Goal: Task Accomplishment & Management: Manage account settings

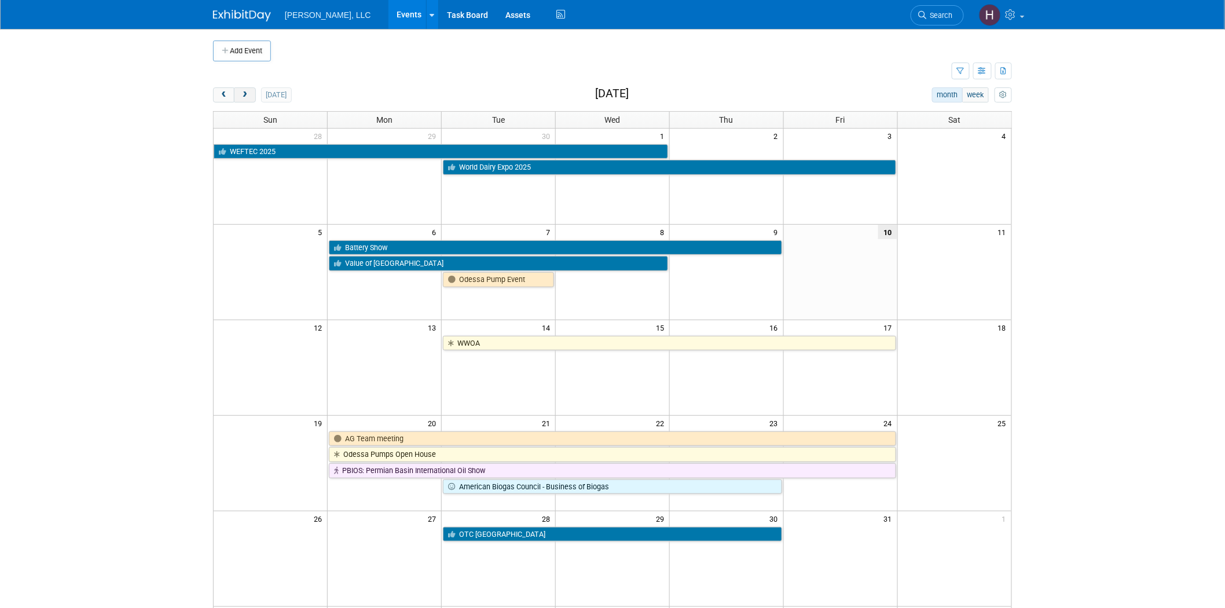
click at [249, 93] on span "next" at bounding box center [244, 95] width 9 height 8
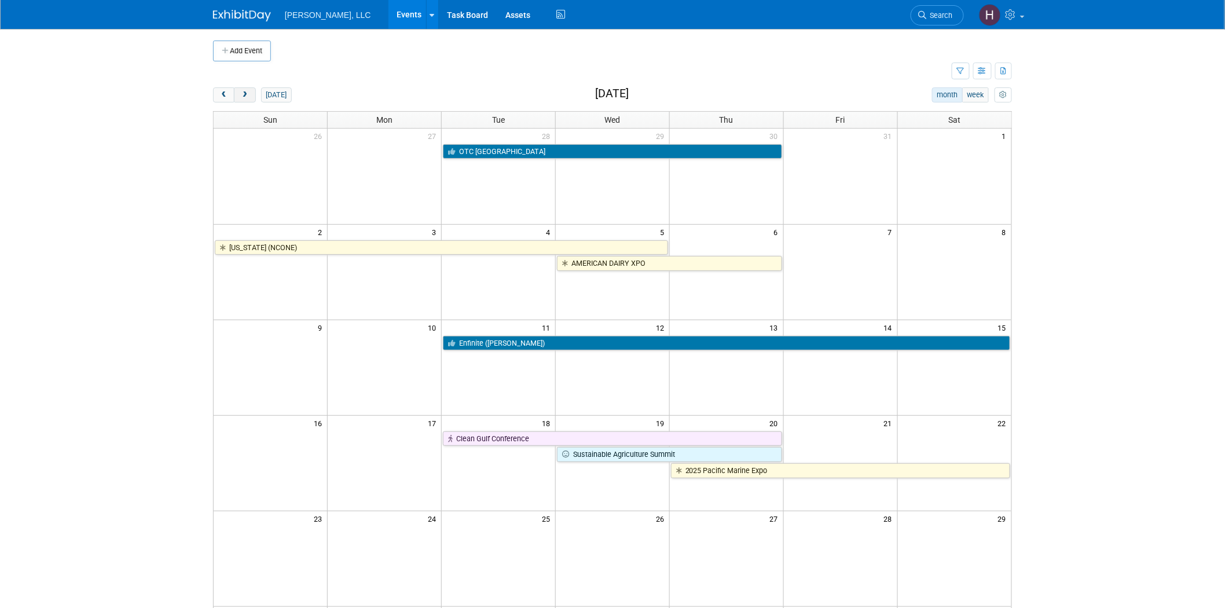
click at [249, 93] on span "next" at bounding box center [244, 95] width 9 height 8
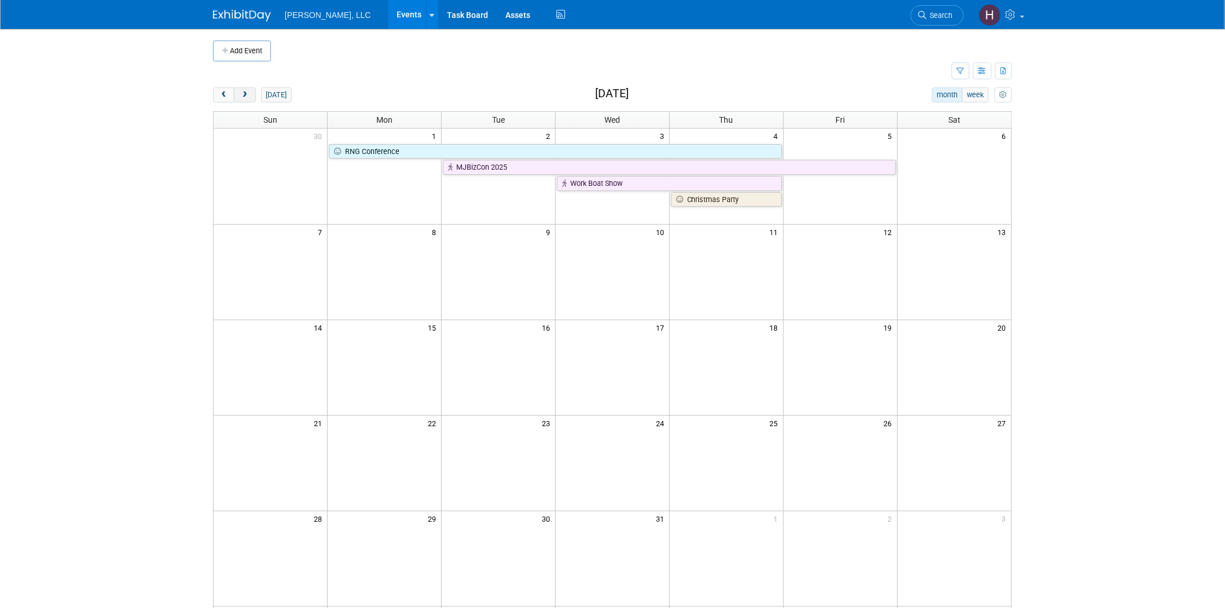
click at [249, 93] on span "next" at bounding box center [244, 95] width 9 height 8
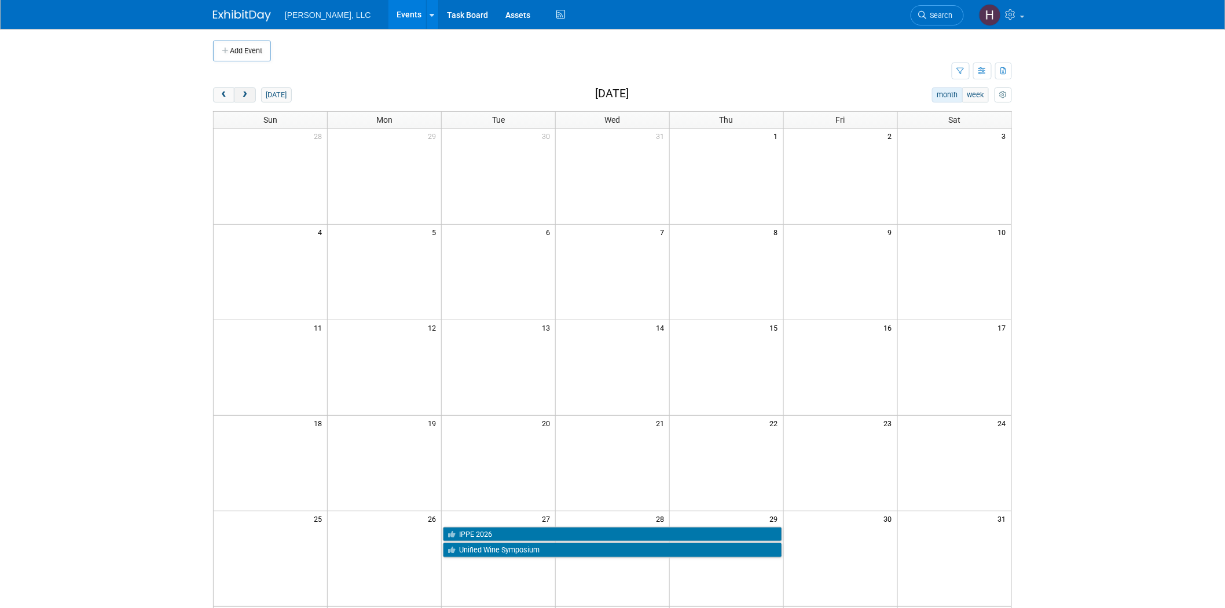
click at [249, 93] on span "next" at bounding box center [244, 95] width 9 height 8
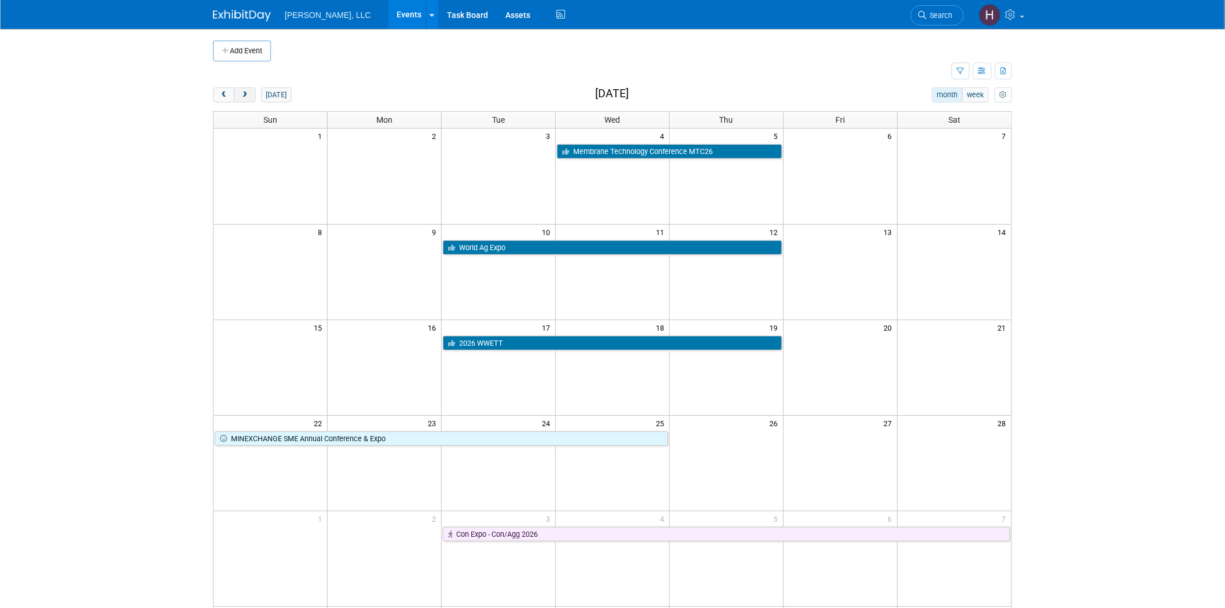
click at [249, 93] on span "next" at bounding box center [244, 95] width 9 height 8
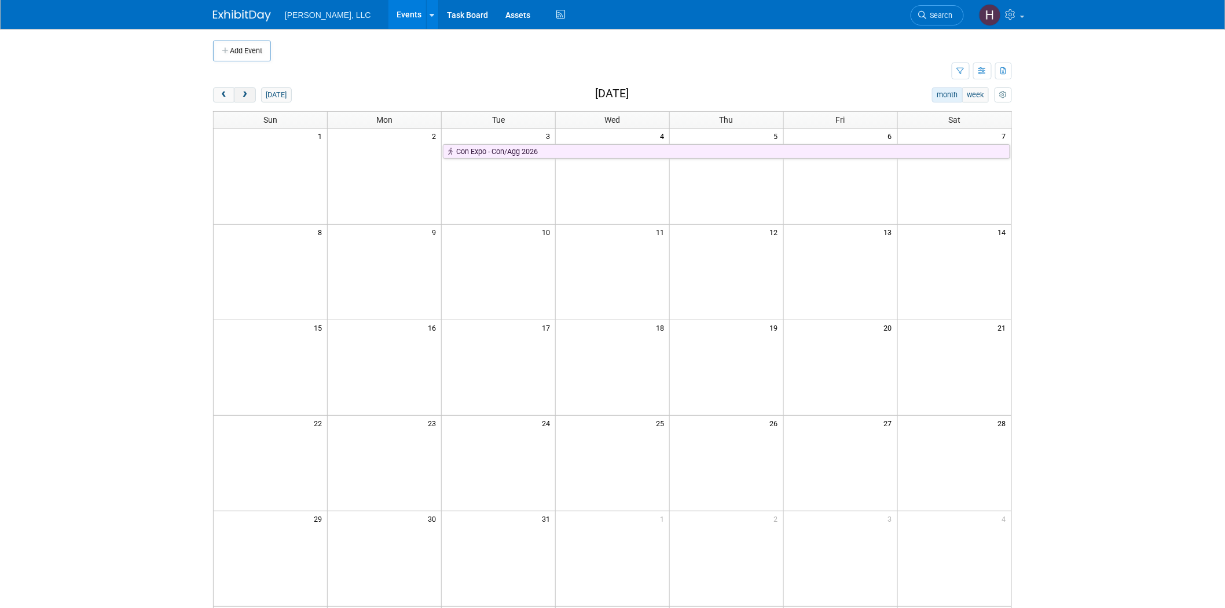
click at [249, 93] on span "next" at bounding box center [244, 95] width 9 height 8
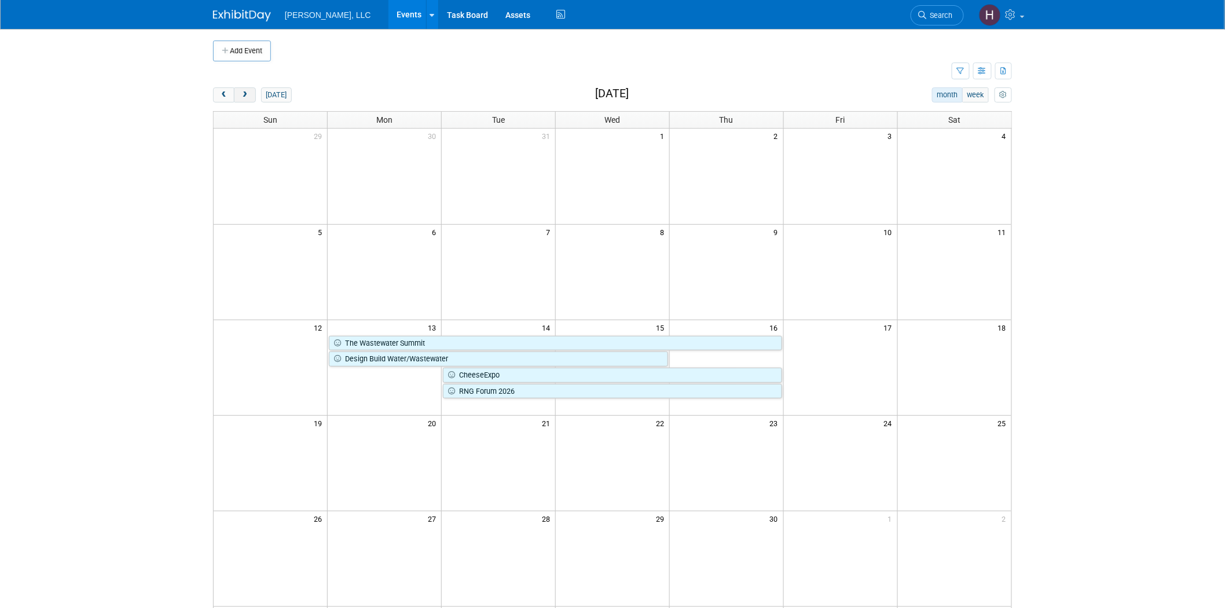
click at [249, 93] on span "next" at bounding box center [244, 95] width 9 height 8
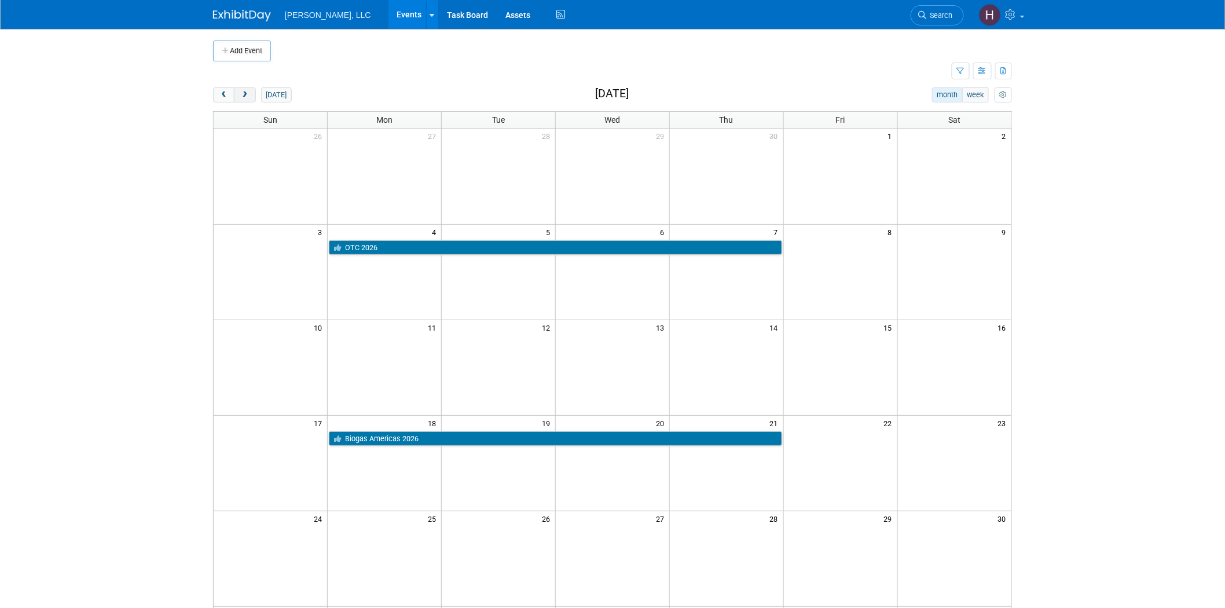
click at [249, 93] on span "next" at bounding box center [244, 95] width 9 height 8
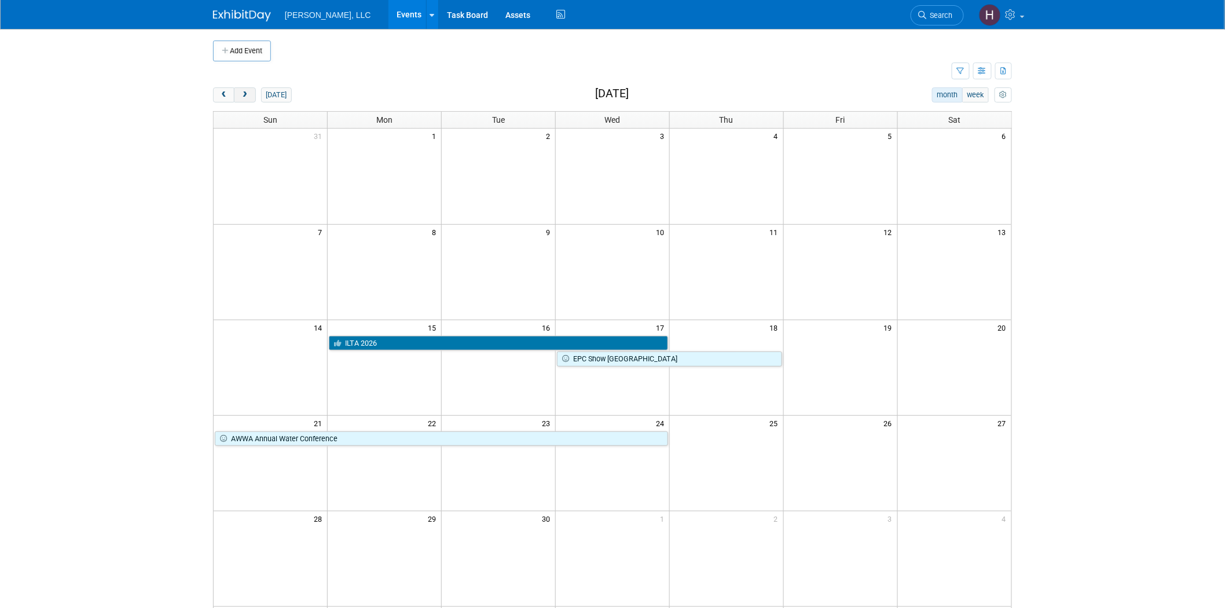
click at [249, 93] on span "next" at bounding box center [244, 95] width 9 height 8
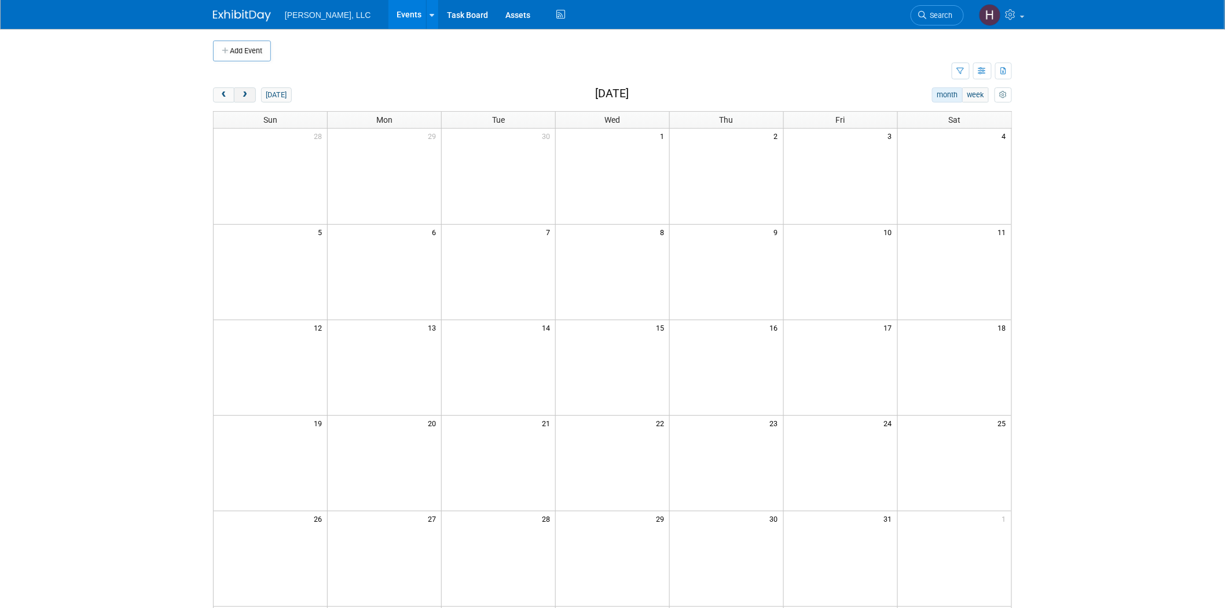
click at [249, 93] on span "next" at bounding box center [244, 95] width 9 height 8
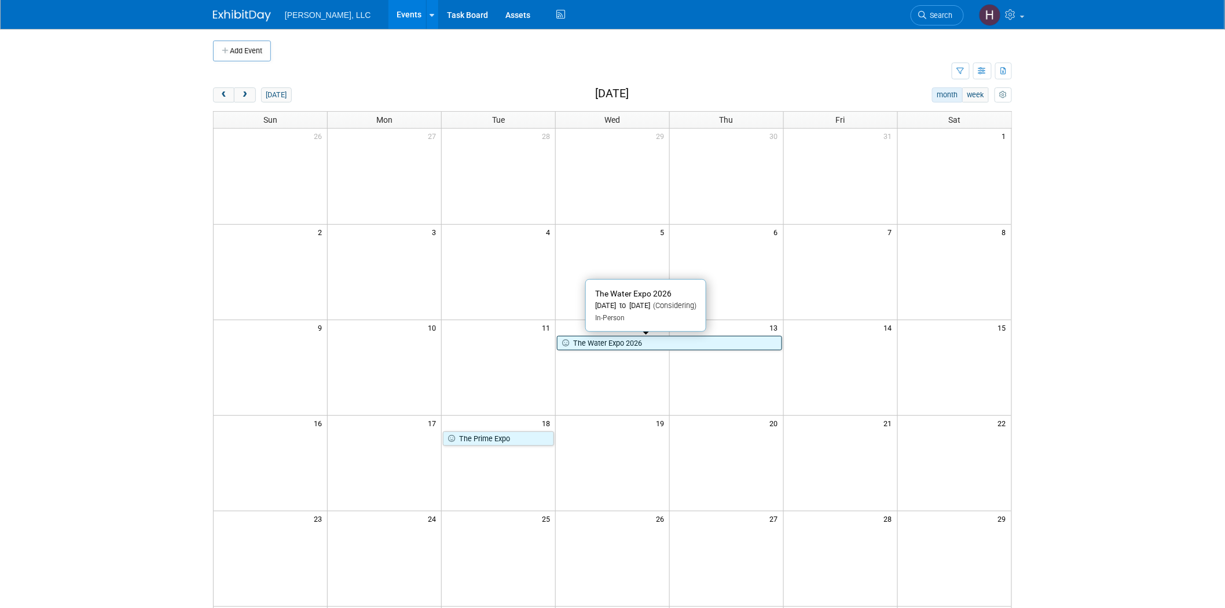
click at [716, 344] on link "The Water Expo 2026" at bounding box center [669, 343] width 225 height 15
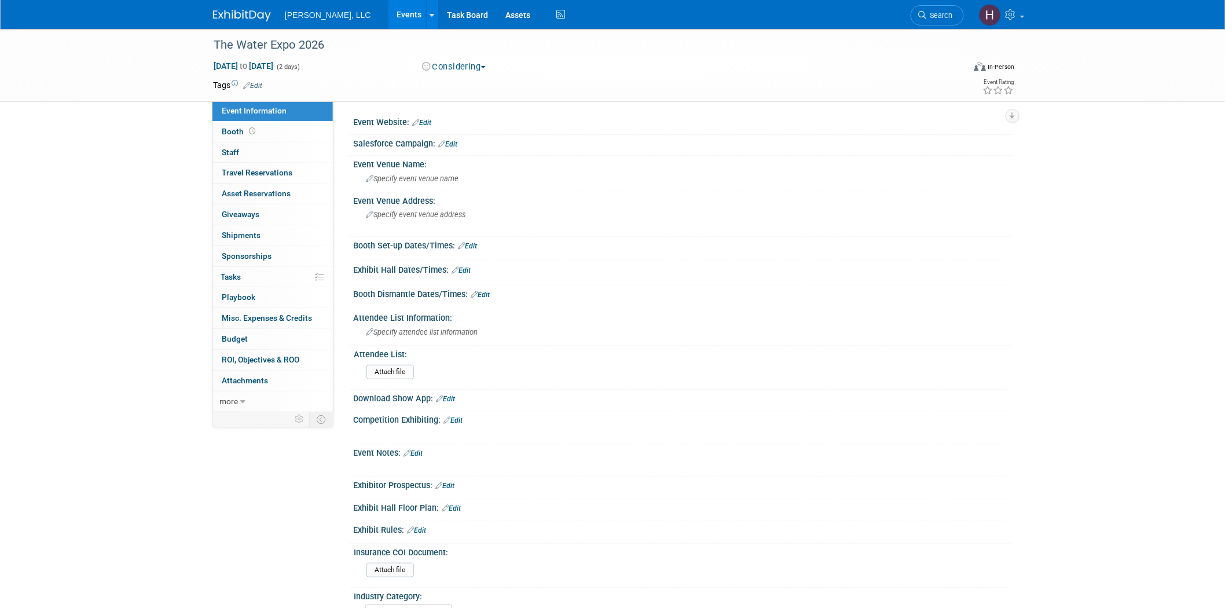
click at [491, 74] on div "Aug 12, 2026 to Aug 13, 2026 (2 days) Aug 12, 2026 to Aug 13, 2026 Considering …" at bounding box center [613, 68] width 819 height 17
click at [484, 67] on button "Considering" at bounding box center [454, 67] width 72 height 12
click at [490, 85] on link "Committed" at bounding box center [473, 86] width 109 height 16
click at [496, 62] on div "Committed Committed Considering Not Going Walk the Floor Cancelled Committed - …" at bounding box center [546, 67] width 256 height 13
click at [452, 176] on span "Specify event venue name" at bounding box center [412, 178] width 93 height 9
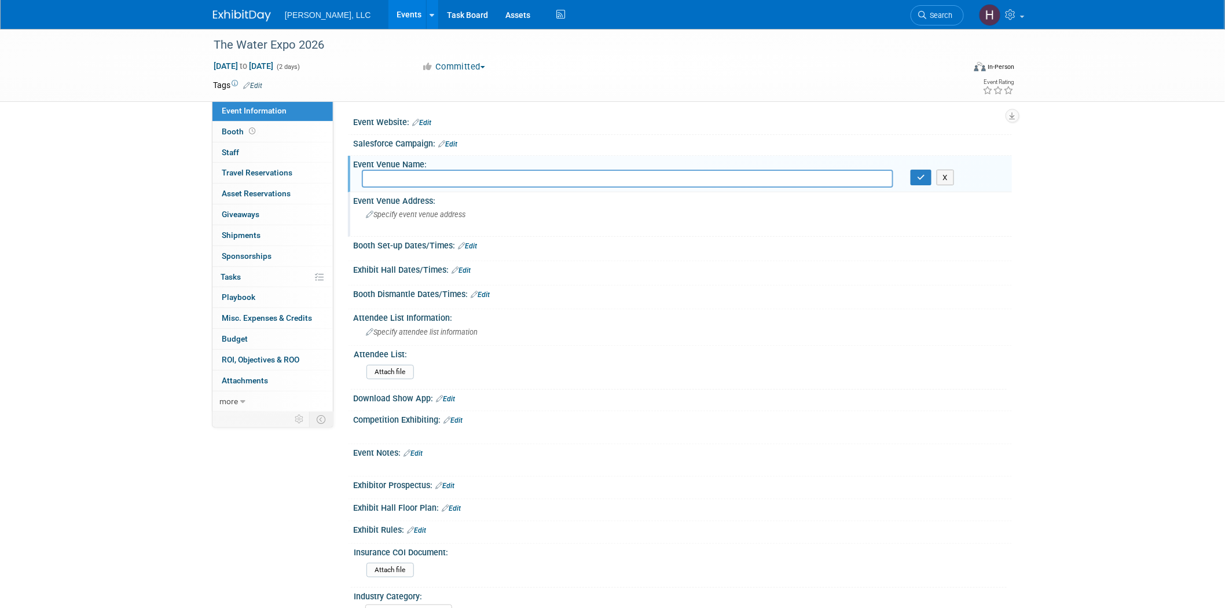
click at [443, 213] on span "Specify event venue address" at bounding box center [416, 214] width 100 height 9
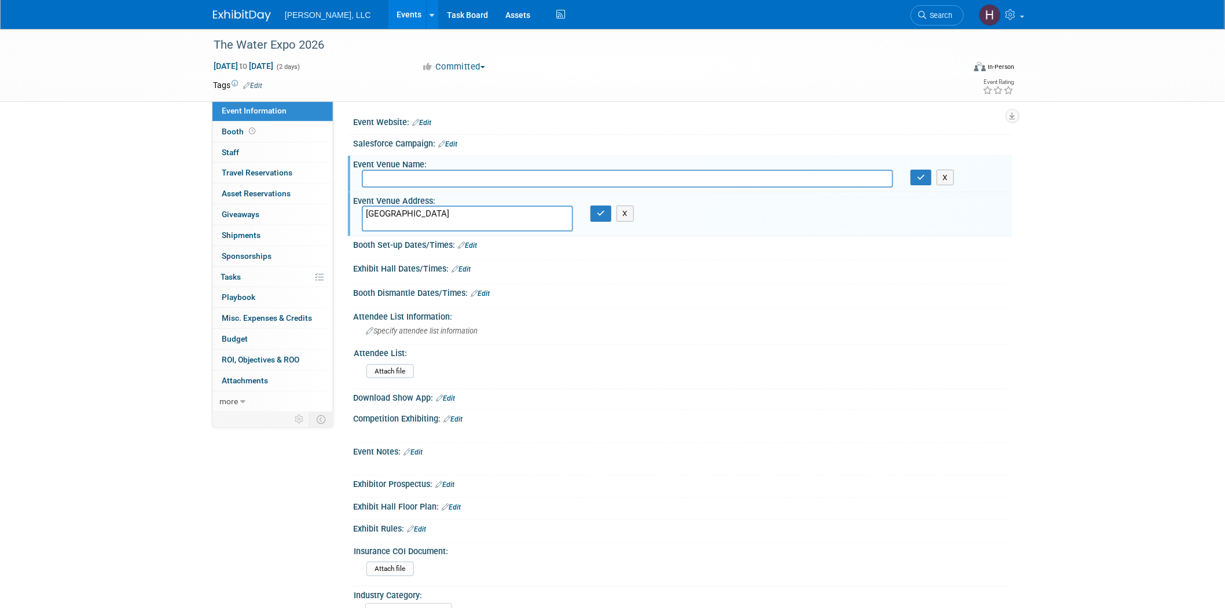
click at [407, 212] on textarea "Fort lauderdale" at bounding box center [467, 218] width 211 height 25
type textarea "Fort Lauderdale"
click at [593, 216] on button "button" at bounding box center [601, 214] width 21 height 16
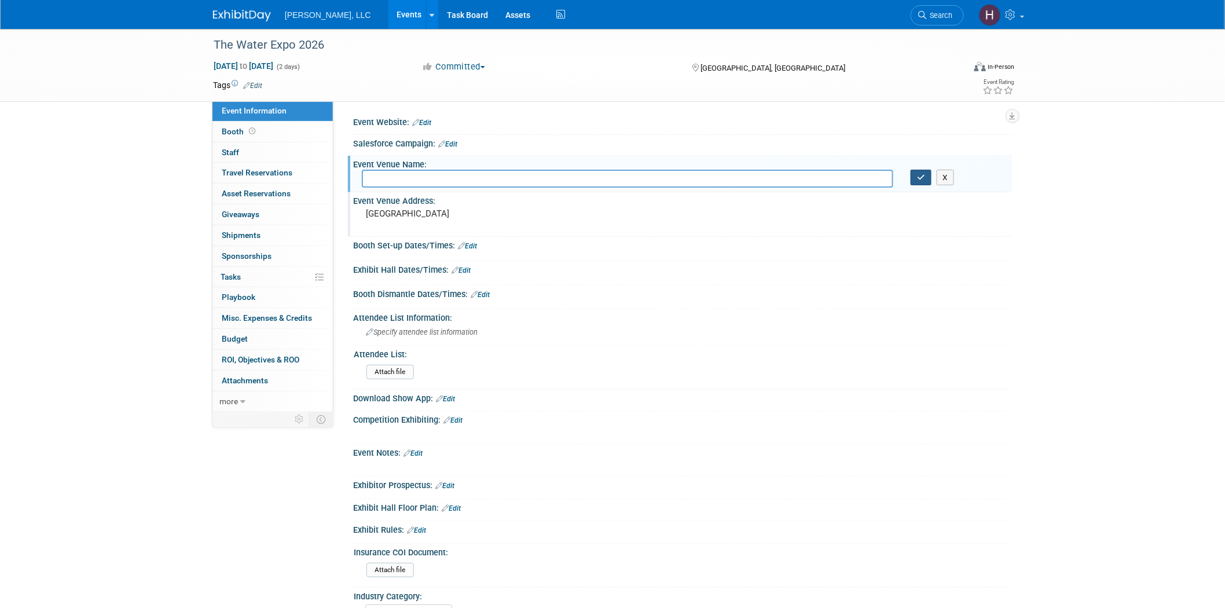
click at [921, 178] on icon "button" at bounding box center [921, 178] width 8 height 8
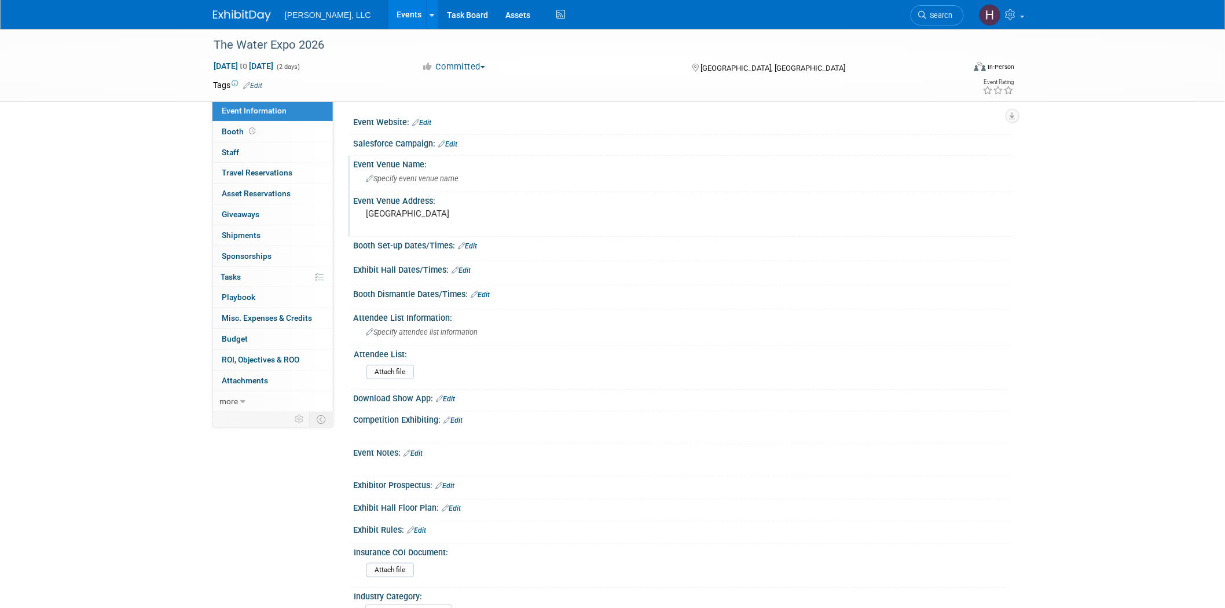
click at [388, 9] on link "Events" at bounding box center [409, 14] width 42 height 29
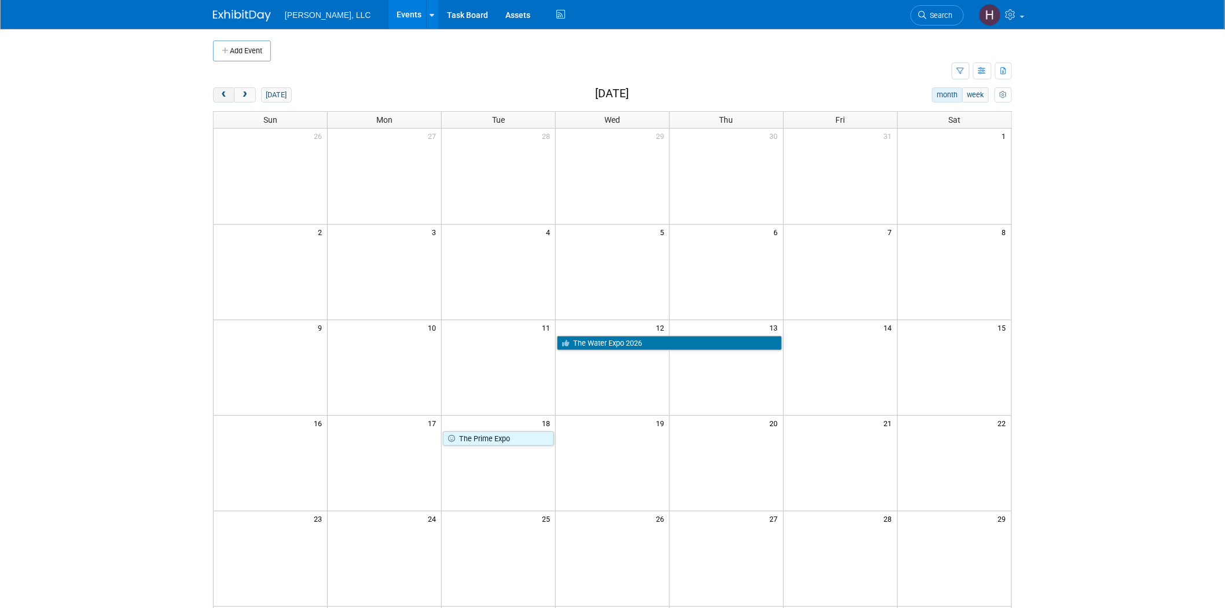
click at [227, 89] on button "prev" at bounding box center [223, 94] width 21 height 15
click at [228, 90] on button "prev" at bounding box center [223, 94] width 21 height 15
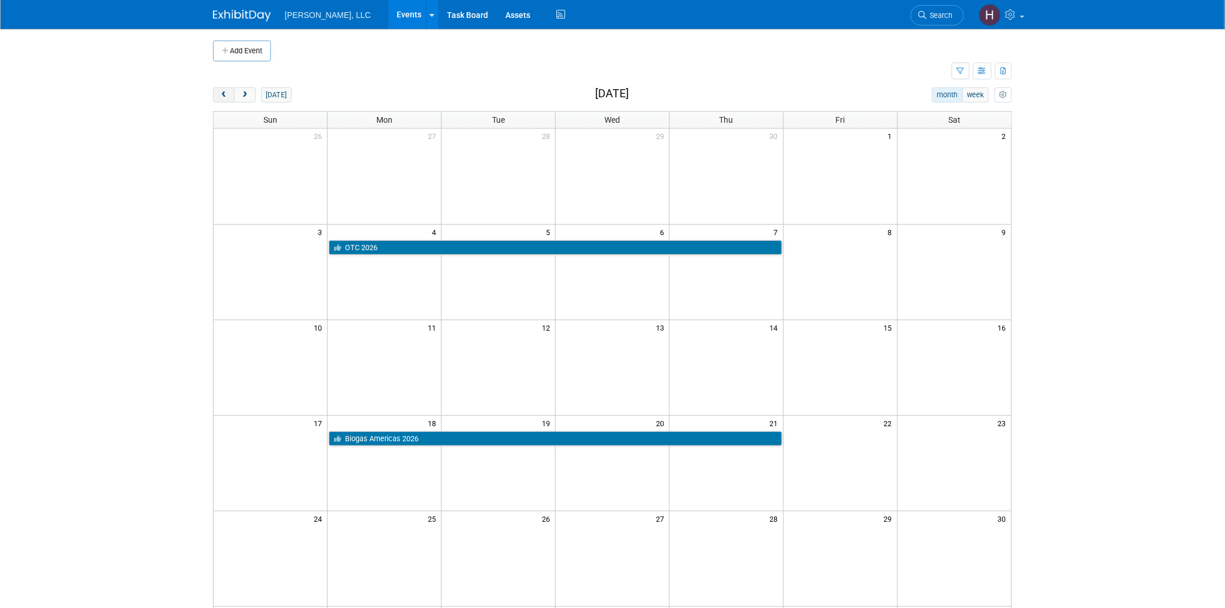
click at [228, 90] on button "prev" at bounding box center [223, 94] width 21 height 15
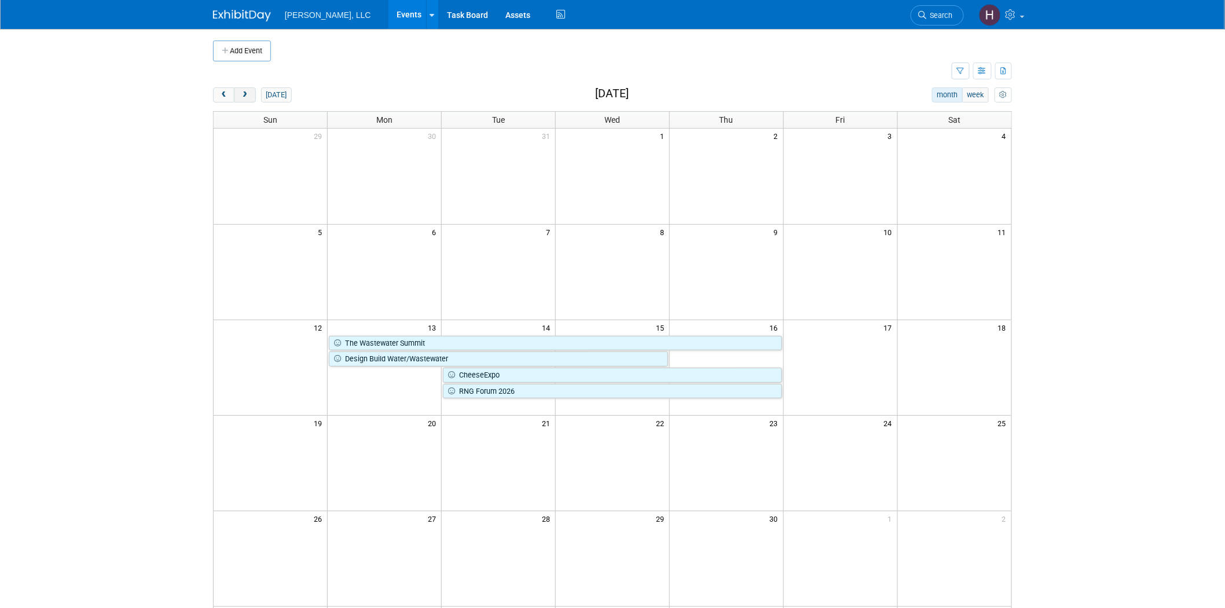
click at [247, 94] on span "next" at bounding box center [244, 95] width 9 height 8
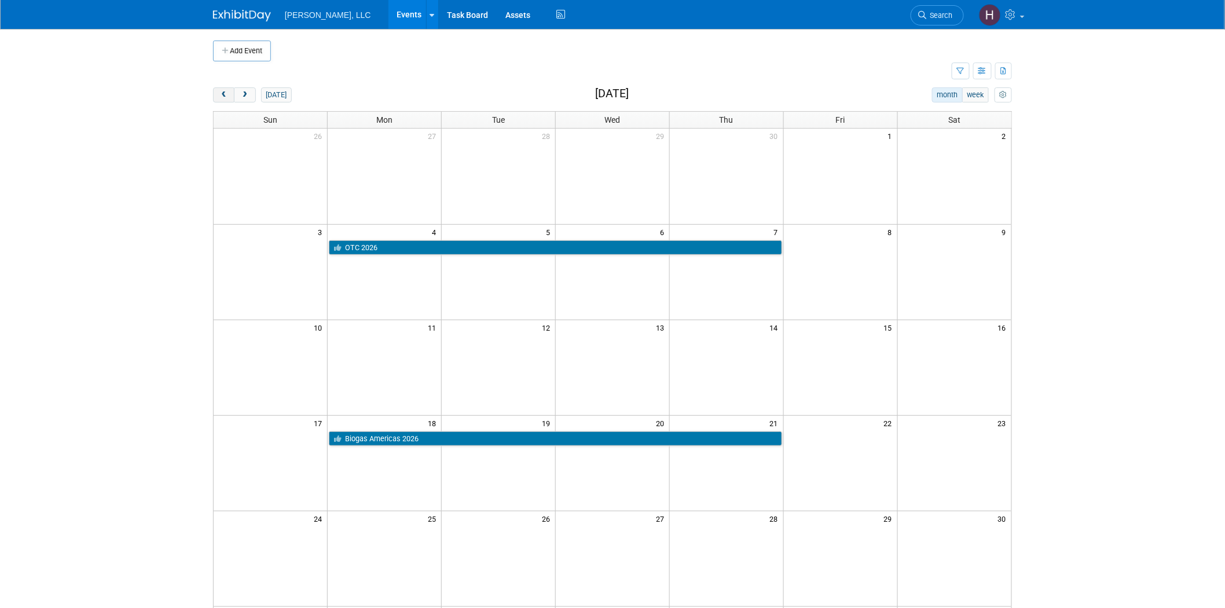
click at [223, 96] on span "prev" at bounding box center [223, 95] width 9 height 8
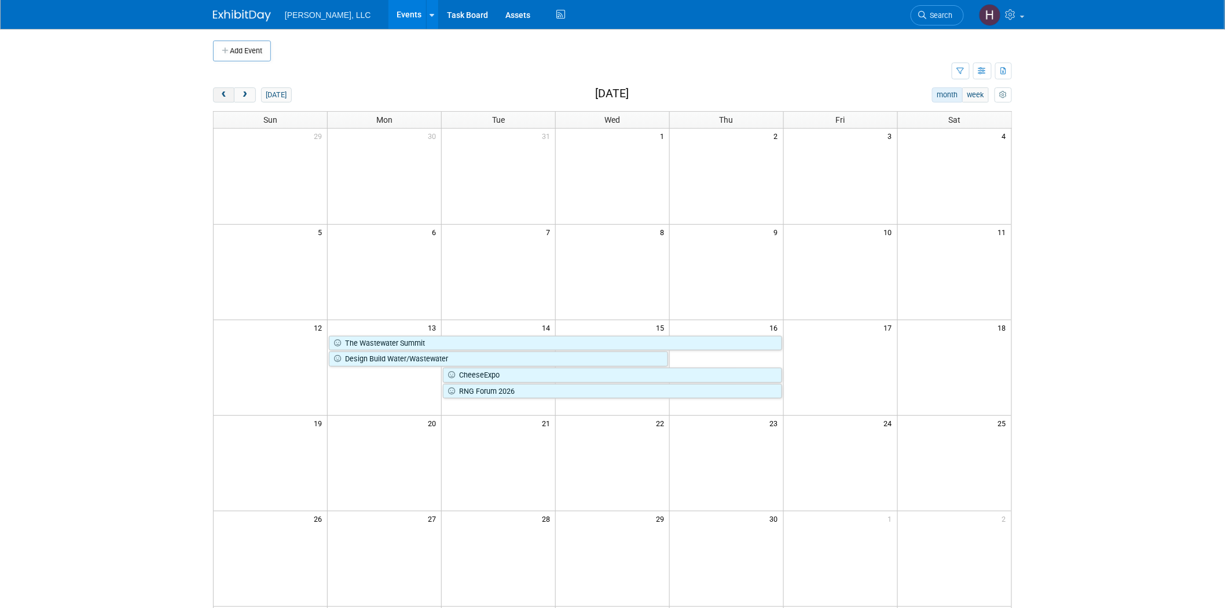
click at [223, 96] on span "prev" at bounding box center [223, 95] width 9 height 8
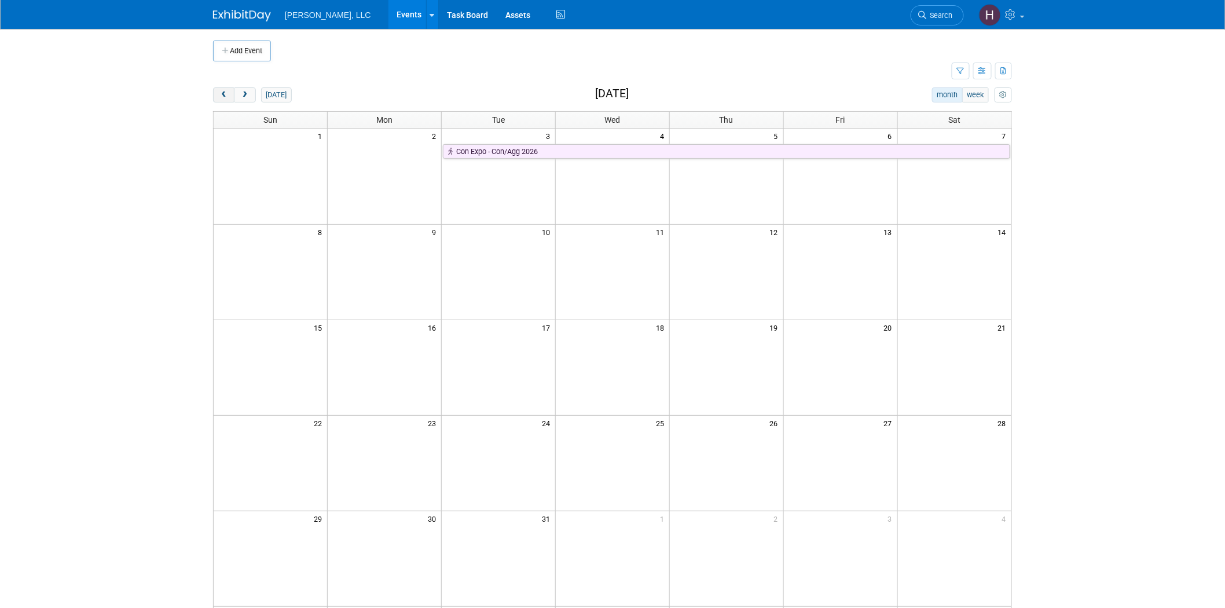
click at [223, 96] on span "prev" at bounding box center [223, 95] width 9 height 8
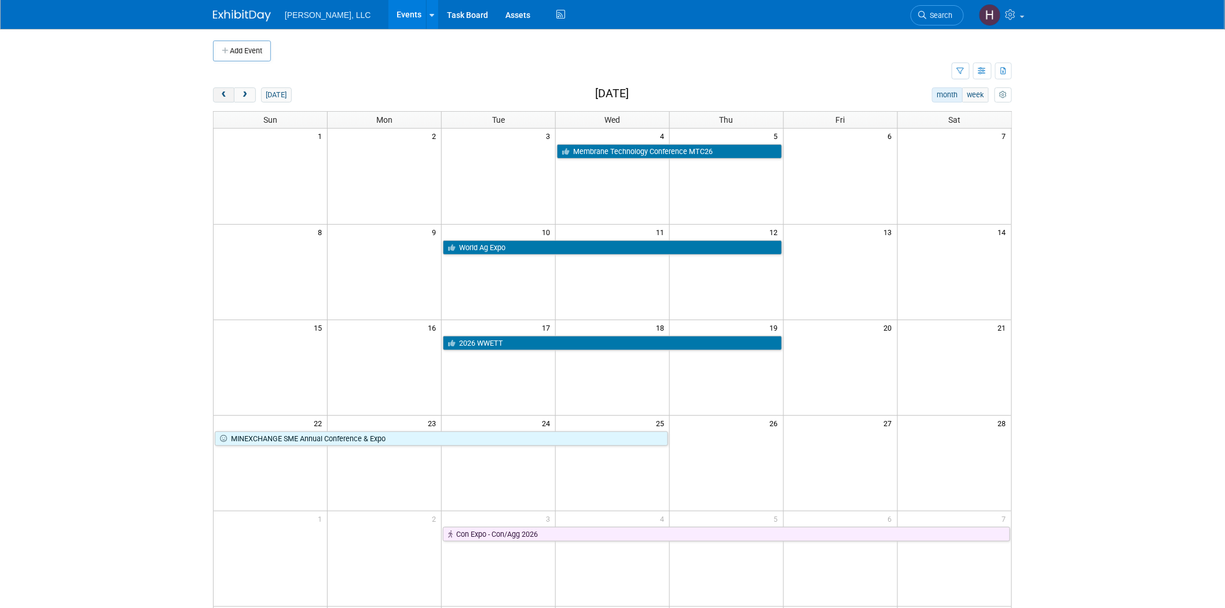
click at [223, 96] on span "prev" at bounding box center [223, 95] width 9 height 8
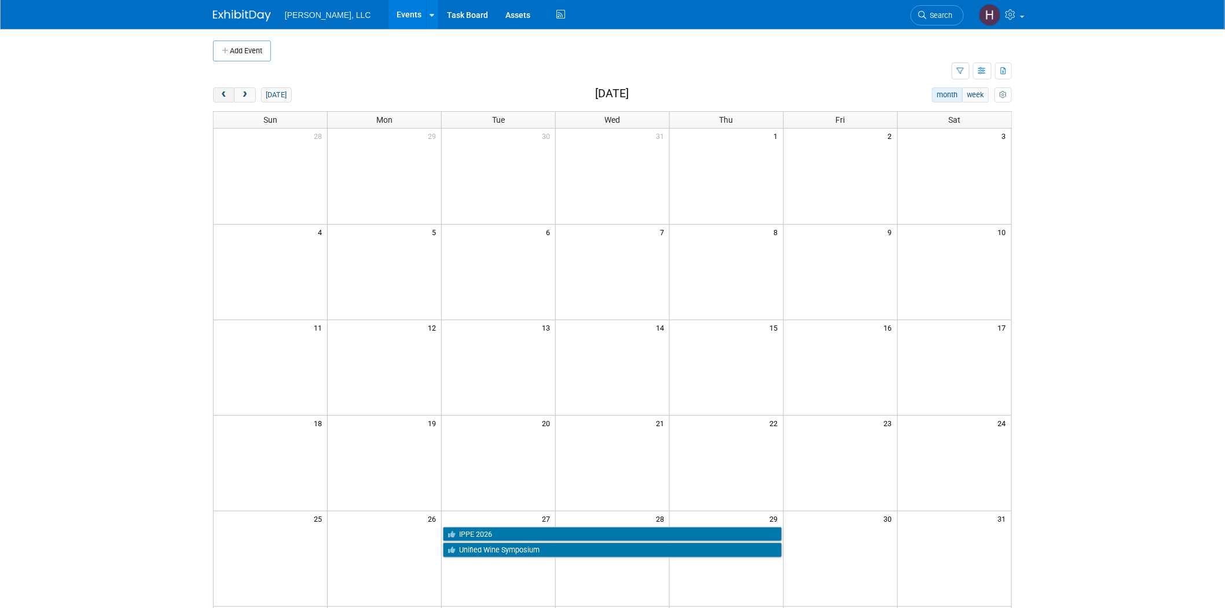
click at [218, 91] on button "prev" at bounding box center [223, 94] width 21 height 15
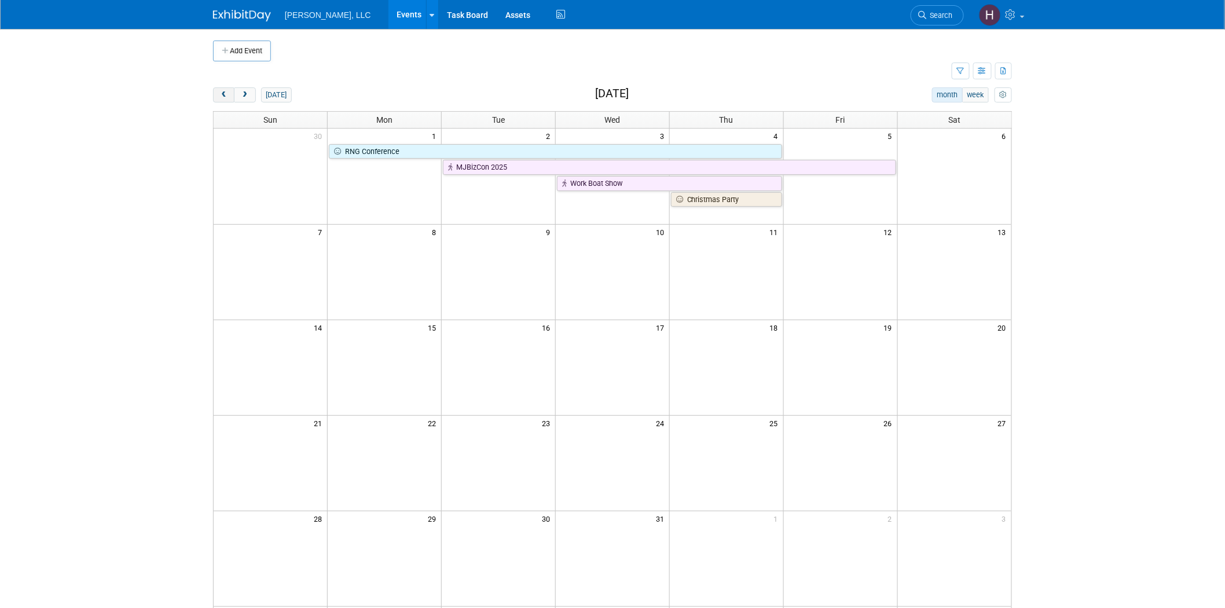
click at [218, 91] on button "prev" at bounding box center [223, 94] width 21 height 15
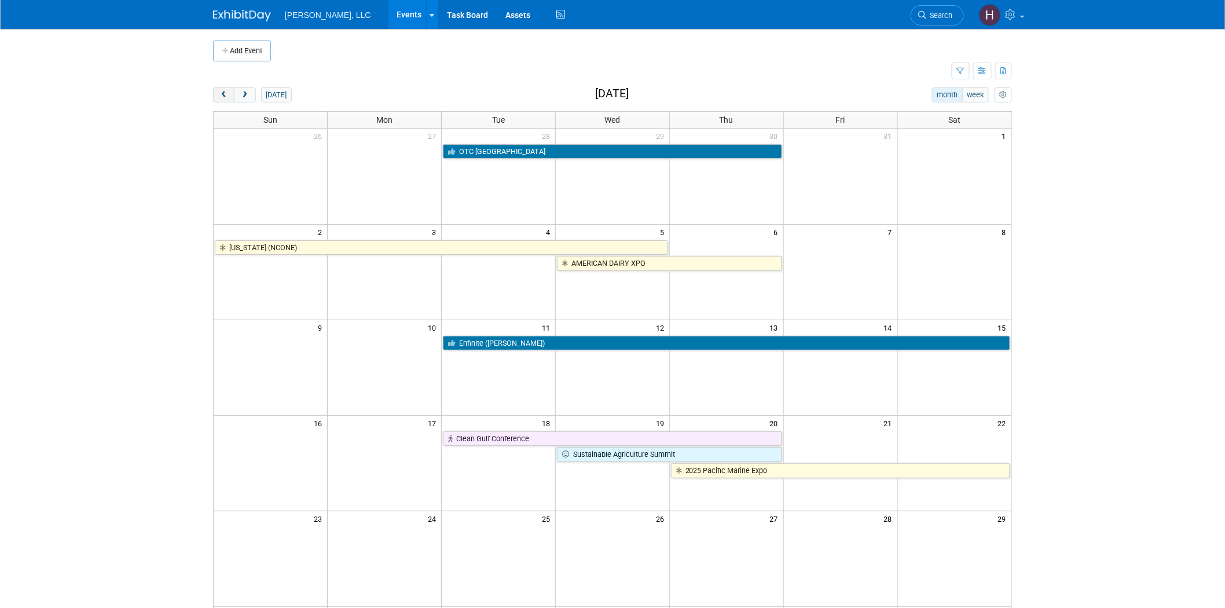
click at [218, 91] on button "prev" at bounding box center [223, 94] width 21 height 15
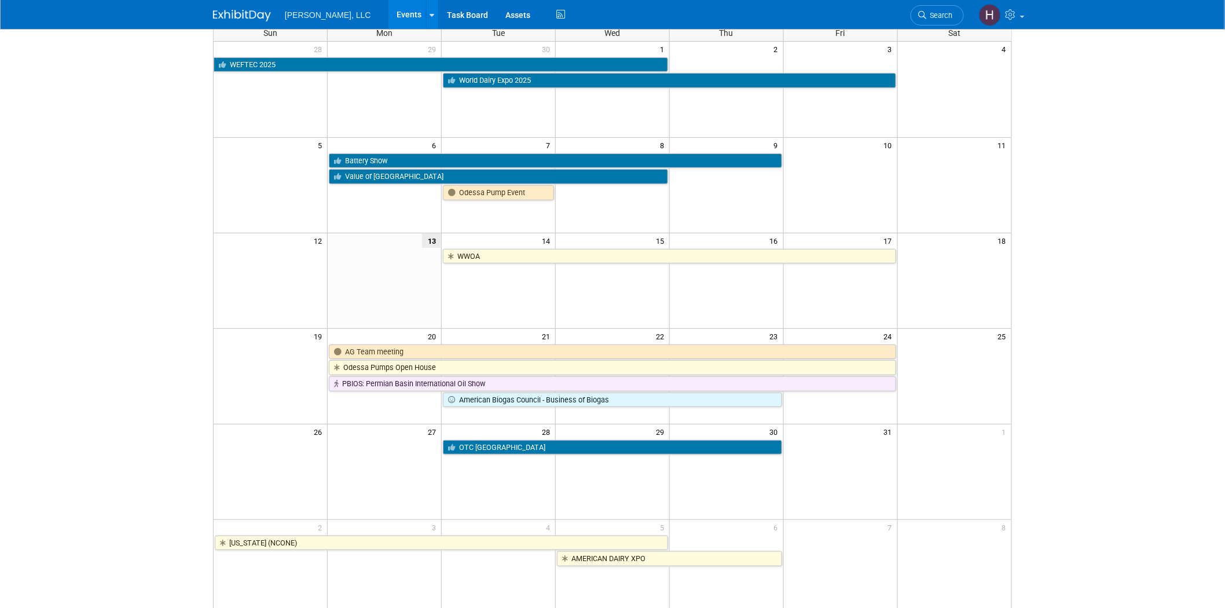
scroll to position [64, 0]
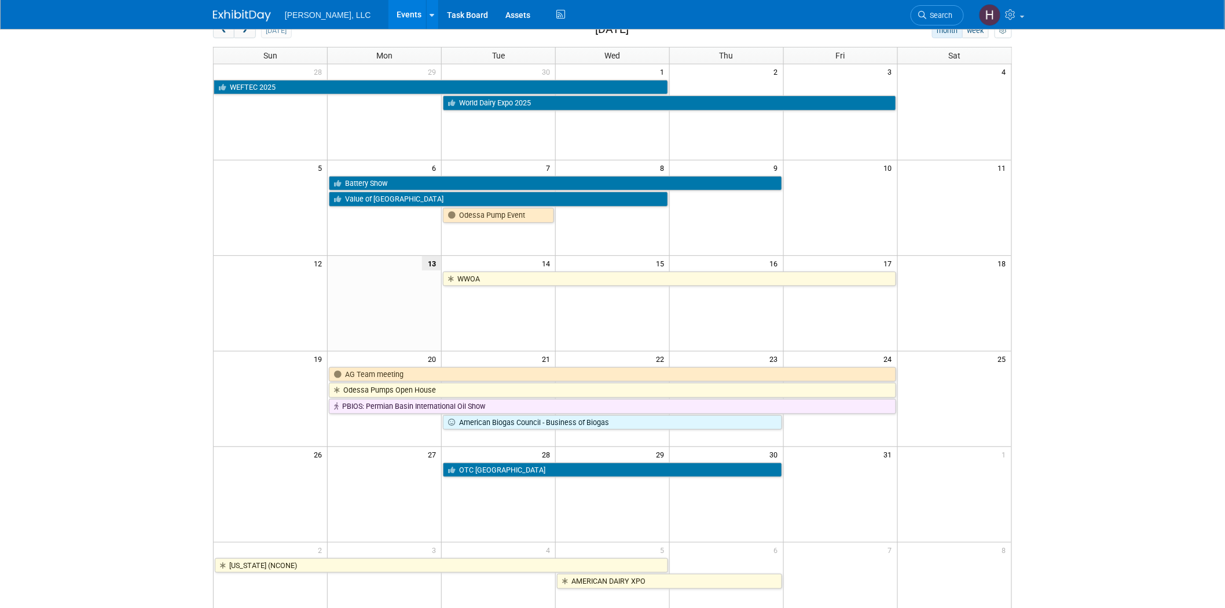
click at [1043, 373] on body "Boerger, LLC Events Add Event Bulk Upload Events Shareable Event Boards Recentl…" at bounding box center [612, 240] width 1225 height 608
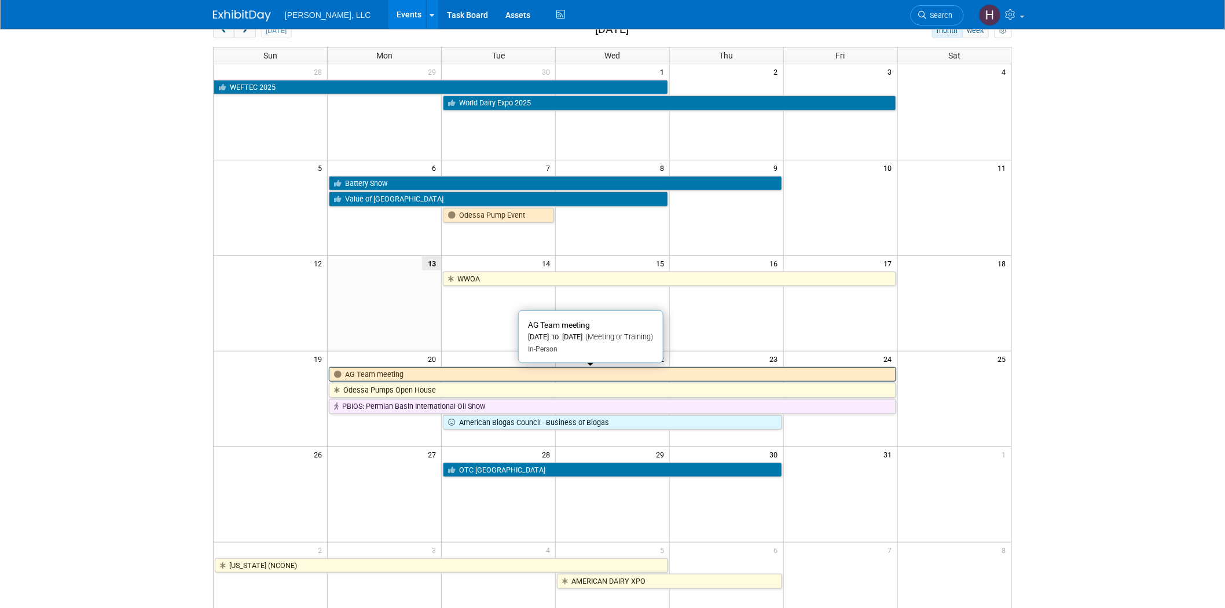
click at [393, 373] on link "AG Team meeting" at bounding box center [612, 374] width 567 height 15
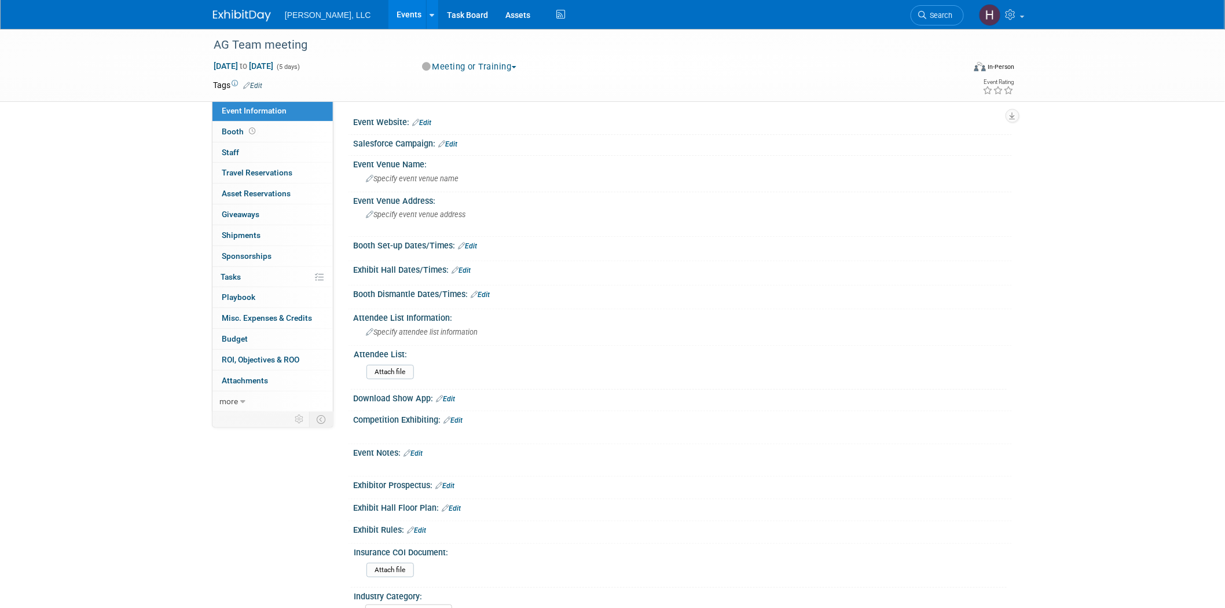
click at [252, 82] on link "Edit" at bounding box center [252, 86] width 19 height 8
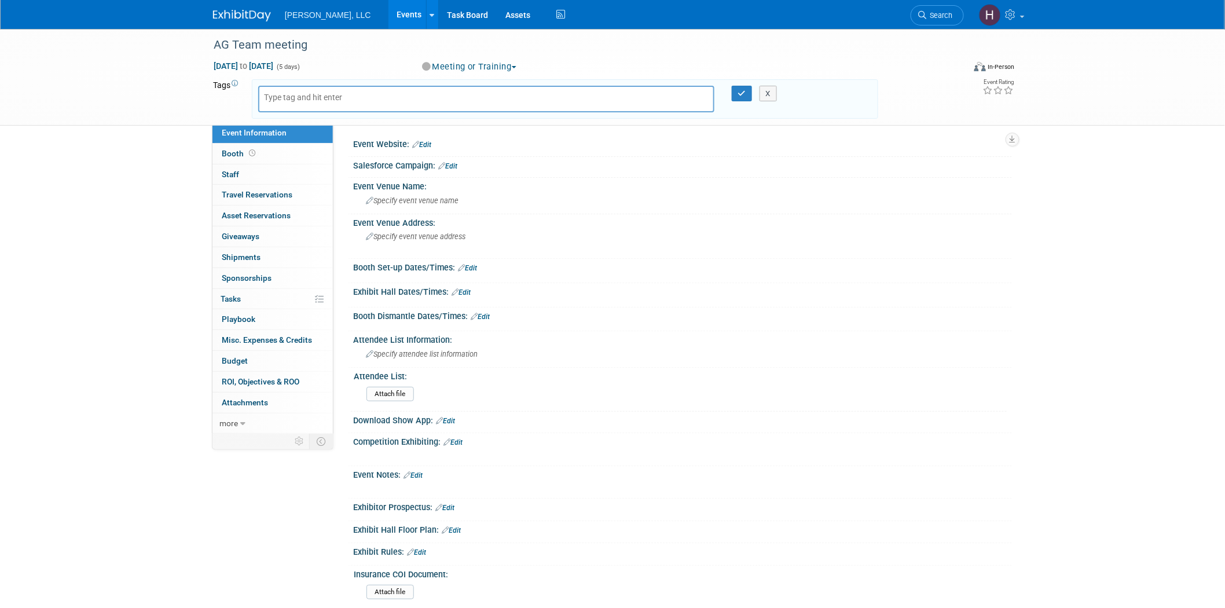
click at [137, 97] on div "AG Team meeting Oct 20, 2025 to Oct 24, 2025 (5 days) Oct 20, 2025 to Oct 24, 2…" at bounding box center [612, 77] width 1225 height 97
click at [305, 94] on input "text" at bounding box center [310, 97] width 93 height 12
drag, startPoint x: 93, startPoint y: 112, endPoint x: 134, endPoint y: 59, distance: 67.3
click at [99, 104] on div "AG Team meeting Oct 20, 2025 to Oct 24, 2025 (5 days) Oct 20, 2025 to Oct 24, 2…" at bounding box center [612, 77] width 1225 height 97
click at [388, 14] on link "Events" at bounding box center [409, 14] width 42 height 29
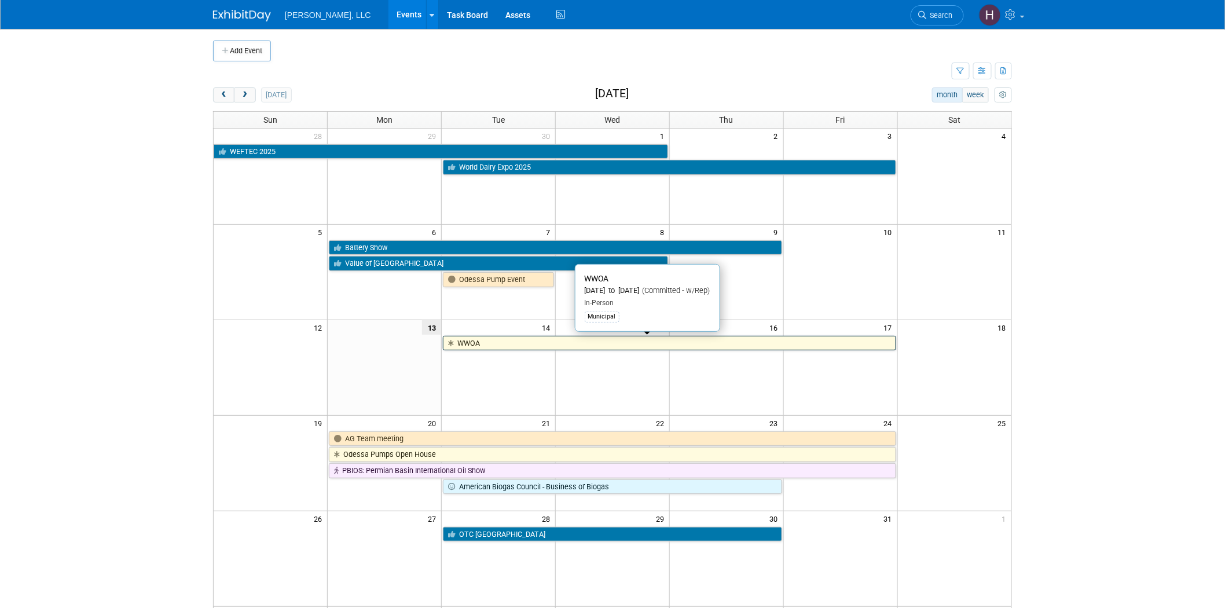
click at [603, 340] on link "WWOA" at bounding box center [669, 343] width 453 height 15
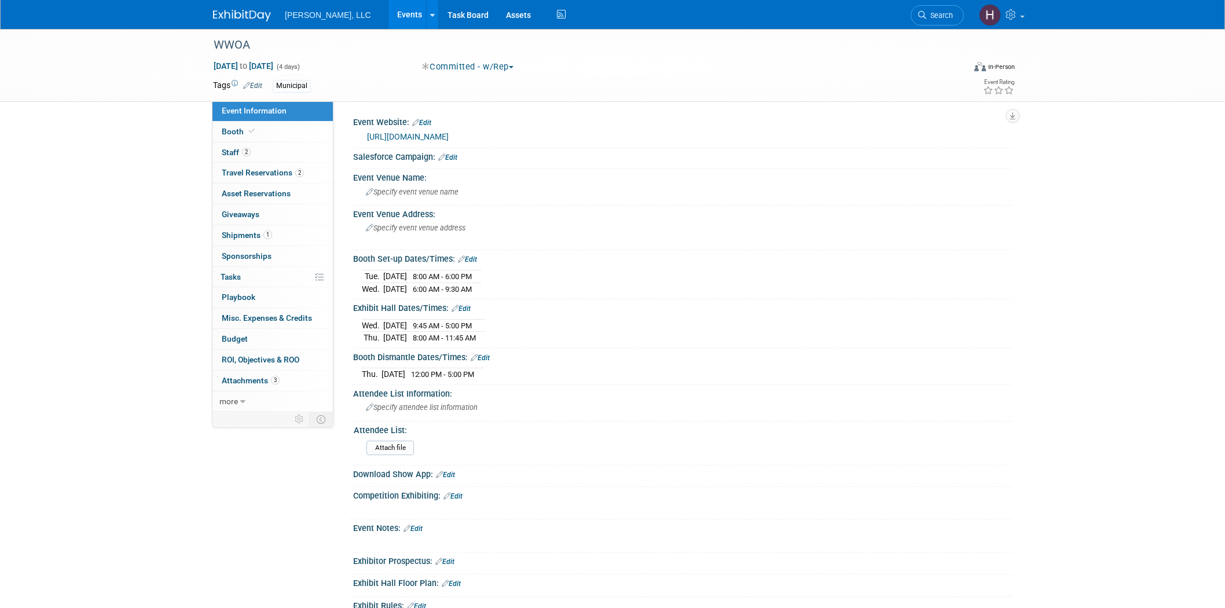
select select "Municipal"
click at [388, 12] on link "Events" at bounding box center [409, 14] width 42 height 29
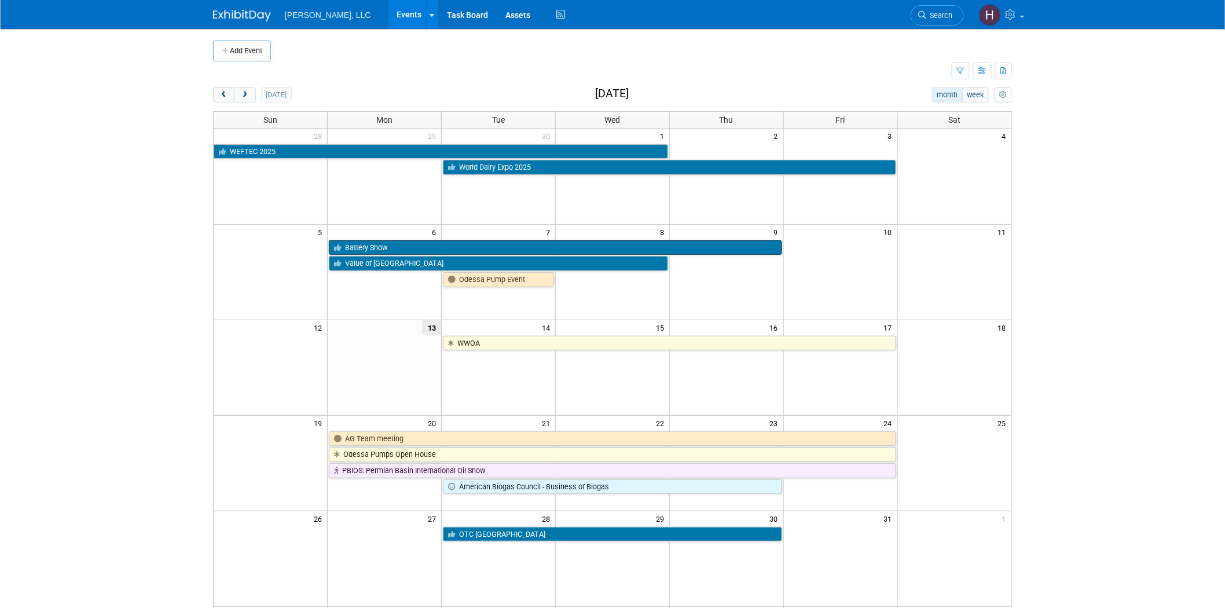
click at [459, 241] on link "Battery Show" at bounding box center [555, 247] width 453 height 15
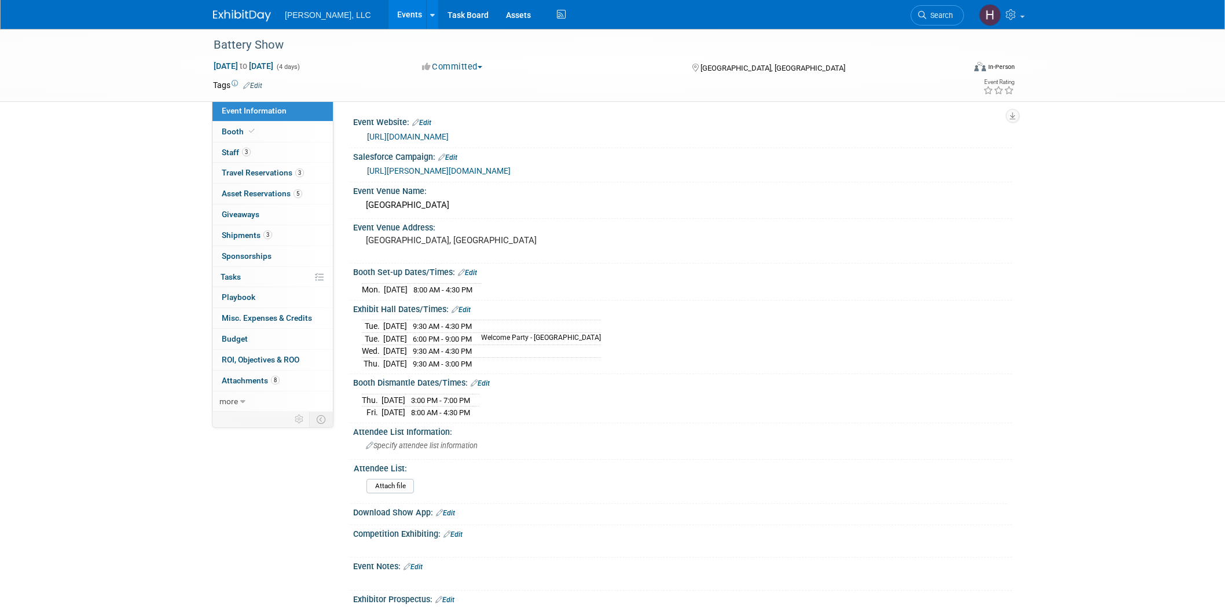
select select "Industrial"
click at [257, 79] on td "Tags Edit" at bounding box center [237, 85] width 49 height 12
click at [228, 82] on td "Tags Edit" at bounding box center [237, 85] width 49 height 12
click at [250, 82] on icon at bounding box center [246, 86] width 7 height 8
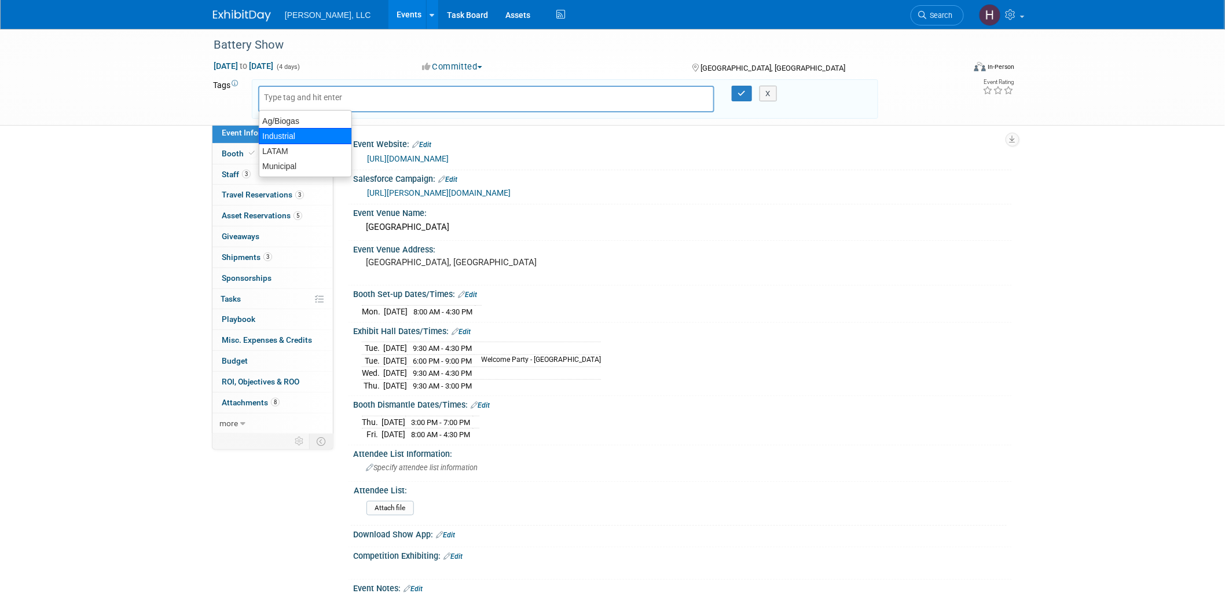
drag, startPoint x: 301, startPoint y: 134, endPoint x: 366, endPoint y: 111, distance: 69.4
click at [302, 134] on div "Industrial" at bounding box center [305, 136] width 93 height 16
type input "Industrial"
click at [742, 90] on icon "button" at bounding box center [742, 94] width 8 height 8
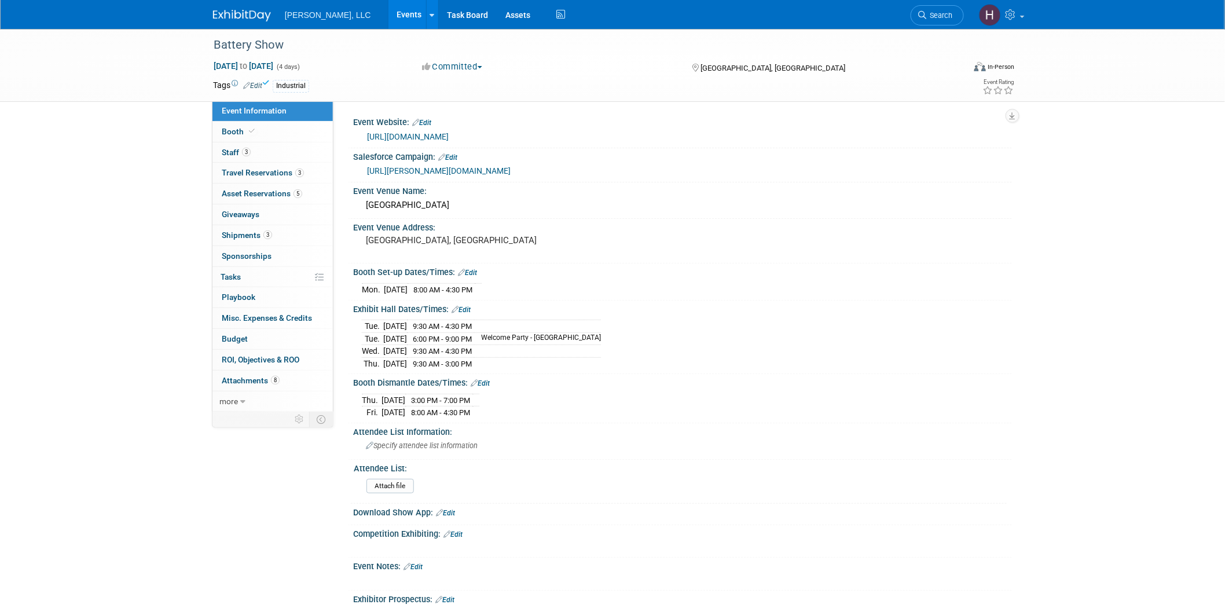
click at [388, 12] on link "Events" at bounding box center [409, 14] width 42 height 29
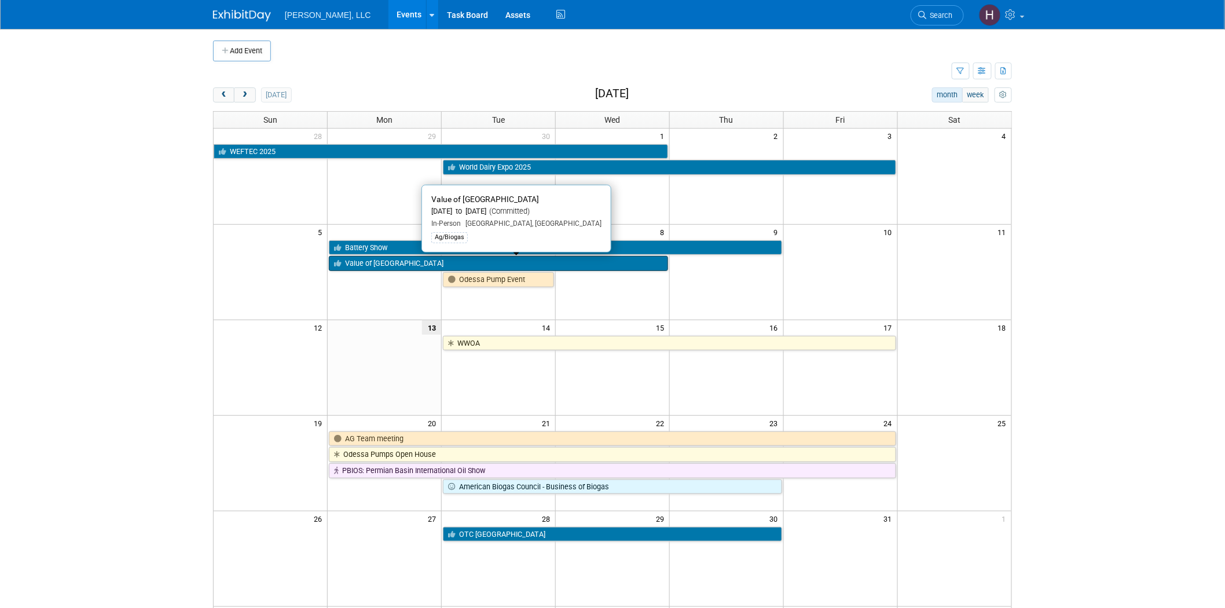
click at [382, 268] on link "Value of [GEOGRAPHIC_DATA]" at bounding box center [498, 263] width 339 height 15
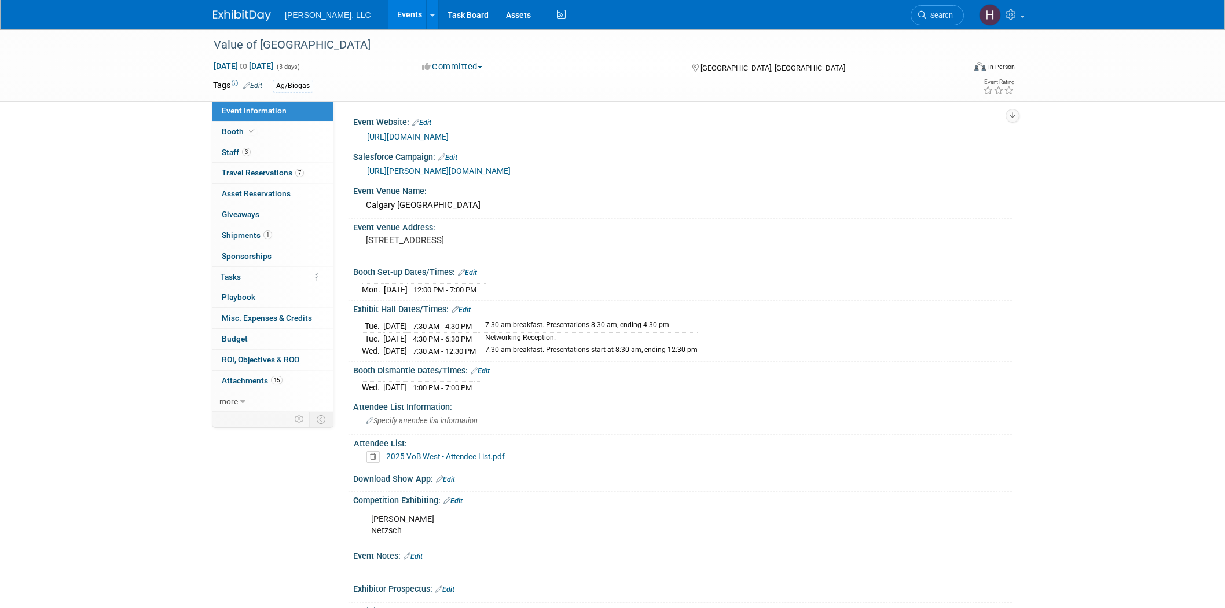
select select "Ag/Biogas"
click at [388, 18] on link "Events" at bounding box center [409, 14] width 42 height 29
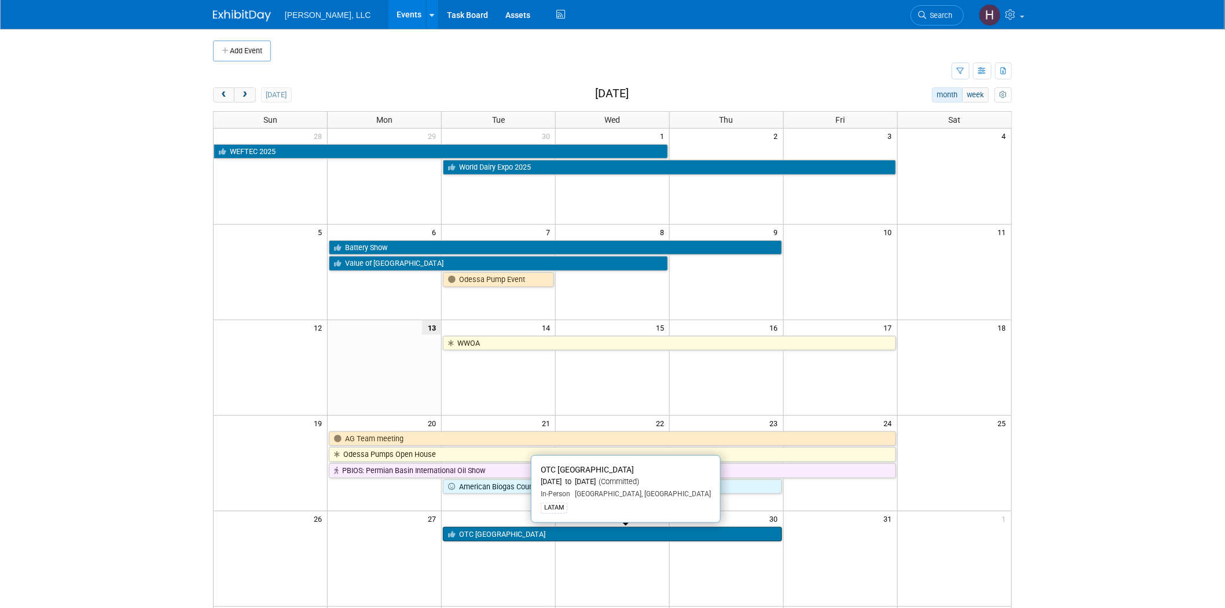
click at [589, 537] on link "OTC [GEOGRAPHIC_DATA]" at bounding box center [612, 534] width 339 height 15
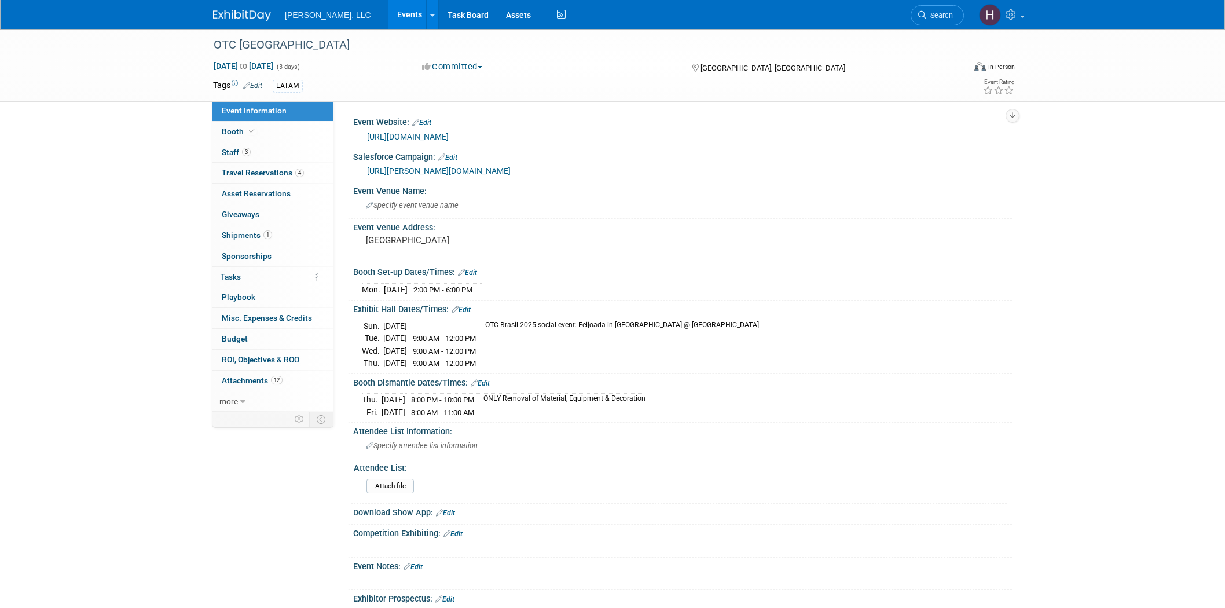
select select "Industrial"
click at [388, 10] on link "Events" at bounding box center [409, 14] width 42 height 29
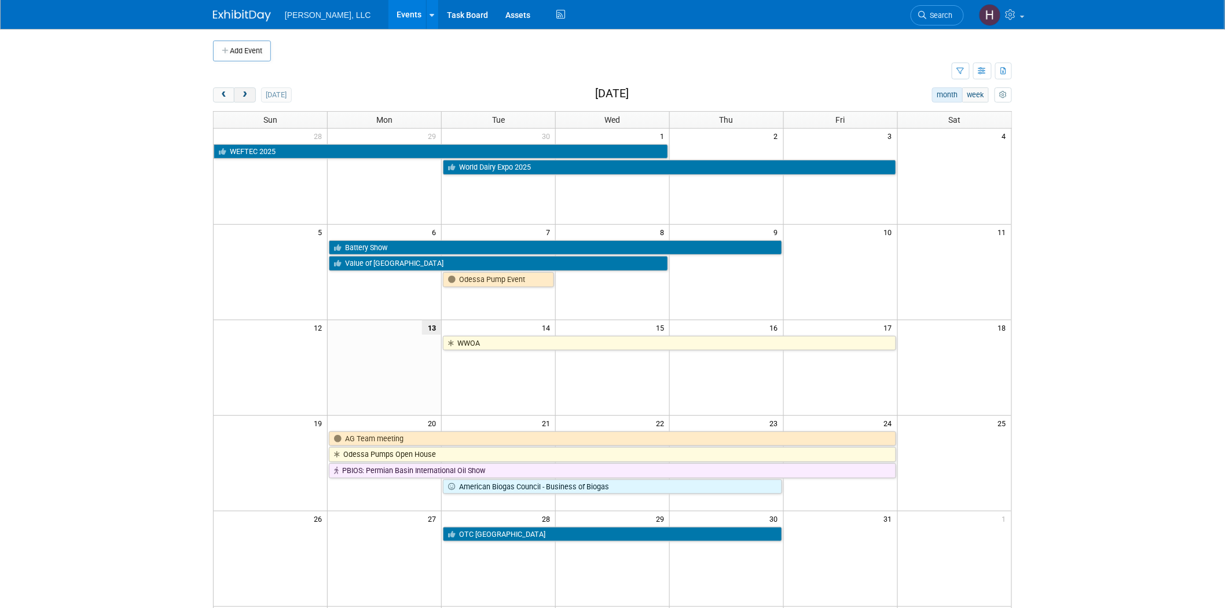
click at [247, 93] on span "next" at bounding box center [244, 95] width 9 height 8
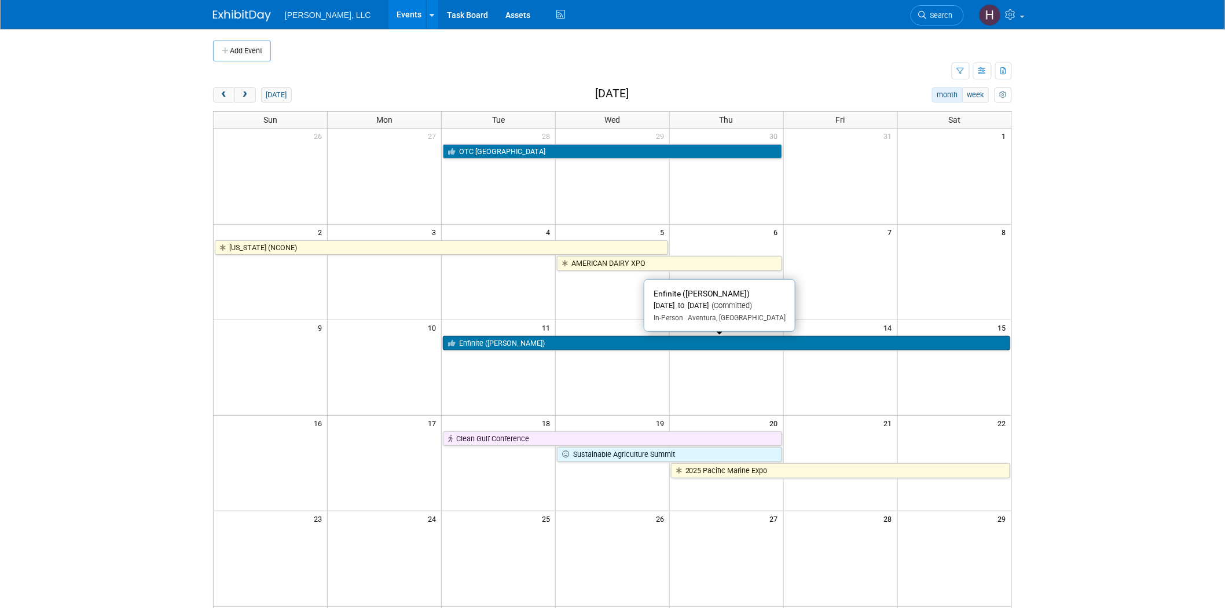
click at [680, 345] on link "Enfinite ([PERSON_NAME])" at bounding box center [726, 343] width 567 height 15
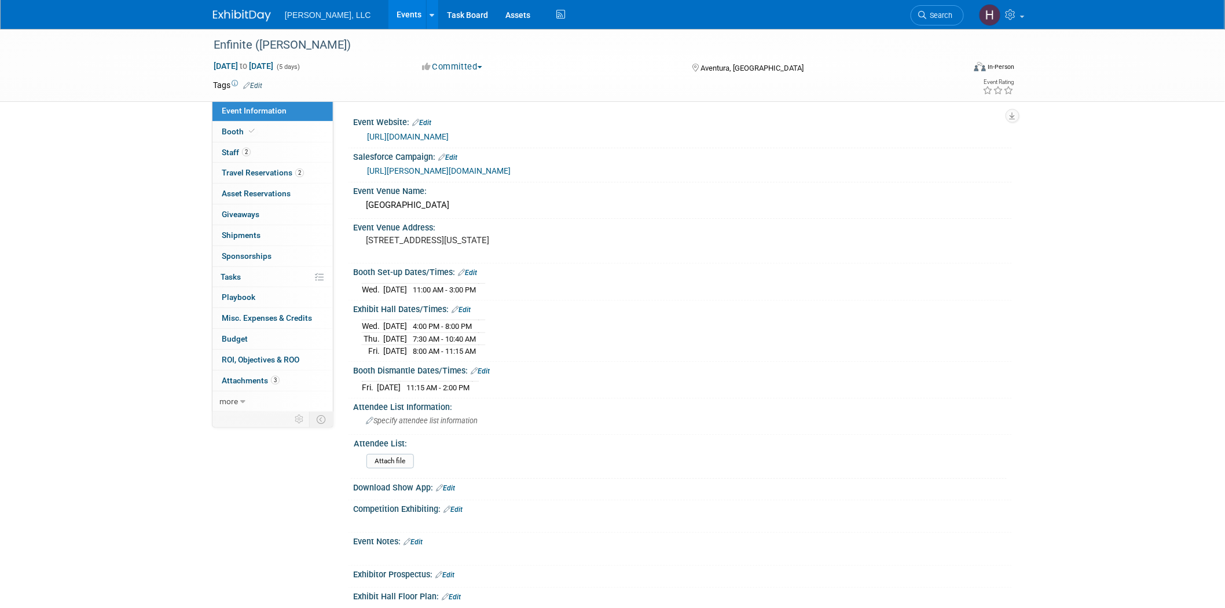
click at [262, 82] on link "Edit" at bounding box center [252, 86] width 19 height 8
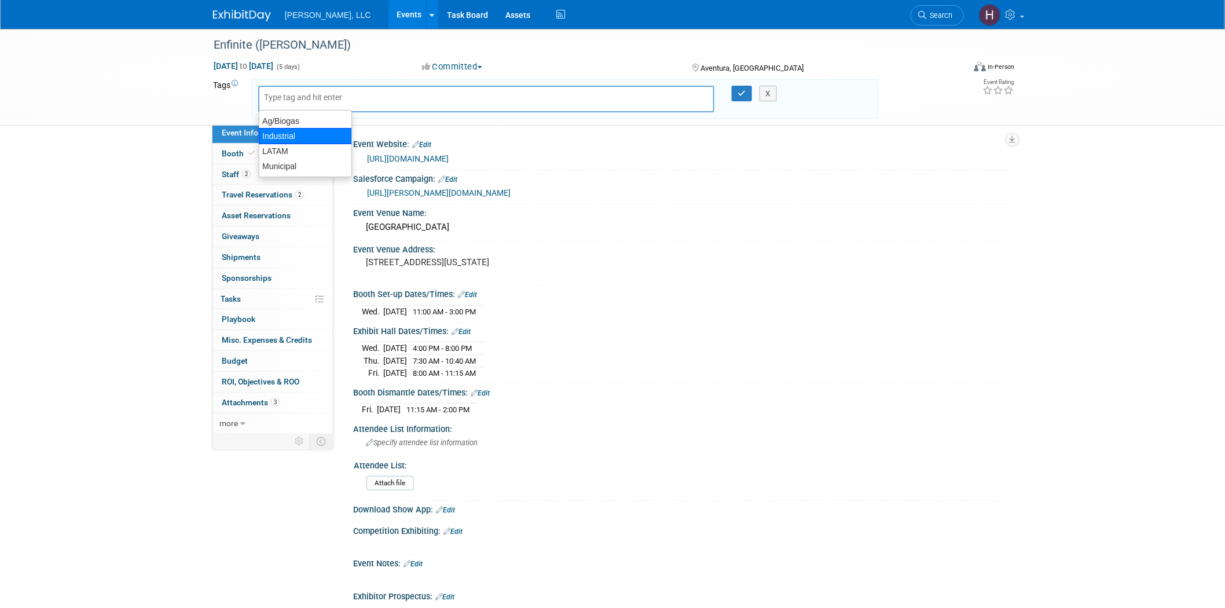
drag, startPoint x: 316, startPoint y: 136, endPoint x: 651, endPoint y: 61, distance: 343.6
click at [320, 136] on div "Industrial" at bounding box center [305, 136] width 93 height 16
type input "Industrial"
click at [745, 96] on button "button" at bounding box center [742, 94] width 21 height 16
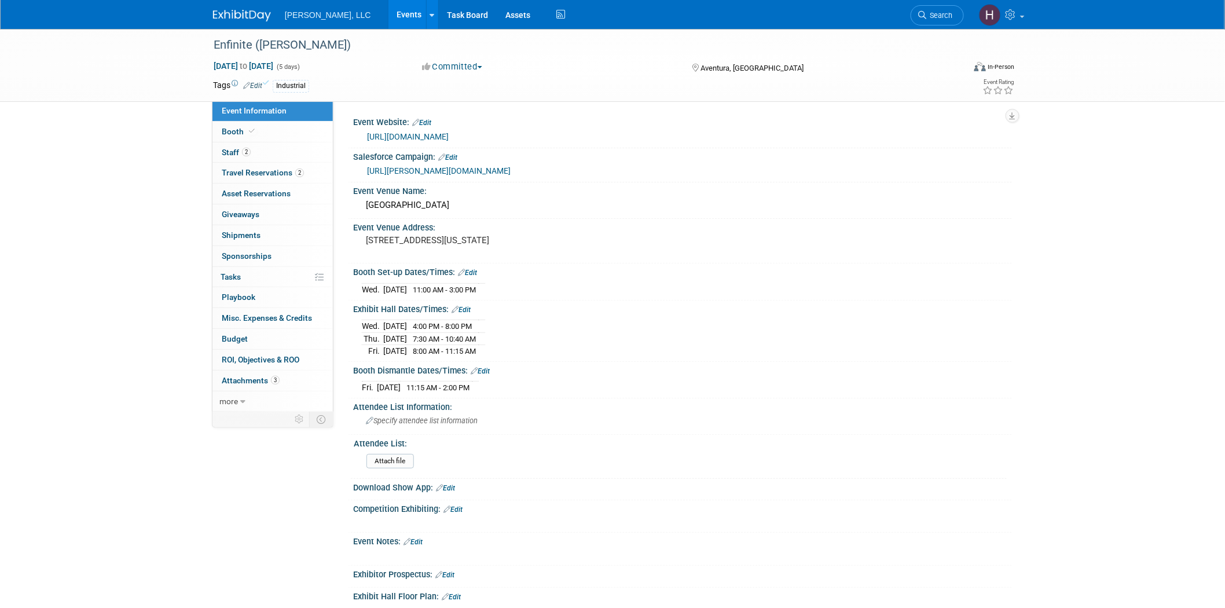
click at [388, 17] on link "Events" at bounding box center [409, 14] width 42 height 29
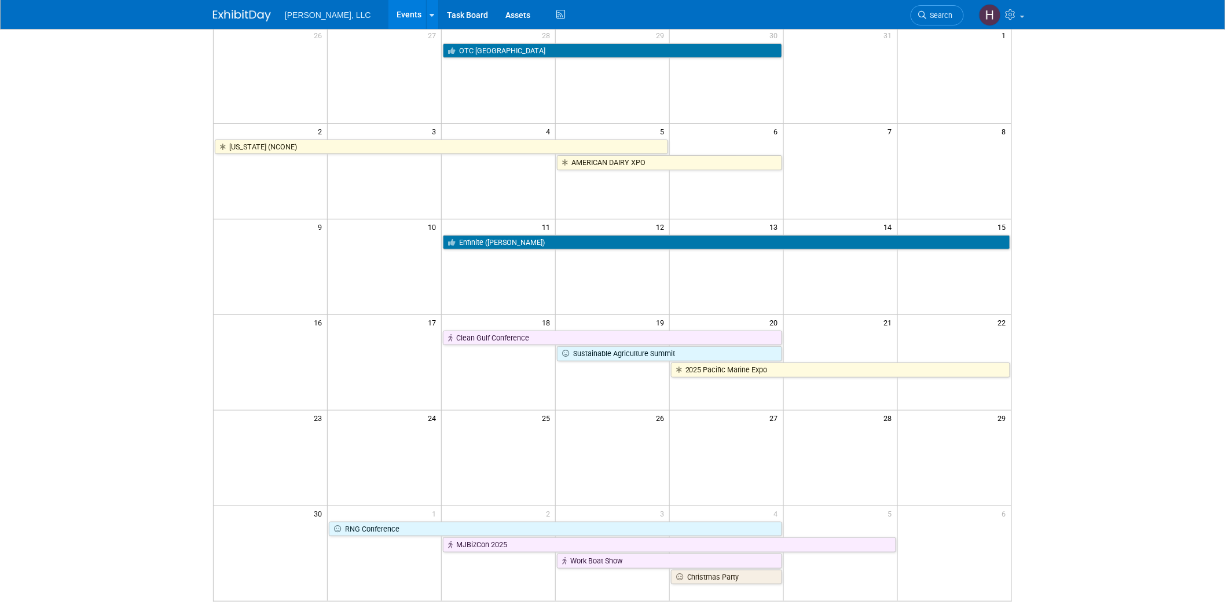
scroll to position [220, 0]
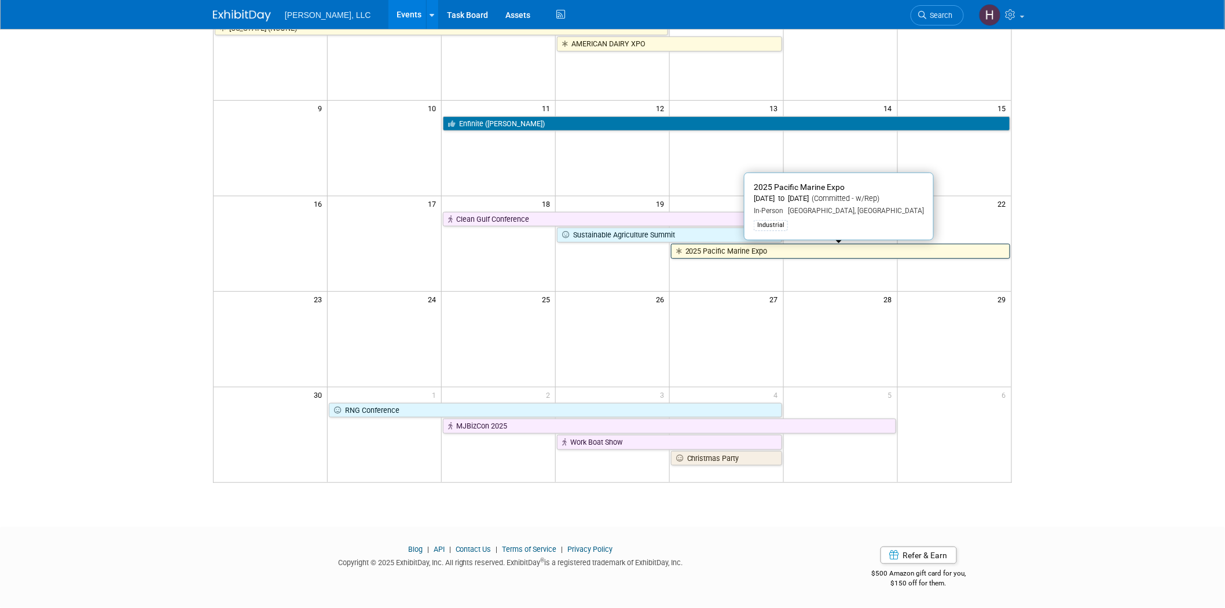
click at [777, 257] on link "2025 Pacific Marine Expo" at bounding box center [840, 251] width 339 height 15
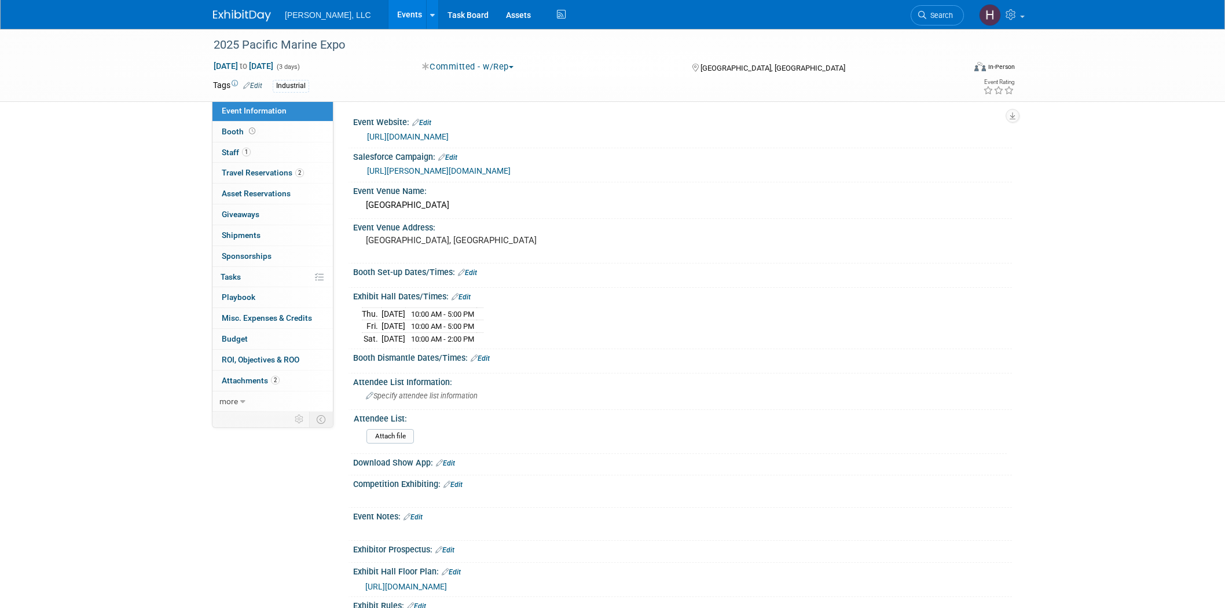
select select "Industrial"
click at [258, 173] on span "Travel Reservations 2" at bounding box center [263, 172] width 82 height 9
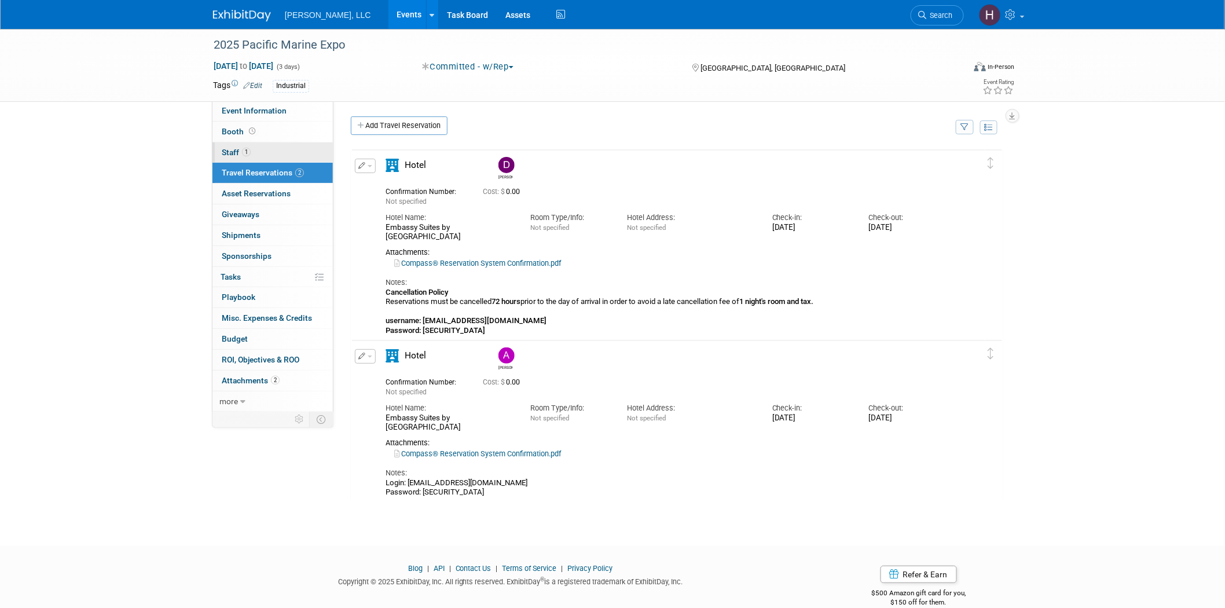
click at [298, 149] on link "1 Staff 1" at bounding box center [272, 152] width 120 height 20
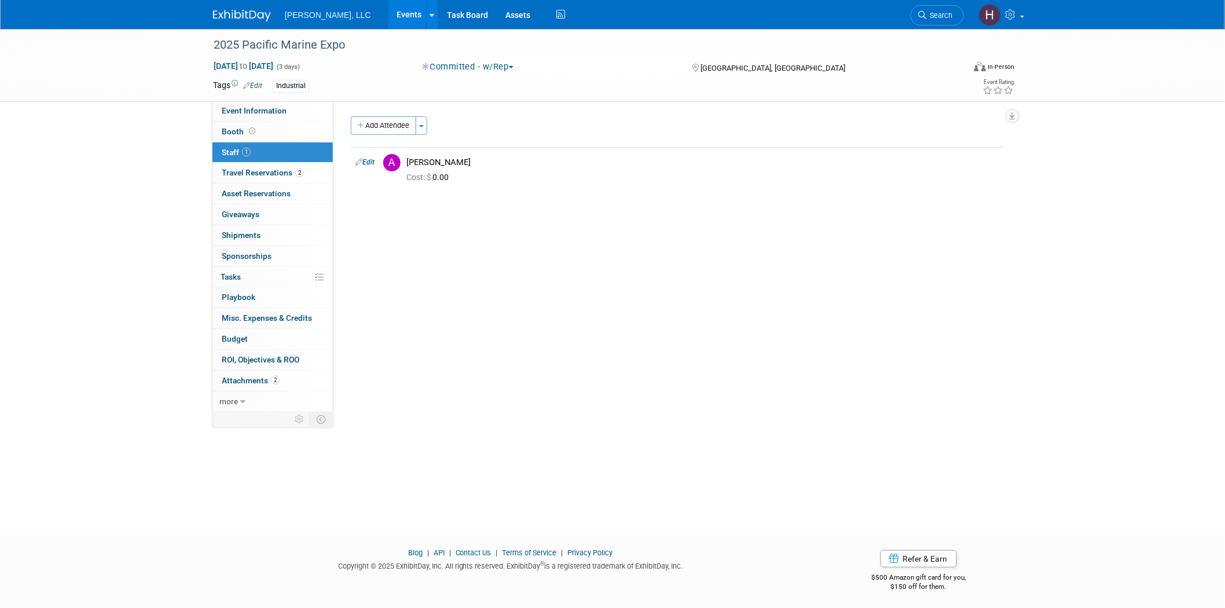
click at [388, 4] on link "Events" at bounding box center [409, 14] width 42 height 29
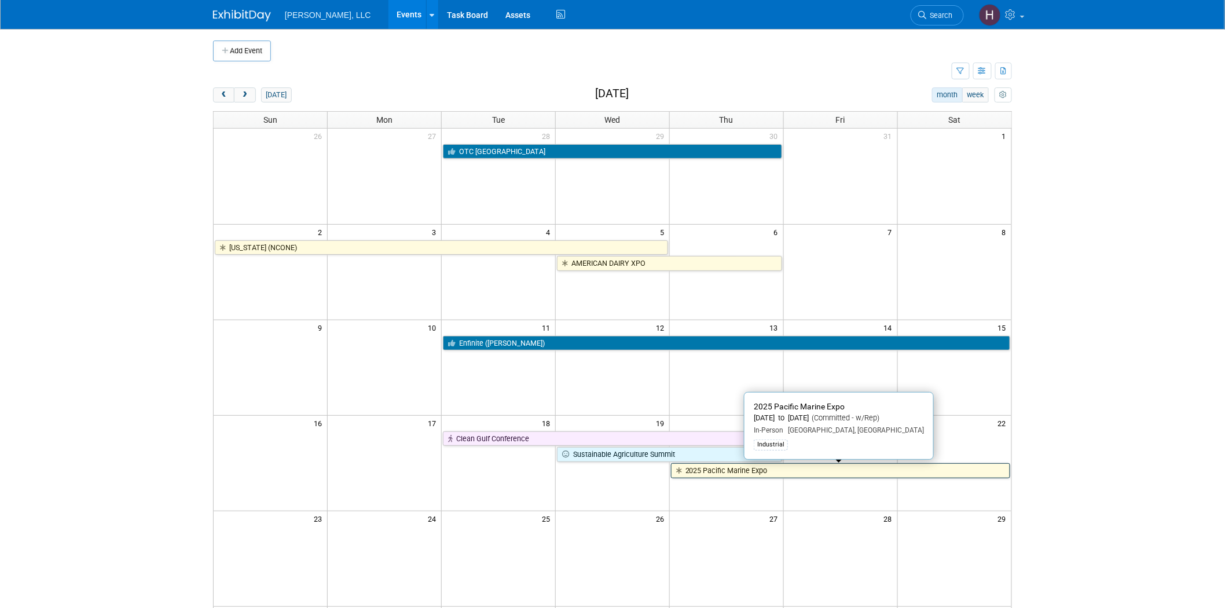
click at [739, 470] on link "2025 Pacific Marine Expo" at bounding box center [840, 470] width 339 height 15
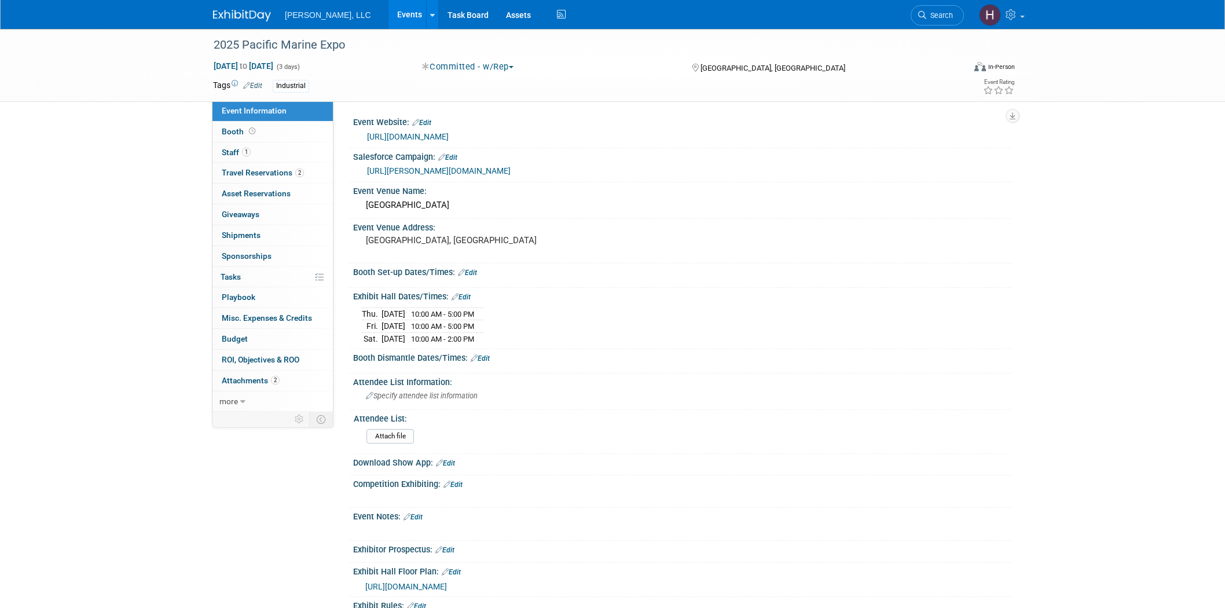
select select "Industrial"
click at [278, 175] on span "Travel Reservations 2" at bounding box center [263, 172] width 82 height 9
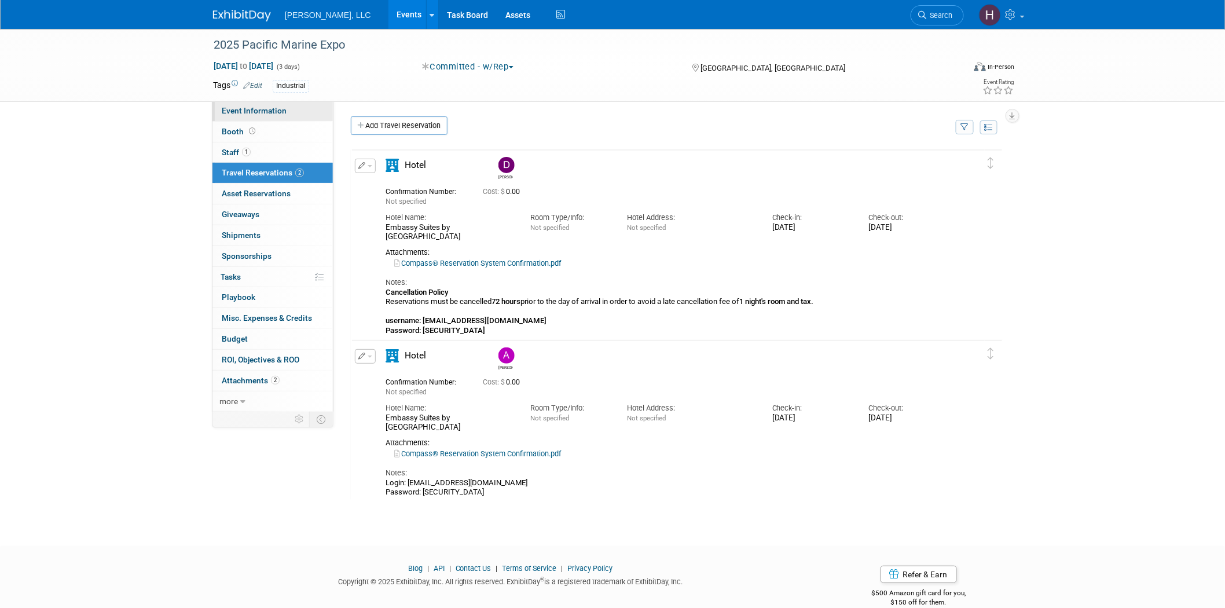
click at [263, 110] on span "Event Information" at bounding box center [254, 110] width 65 height 9
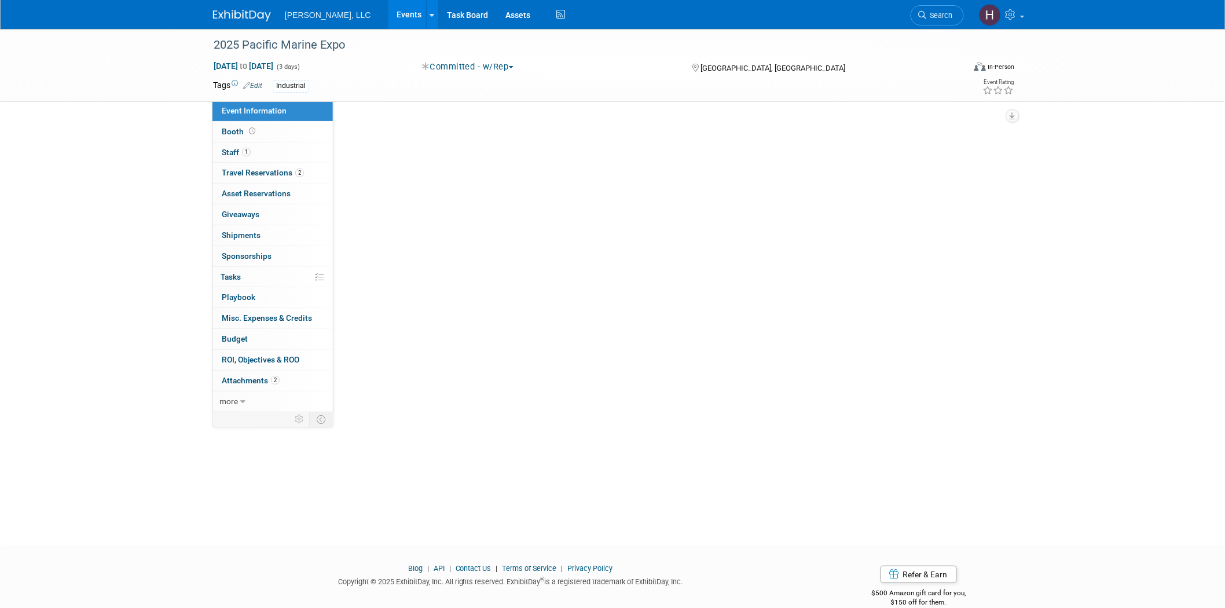
select select "Industrial"
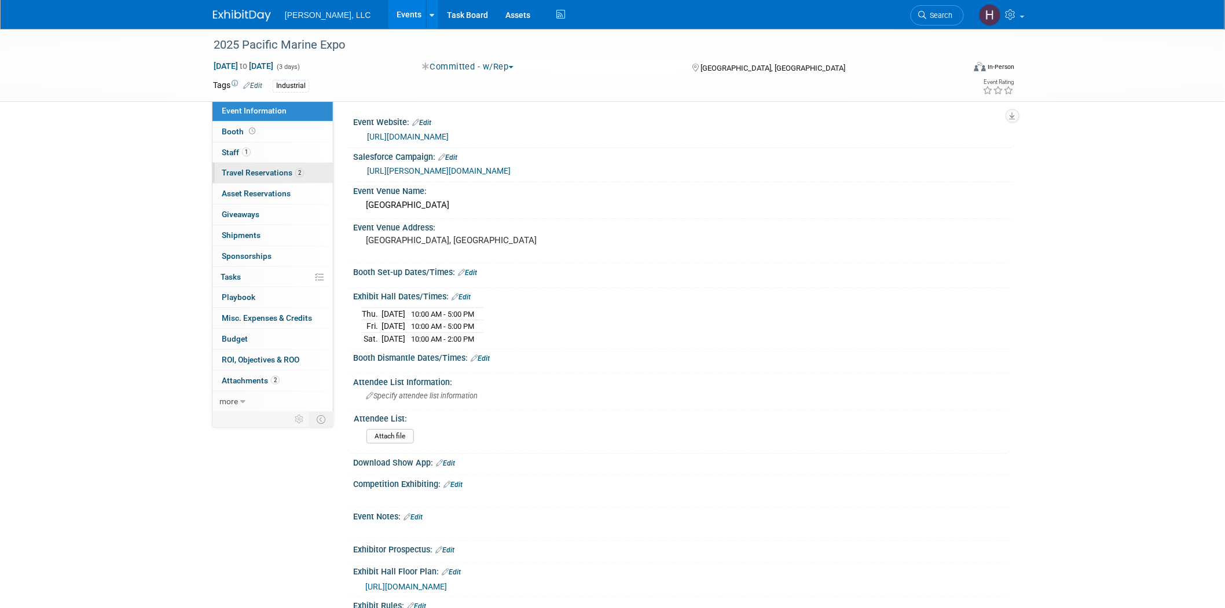
click at [251, 175] on span "Travel Reservations 2" at bounding box center [263, 172] width 82 height 9
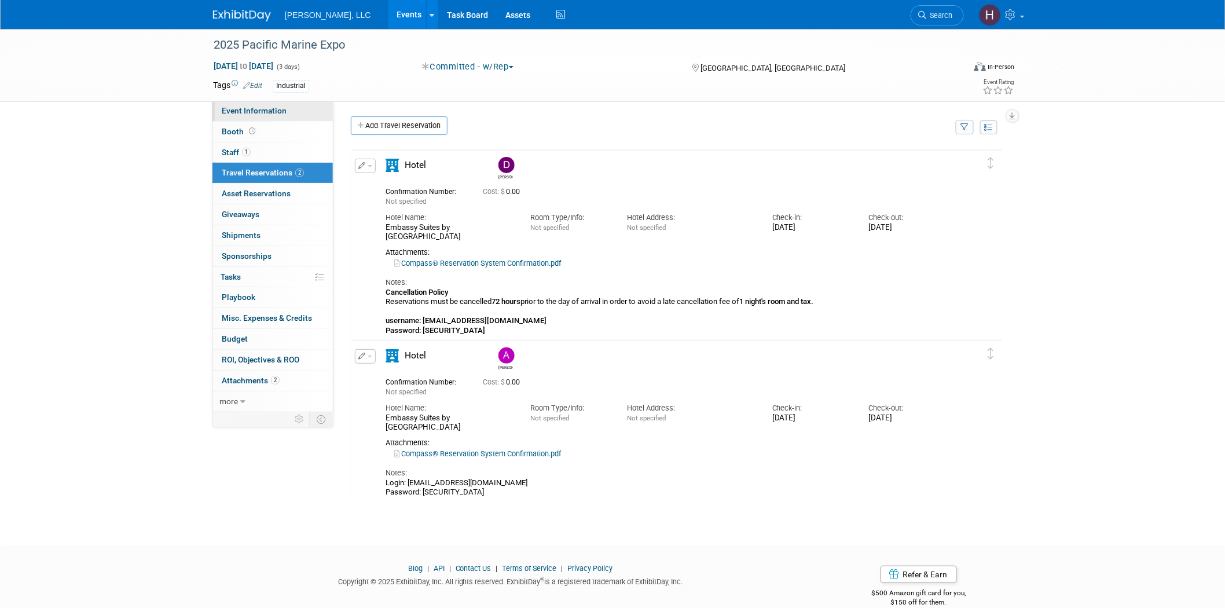
click at [296, 106] on link "Event Information" at bounding box center [272, 111] width 120 height 20
select select "Industrial"
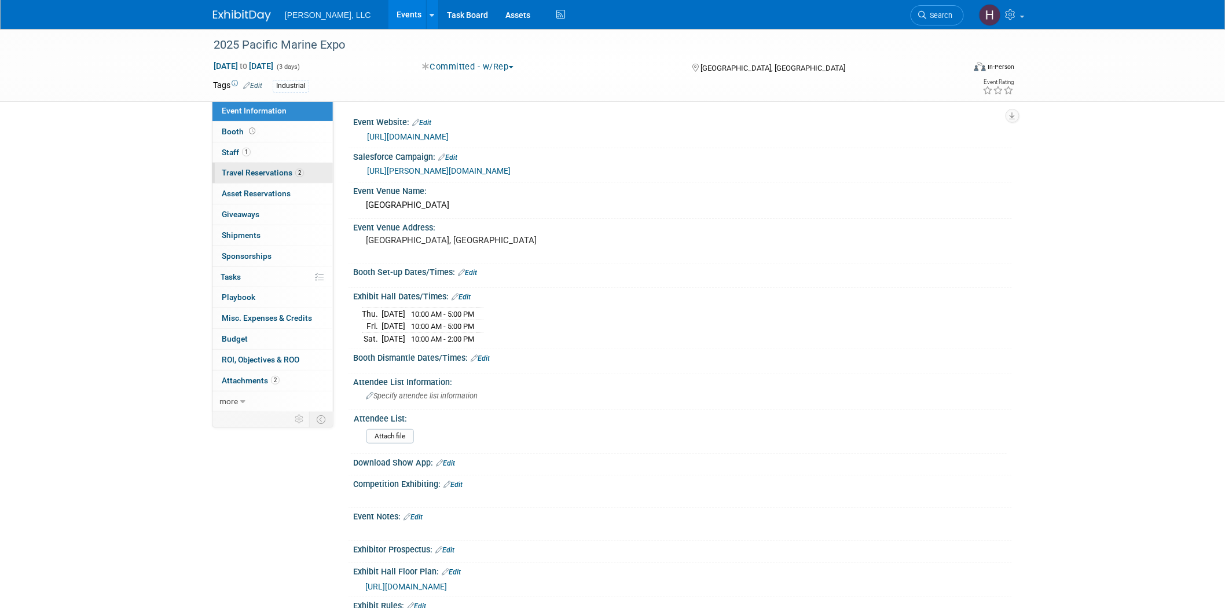
click at [258, 166] on link "2 Travel Reservations 2" at bounding box center [272, 173] width 120 height 20
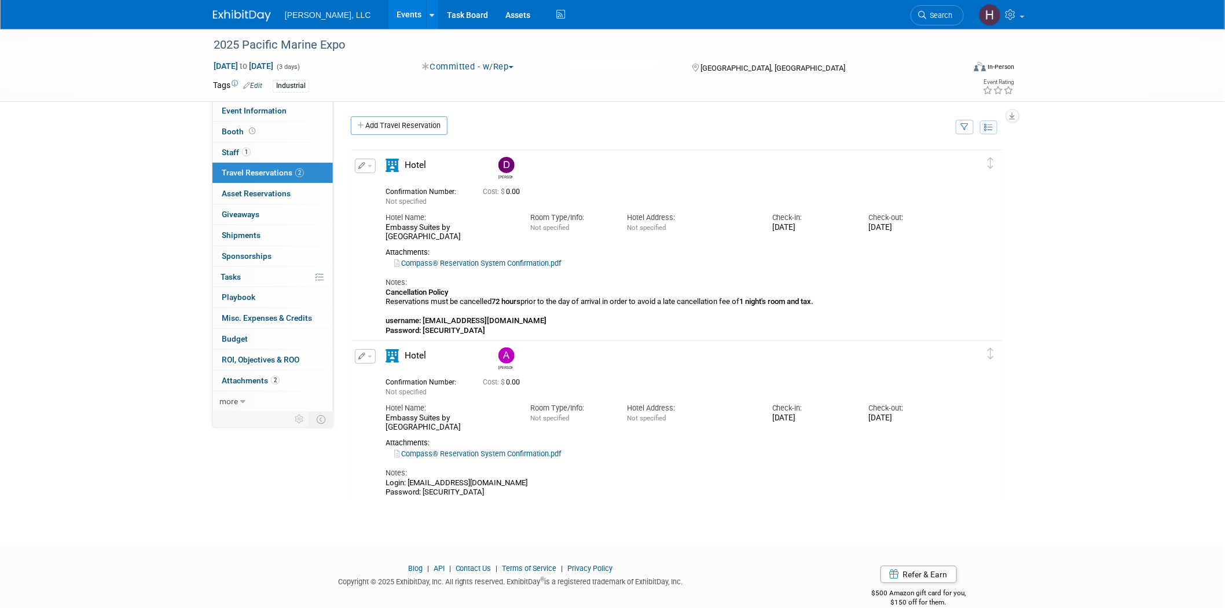
click at [798, 413] on div "Tue. Nov 25, 2025" at bounding box center [811, 418] width 79 height 10
click at [501, 449] on link "Compass® Reservation System Confirmation.pdf" at bounding box center [477, 453] width 167 height 9
click at [369, 359] on button "button" at bounding box center [365, 356] width 21 height 14
click at [373, 375] on button "Edit Reservation" at bounding box center [404, 376] width 98 height 17
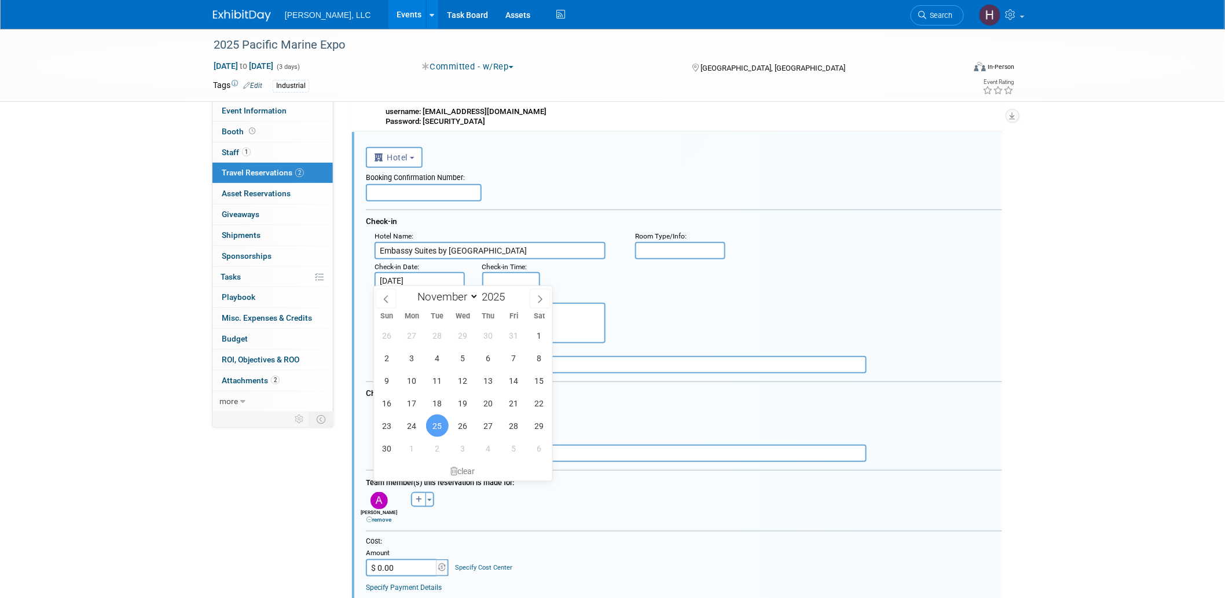
click at [414, 275] on input "Nov 25, 2025" at bounding box center [420, 280] width 90 height 17
click at [487, 401] on span "20" at bounding box center [488, 403] width 23 height 23
type input "Nov 20, 2025"
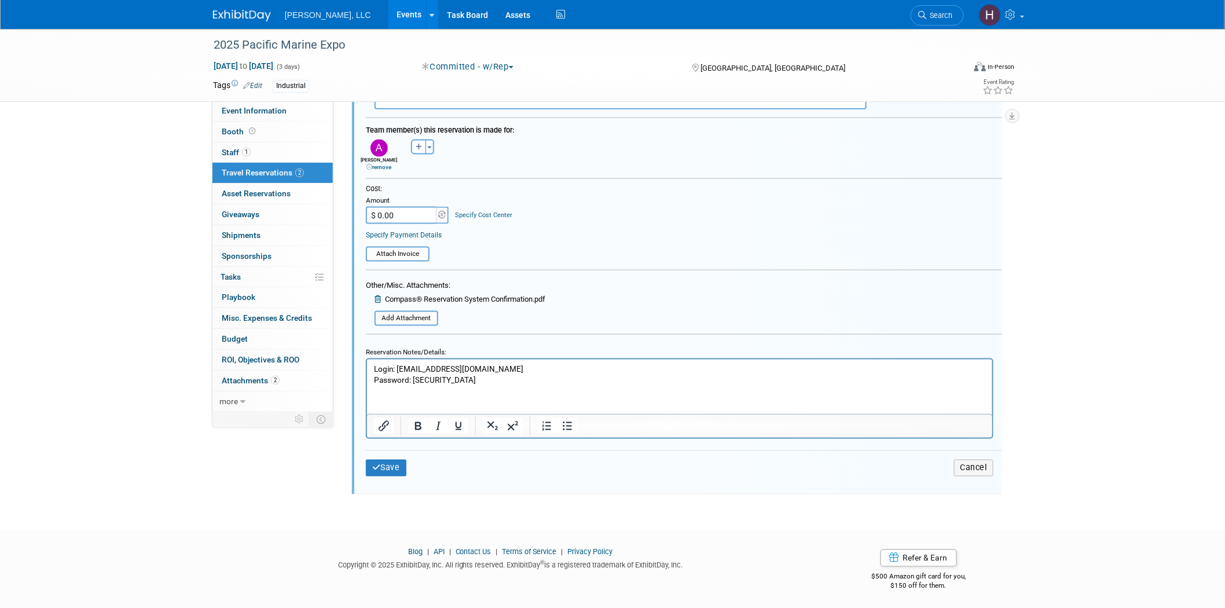
scroll to position [564, 0]
click at [392, 460] on button "Save" at bounding box center [386, 465] width 41 height 17
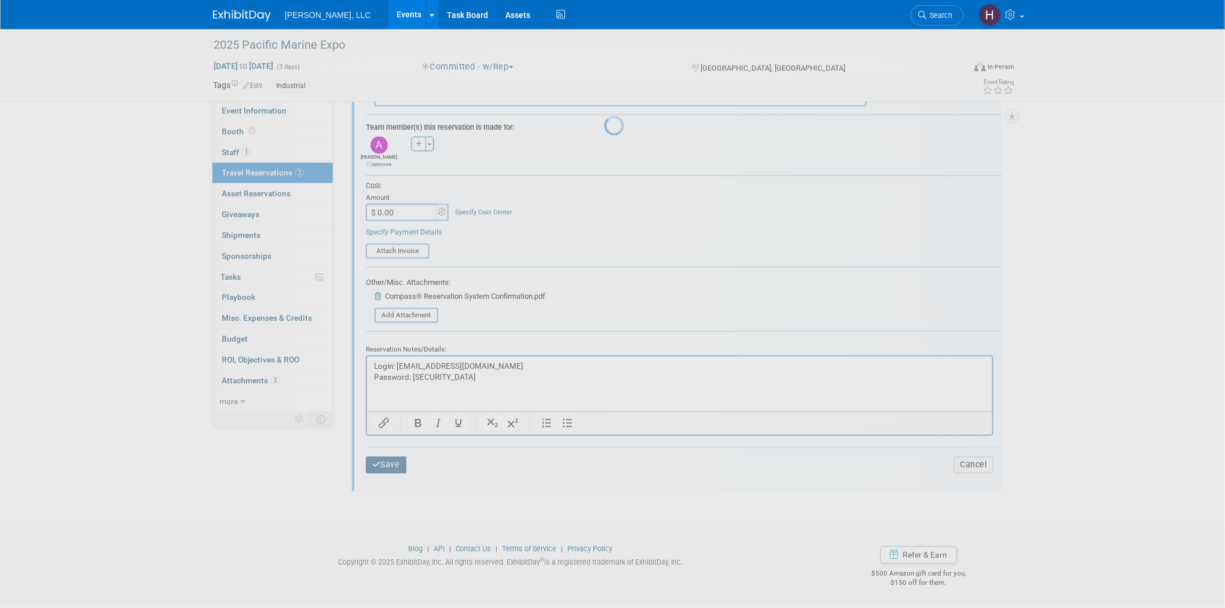
scroll to position [19, 0]
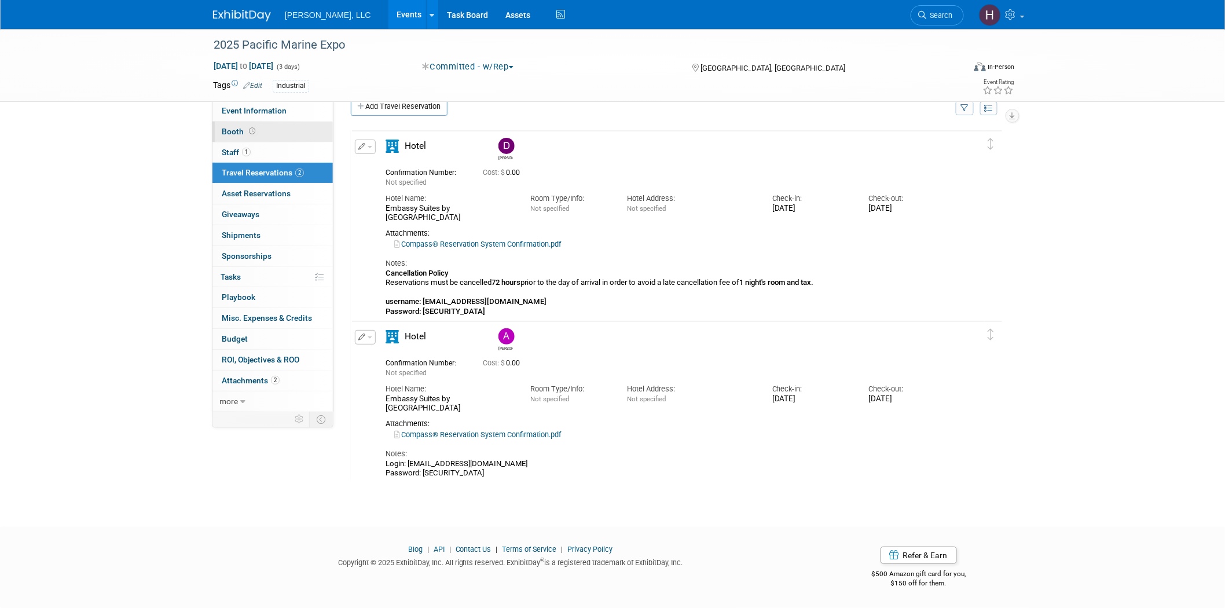
click at [280, 141] on link "Booth" at bounding box center [272, 132] width 120 height 20
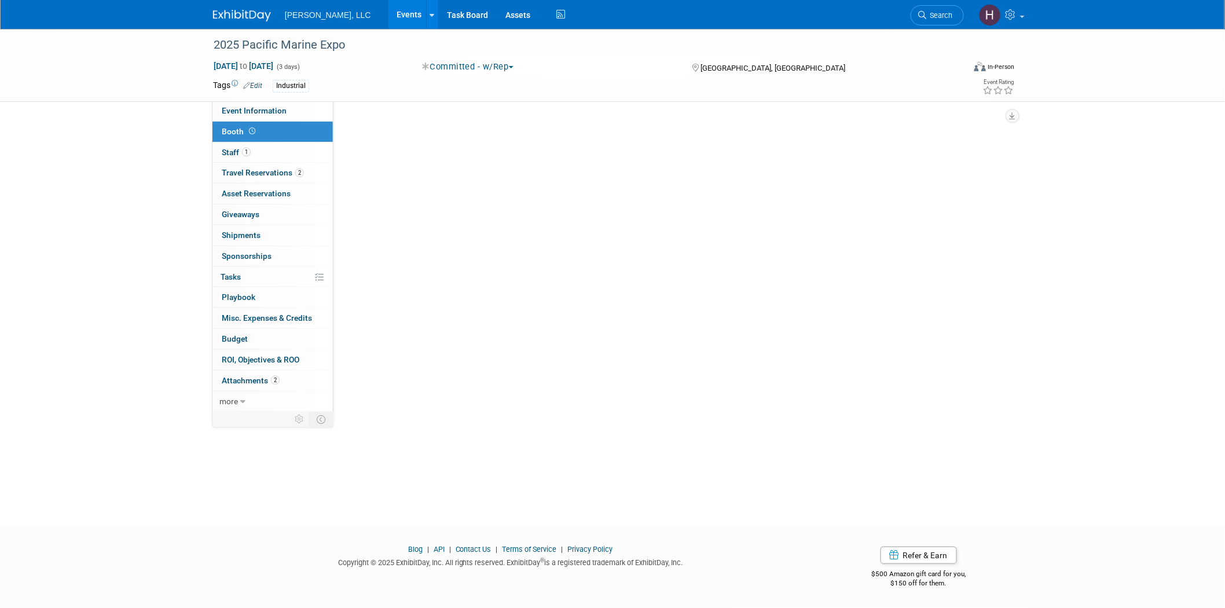
scroll to position [0, 0]
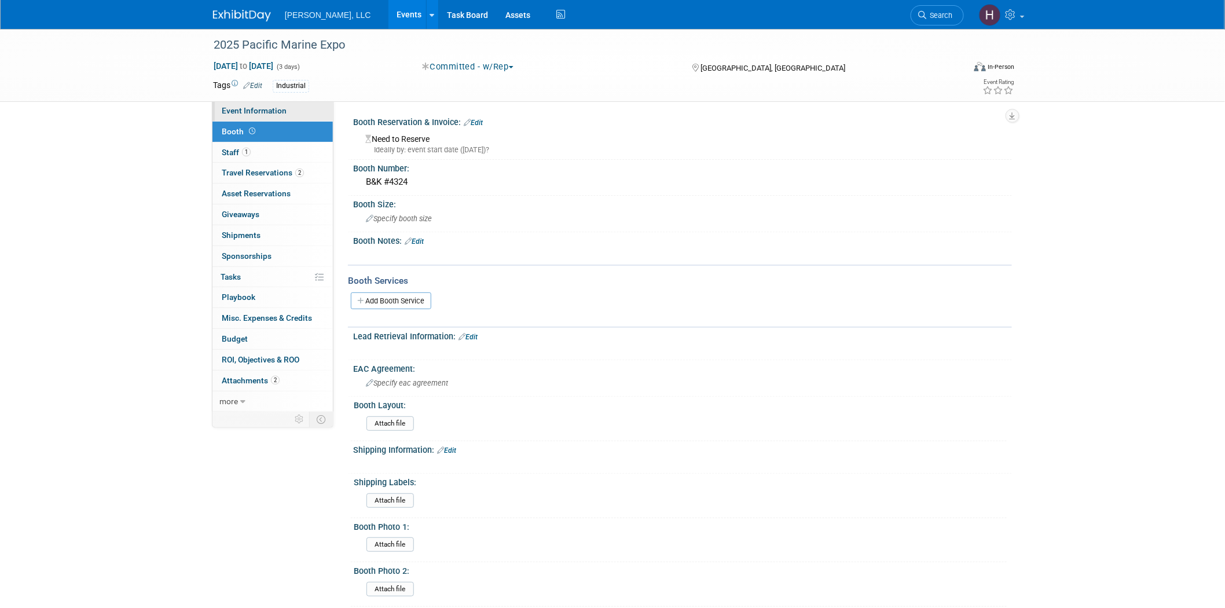
click at [291, 108] on link "Event Information" at bounding box center [272, 111] width 120 height 20
select select "Industrial"
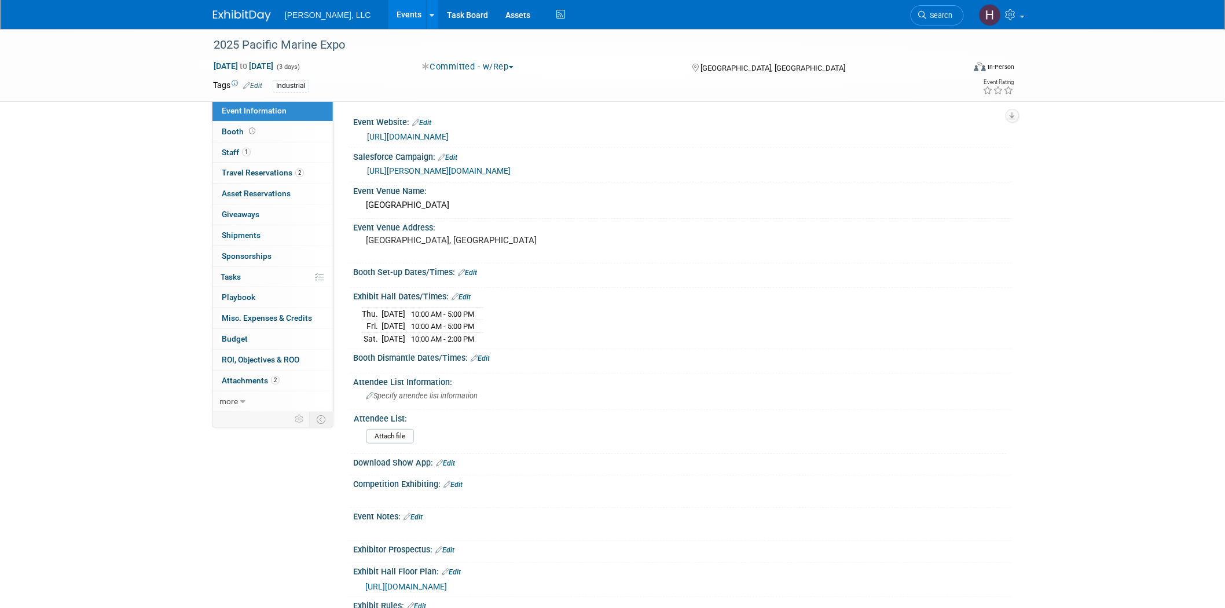
click at [449, 135] on link "https://www.pacificmarineexpo.com/" at bounding box center [408, 136] width 82 height 9
drag, startPoint x: 356, startPoint y: 308, endPoint x: 527, endPoint y: 344, distance: 174.5
click at [527, 344] on div "Exhibit Hall Dates/Times: Edit Thu. Nov 20, 2025 10:00 AM - 5:00 PM Fri. Nov 21…" at bounding box center [680, 318] width 664 height 61
click at [261, 176] on span "Travel Reservations 2" at bounding box center [263, 172] width 82 height 9
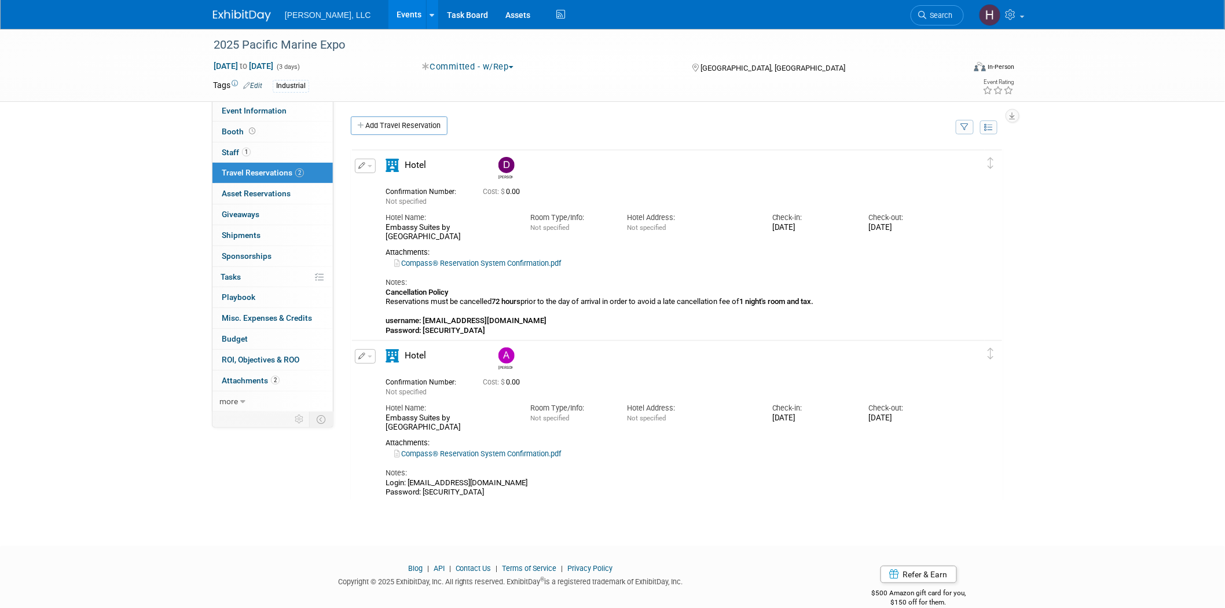
click at [488, 453] on link "Compass® Reservation System Confirmation.pdf" at bounding box center [477, 453] width 167 height 9
click at [371, 356] on button "button" at bounding box center [365, 356] width 21 height 14
click at [386, 376] on button "Edit Reservation" at bounding box center [404, 376] width 98 height 17
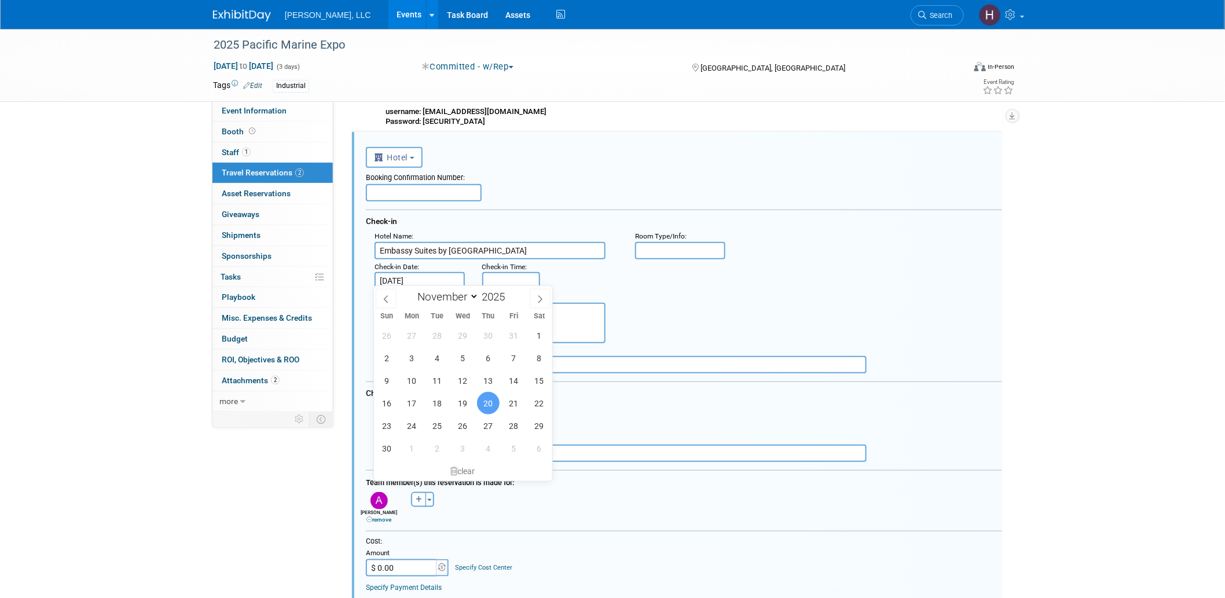
click at [409, 277] on input "Nov 20, 2025" at bounding box center [420, 280] width 90 height 17
click at [459, 404] on span "19" at bounding box center [463, 403] width 23 height 23
type input "Nov 19, 2025"
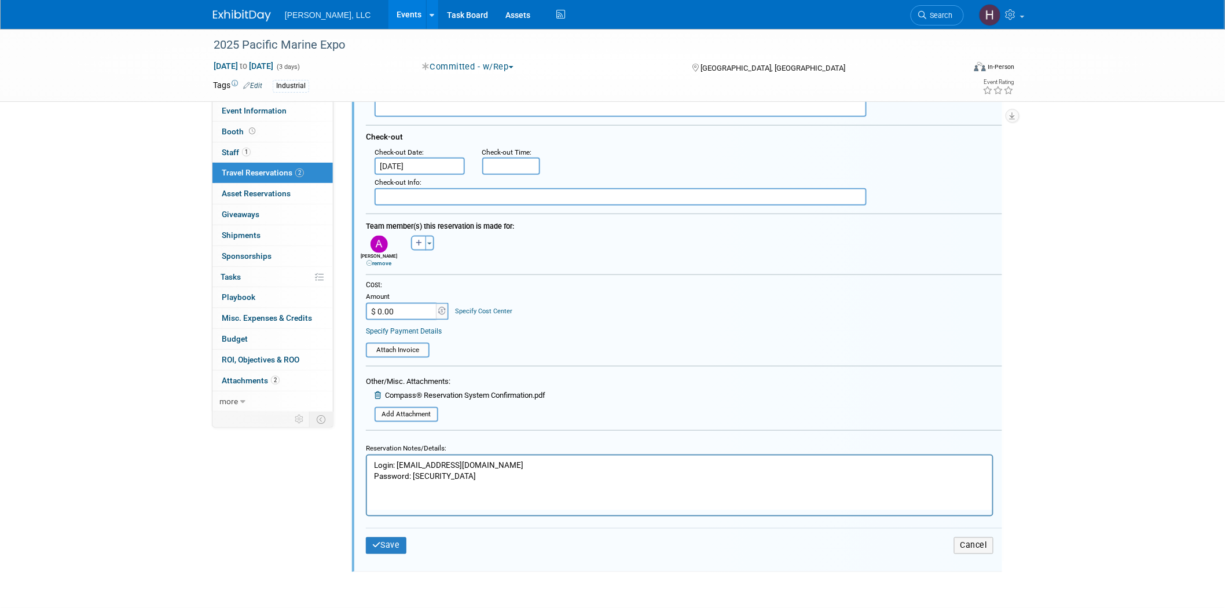
scroll to position [466, 0]
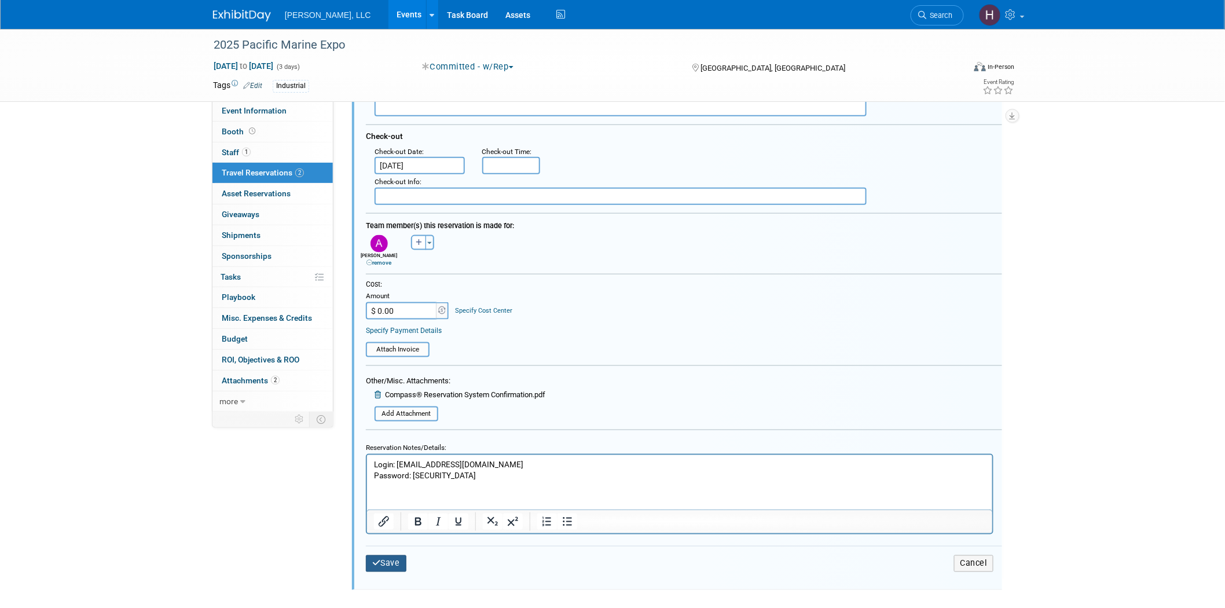
drag, startPoint x: 383, startPoint y: 555, endPoint x: 383, endPoint y: 545, distance: 9.8
click at [383, 555] on button "Save" at bounding box center [386, 563] width 41 height 17
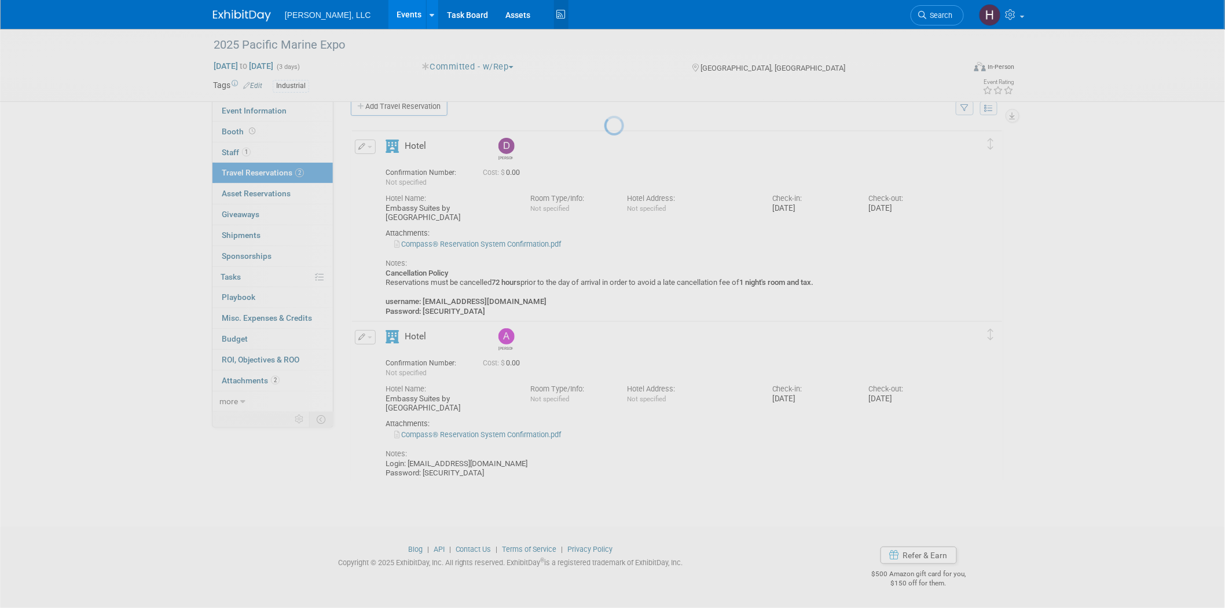
scroll to position [19, 0]
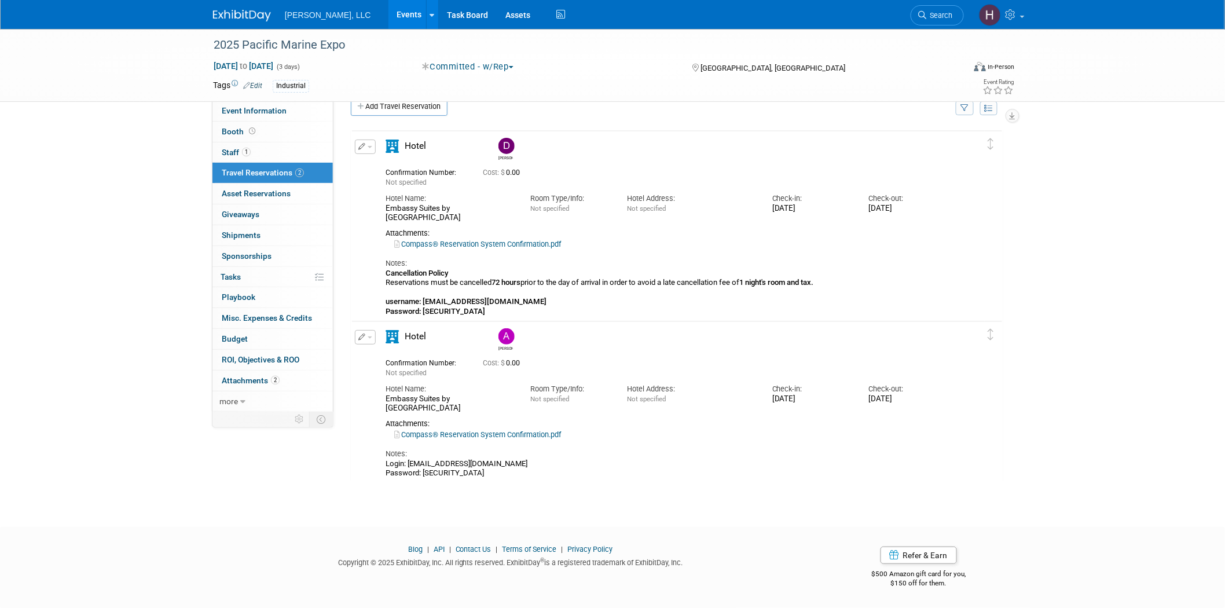
click at [371, 338] on button "button" at bounding box center [365, 337] width 21 height 14
click at [412, 357] on button "Edit Reservation" at bounding box center [404, 357] width 98 height 17
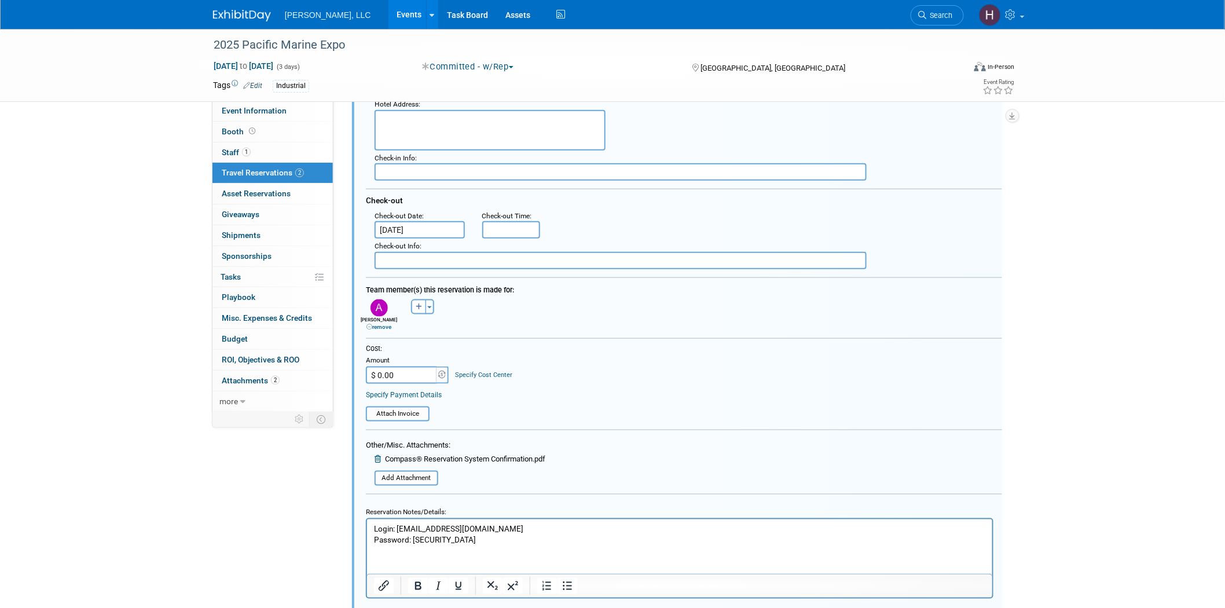
scroll to position [530, 0]
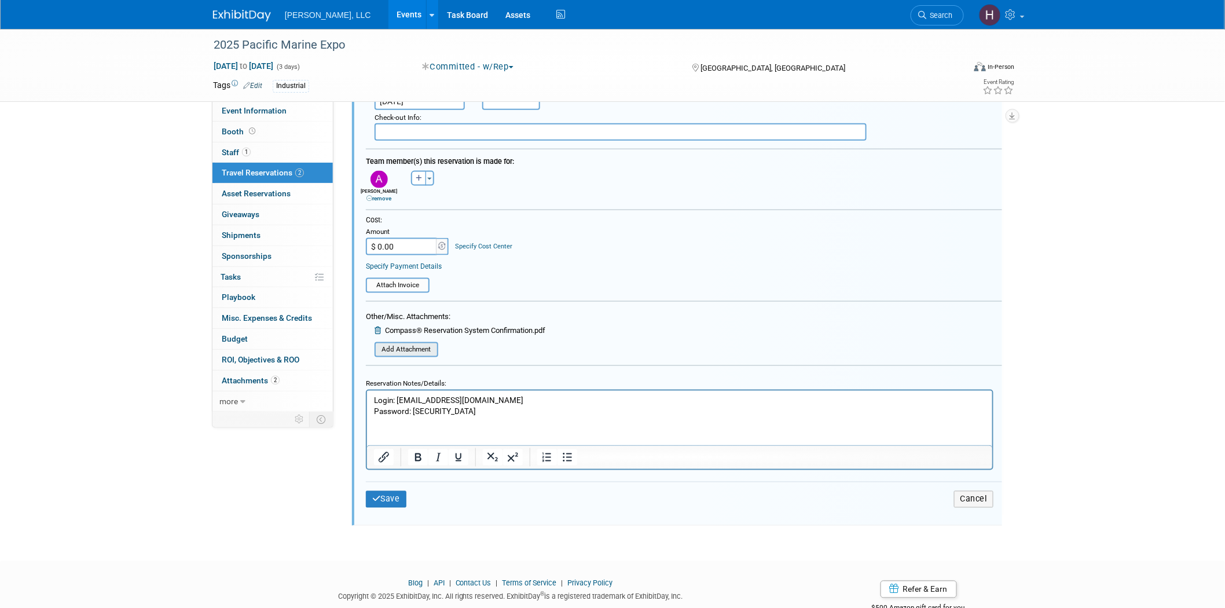
click at [409, 343] on input "file" at bounding box center [368, 349] width 138 height 13
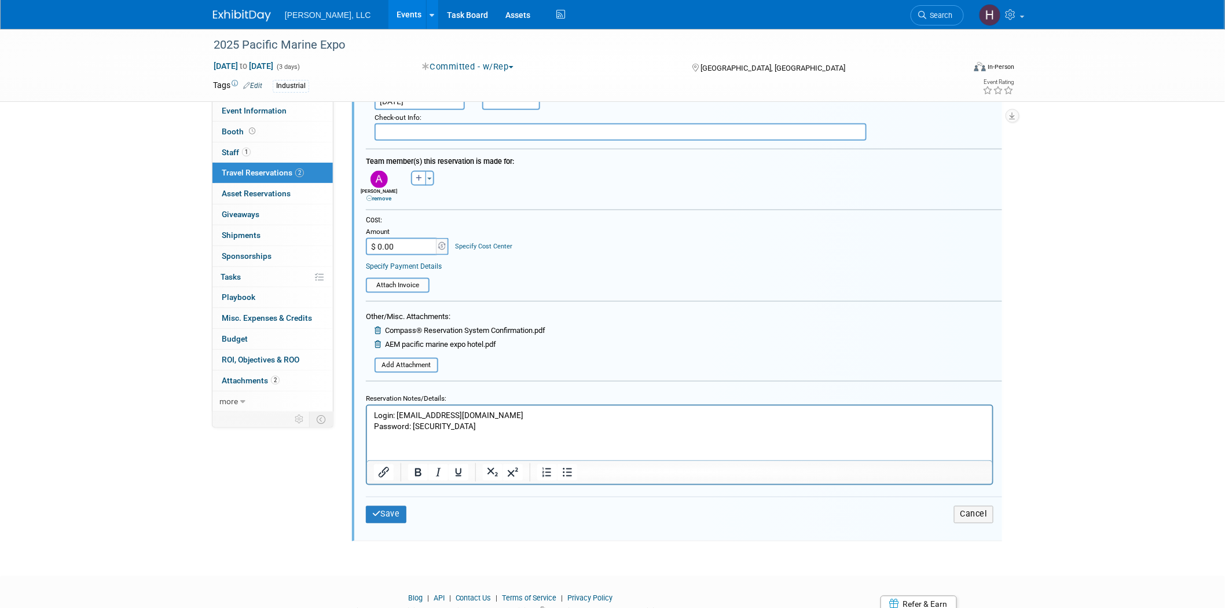
click at [376, 327] on icon at bounding box center [379, 331] width 9 height 8
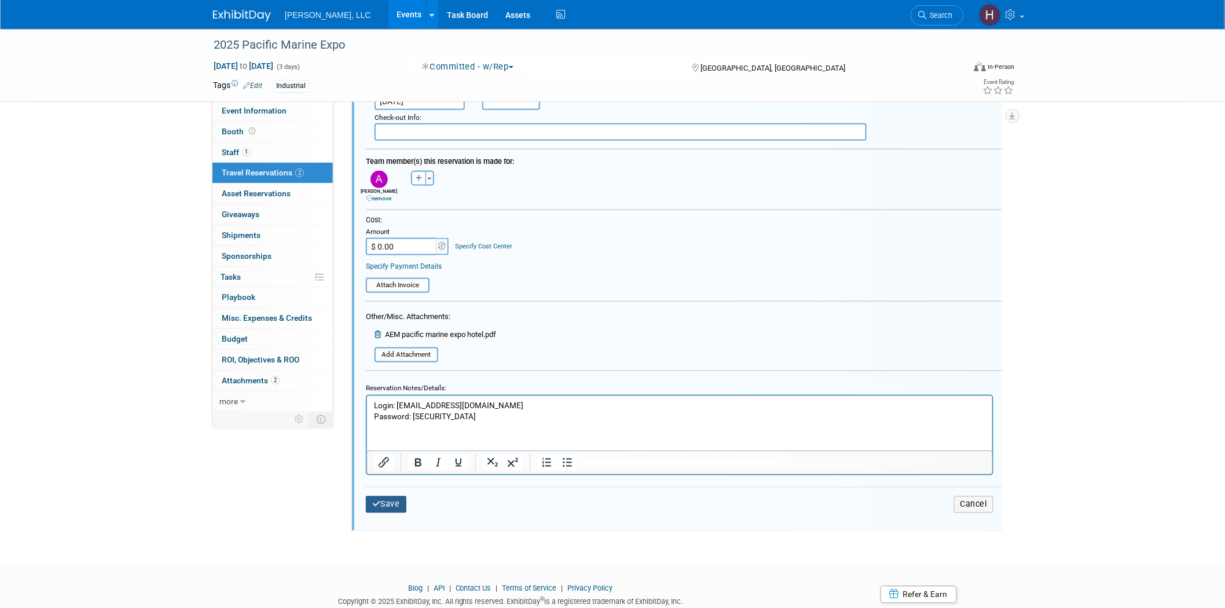
click at [390, 496] on button "Save" at bounding box center [386, 504] width 41 height 17
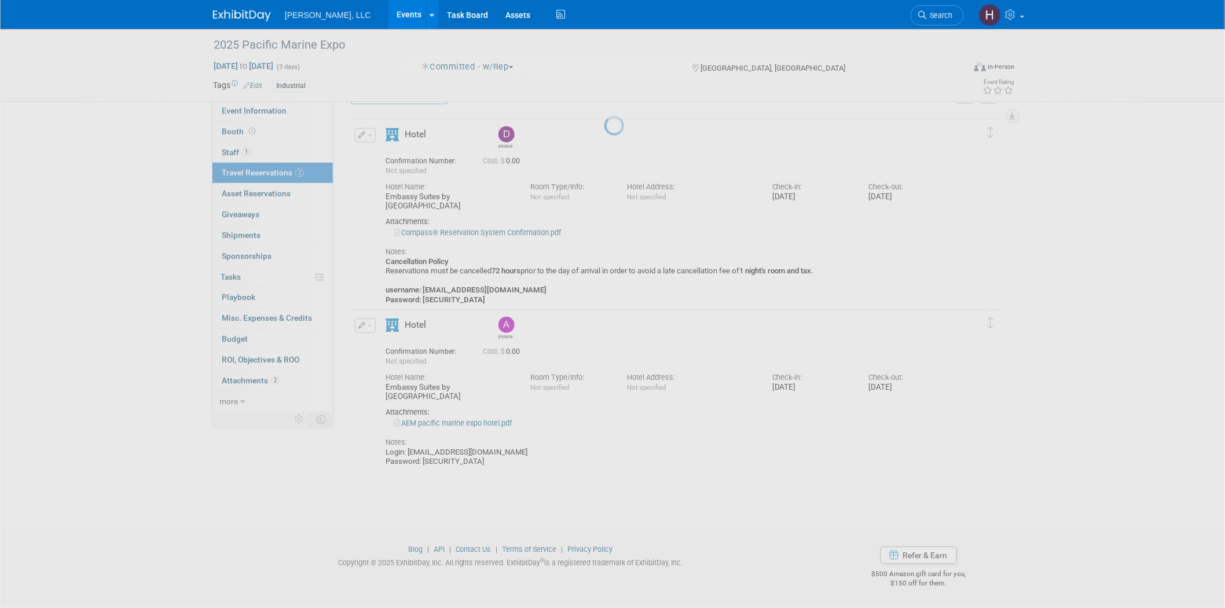
scroll to position [19, 0]
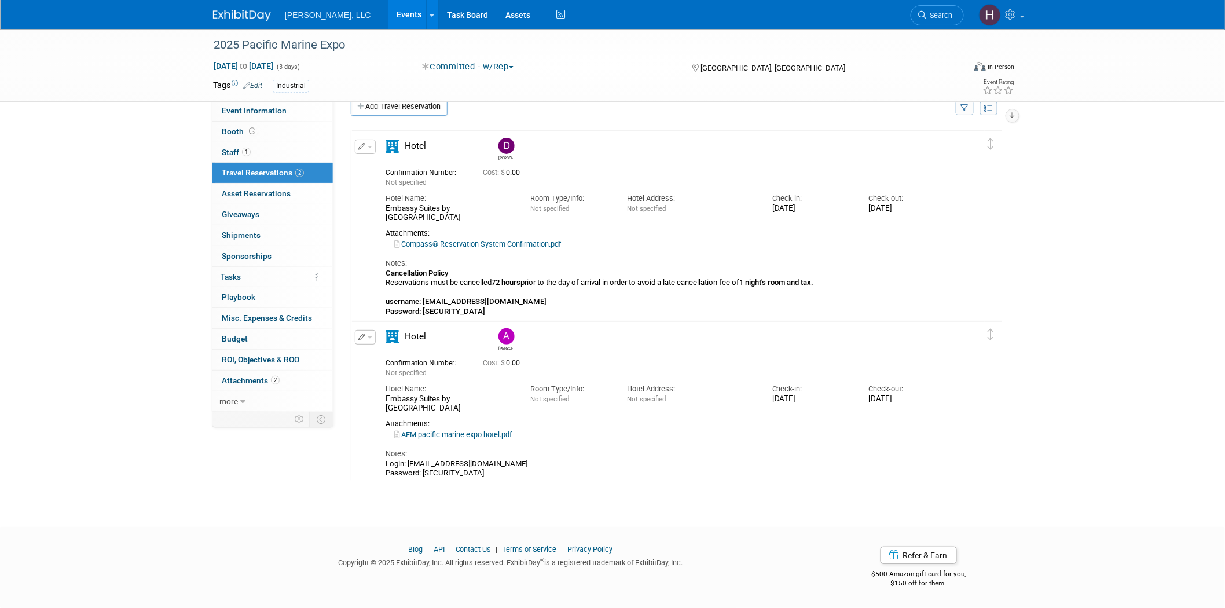
click at [368, 338] on button "button" at bounding box center [365, 337] width 21 height 14
click at [382, 360] on button "Edit Reservation" at bounding box center [404, 357] width 98 height 17
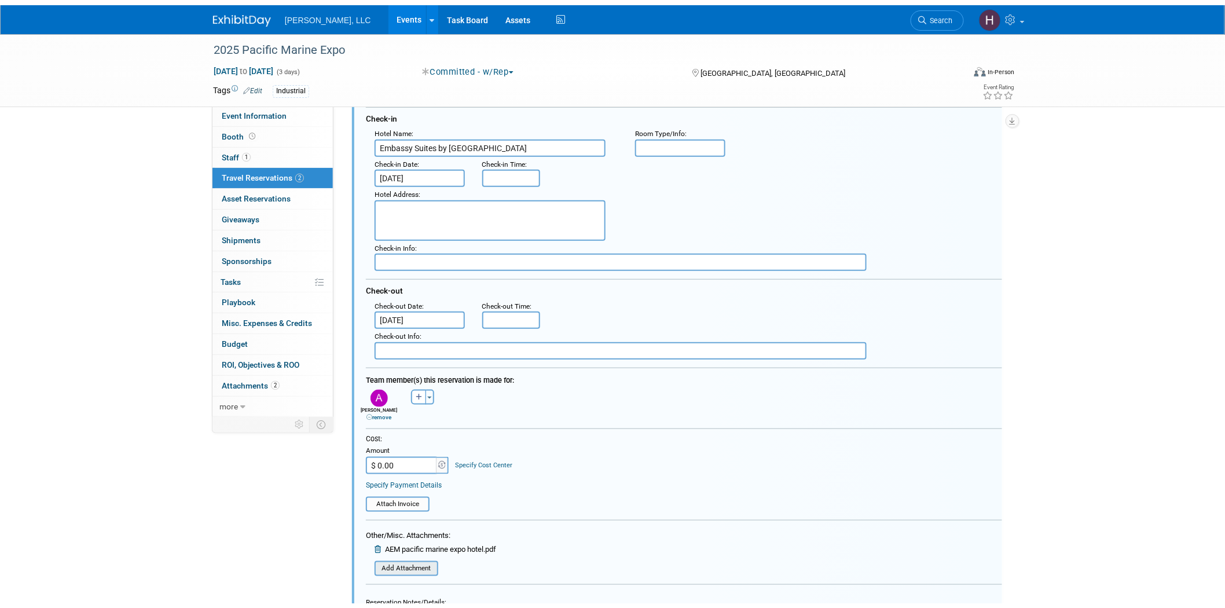
scroll to position [402, 0]
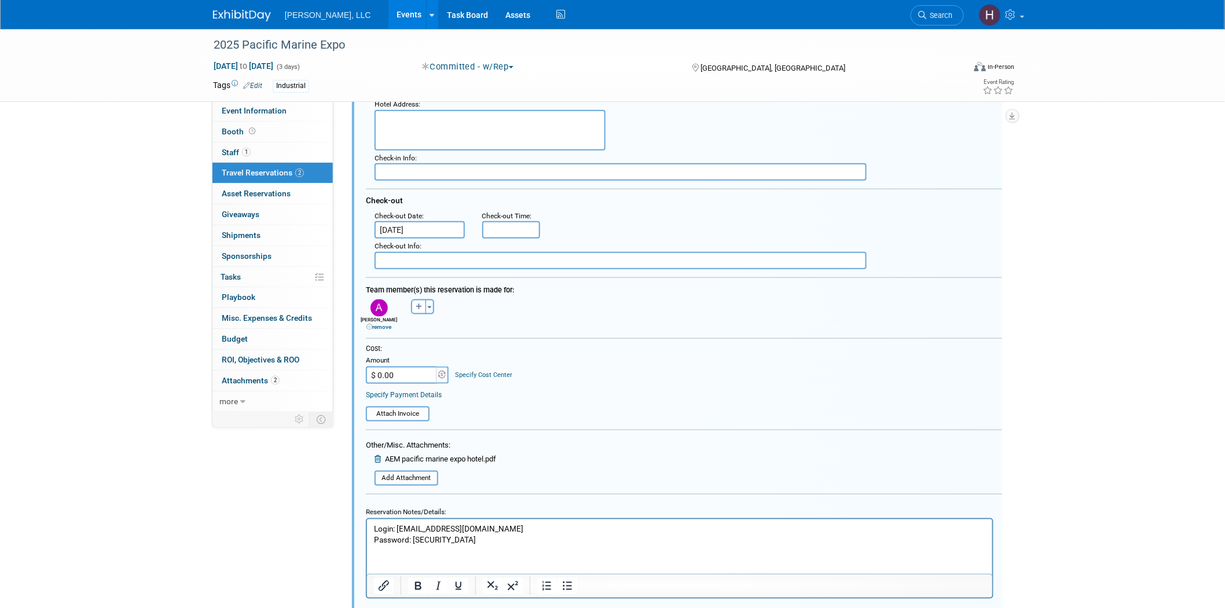
click at [405, 366] on input "$ 0.00" at bounding box center [402, 374] width 72 height 17
paste input "693.6"
type input "$ 693.60"
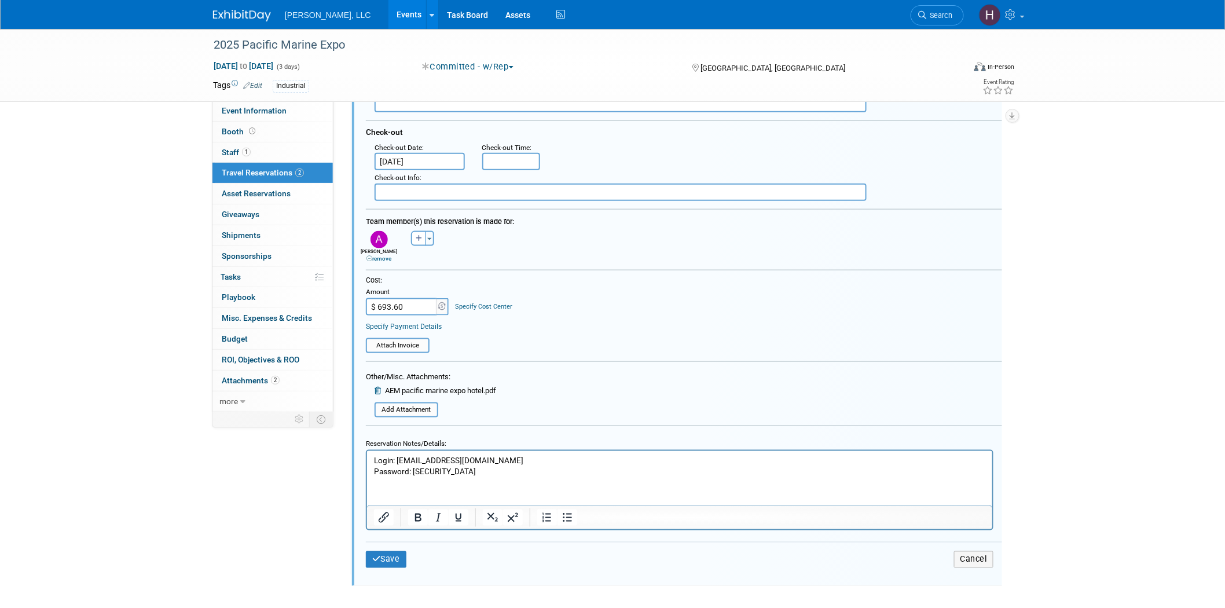
scroll to position [564, 0]
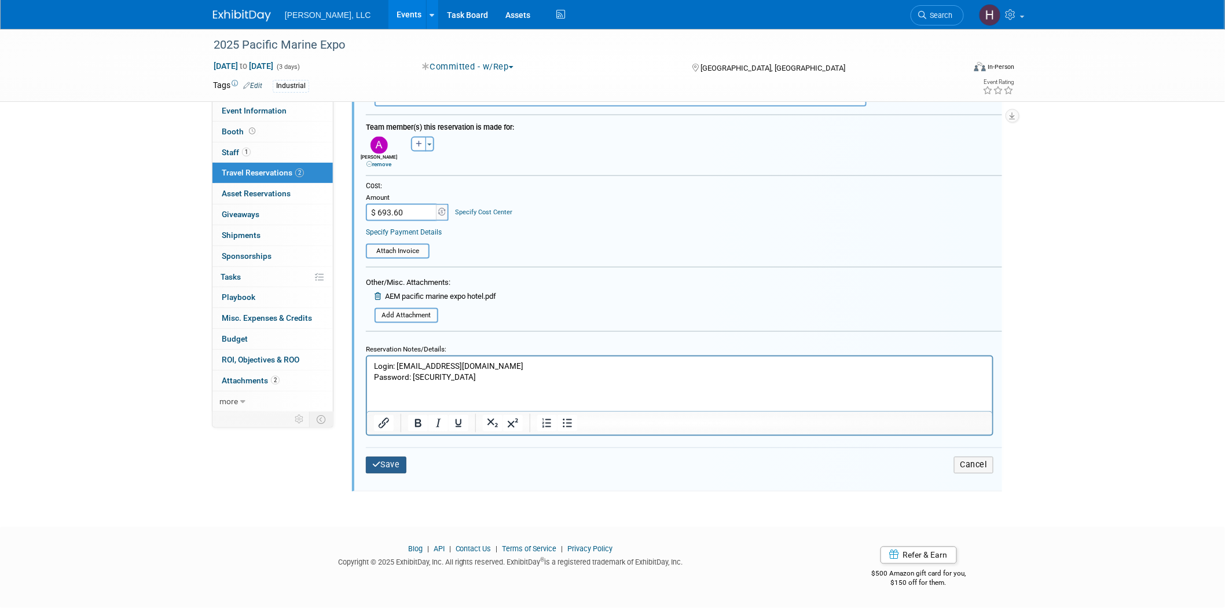
click at [392, 457] on button "Save" at bounding box center [386, 465] width 41 height 17
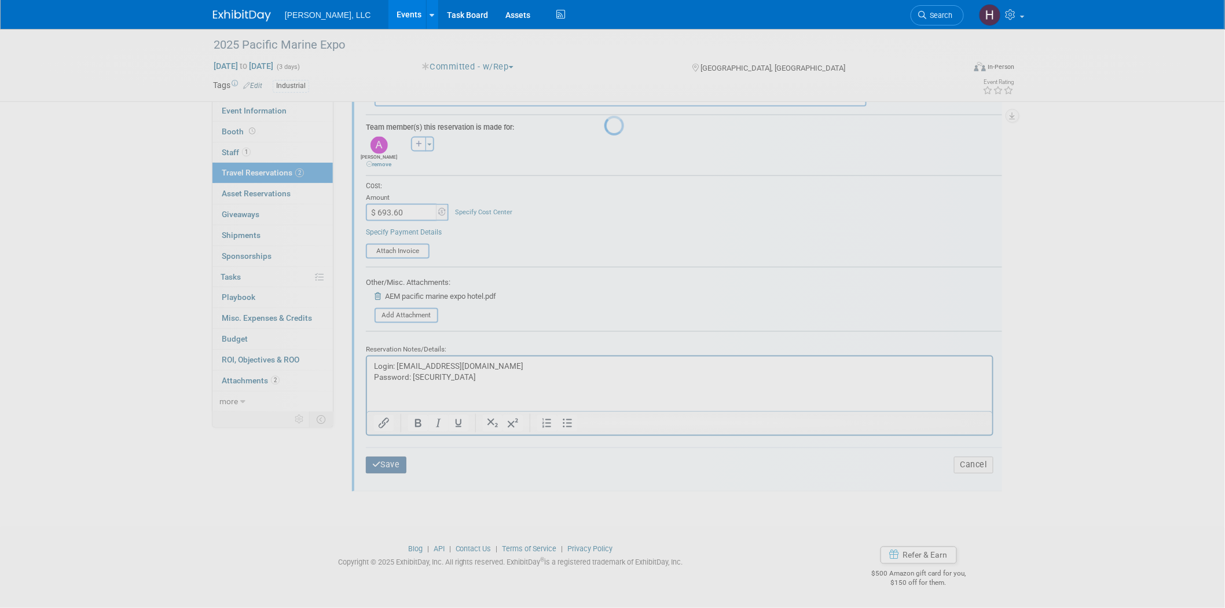
scroll to position [19, 0]
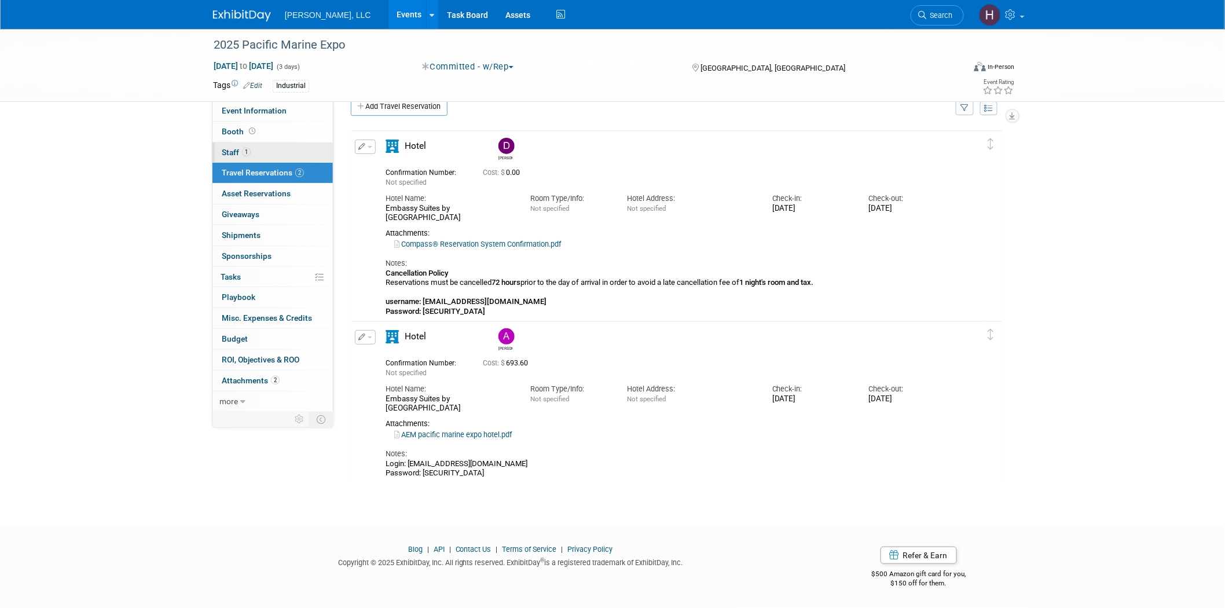
click at [247, 154] on span "1" at bounding box center [246, 152] width 9 height 9
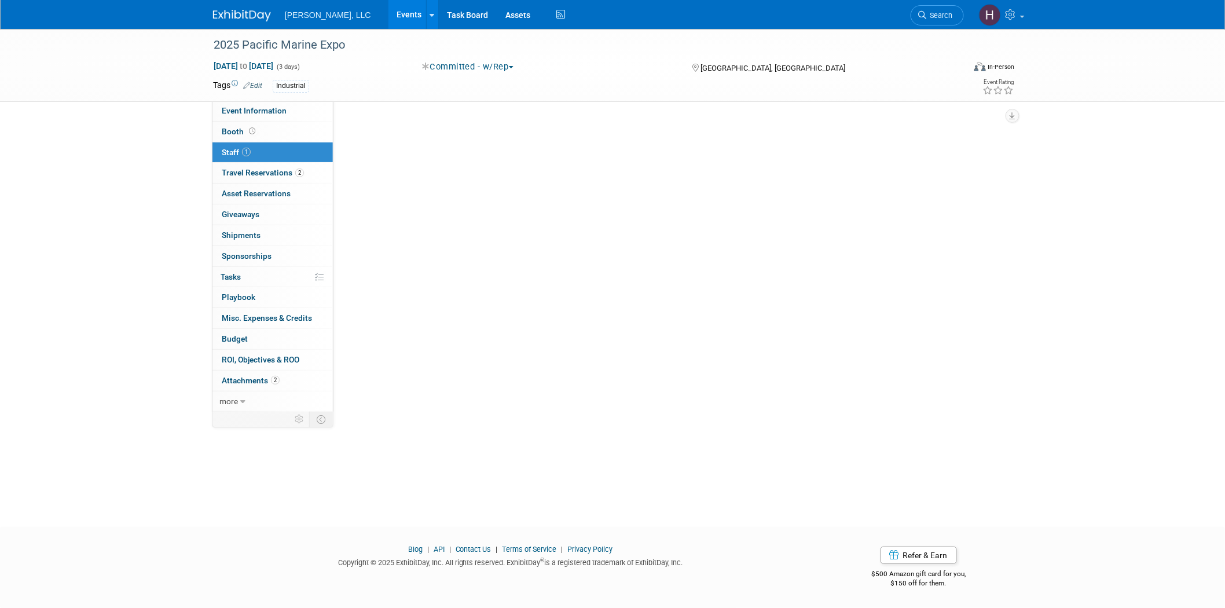
scroll to position [0, 0]
click at [266, 120] on link "Event Information" at bounding box center [272, 111] width 120 height 20
select select "Industrial"
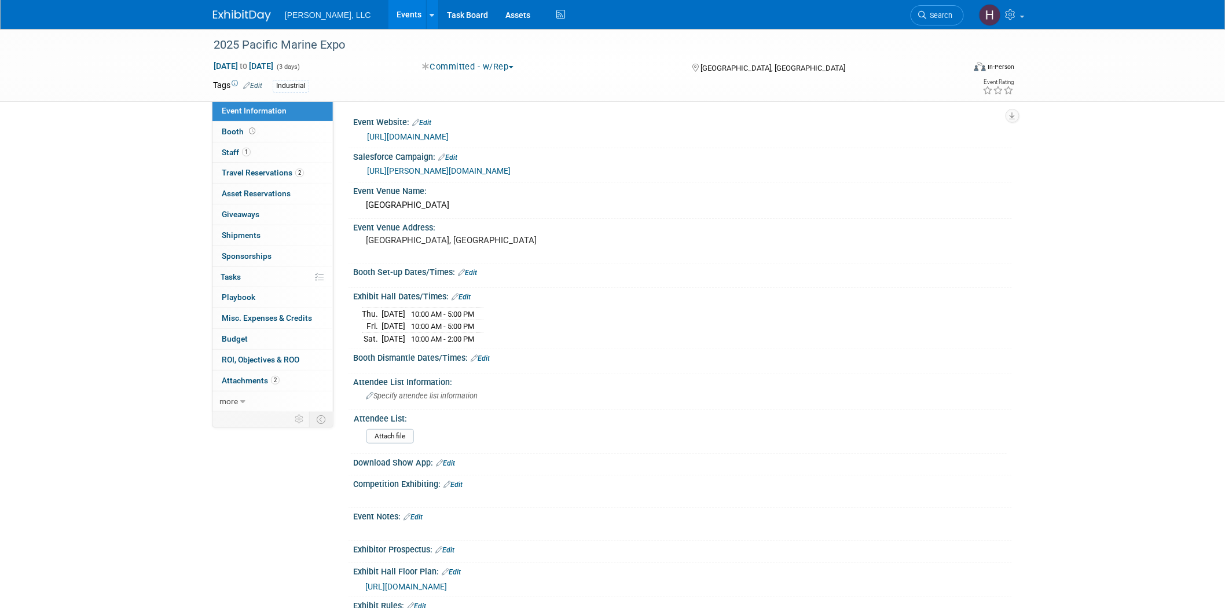
click at [449, 138] on link "https://www.pacificmarineexpo.com/" at bounding box center [408, 136] width 82 height 9
click at [263, 169] on span "Travel Reservations 2" at bounding box center [263, 172] width 82 height 9
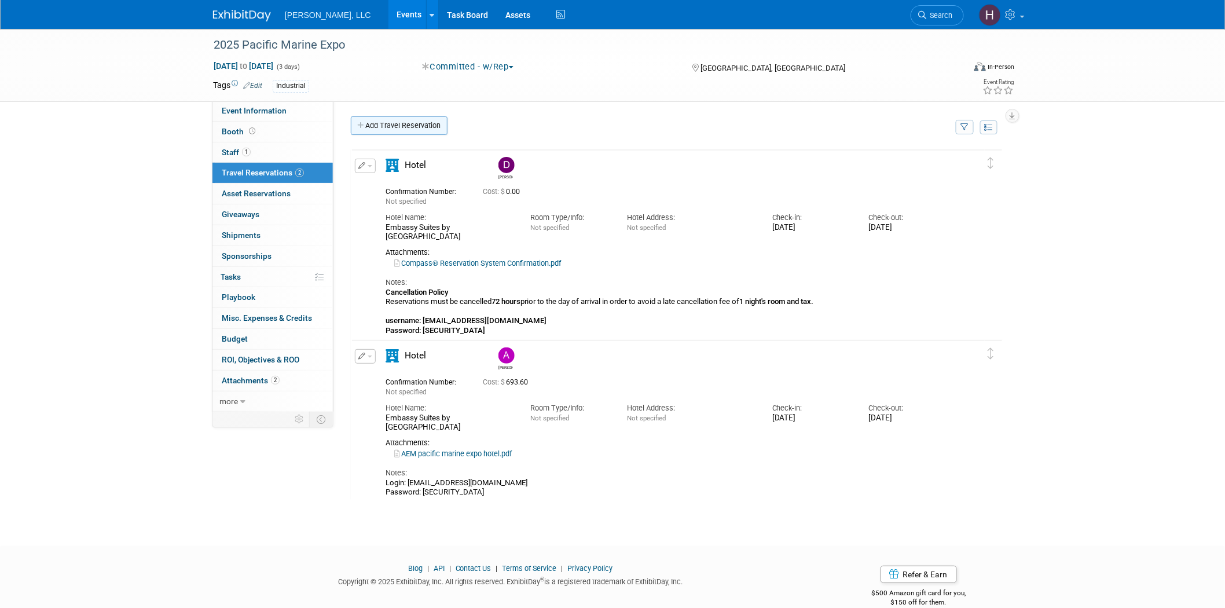
click at [388, 128] on link "Add Travel Reservation" at bounding box center [399, 125] width 97 height 19
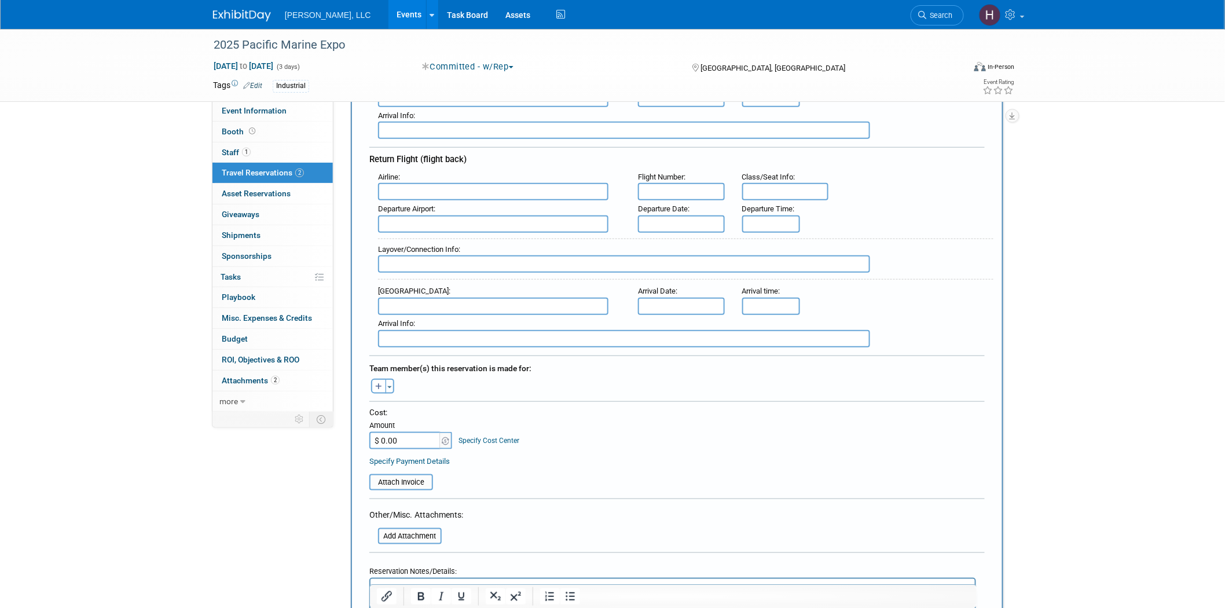
scroll to position [386, 0]
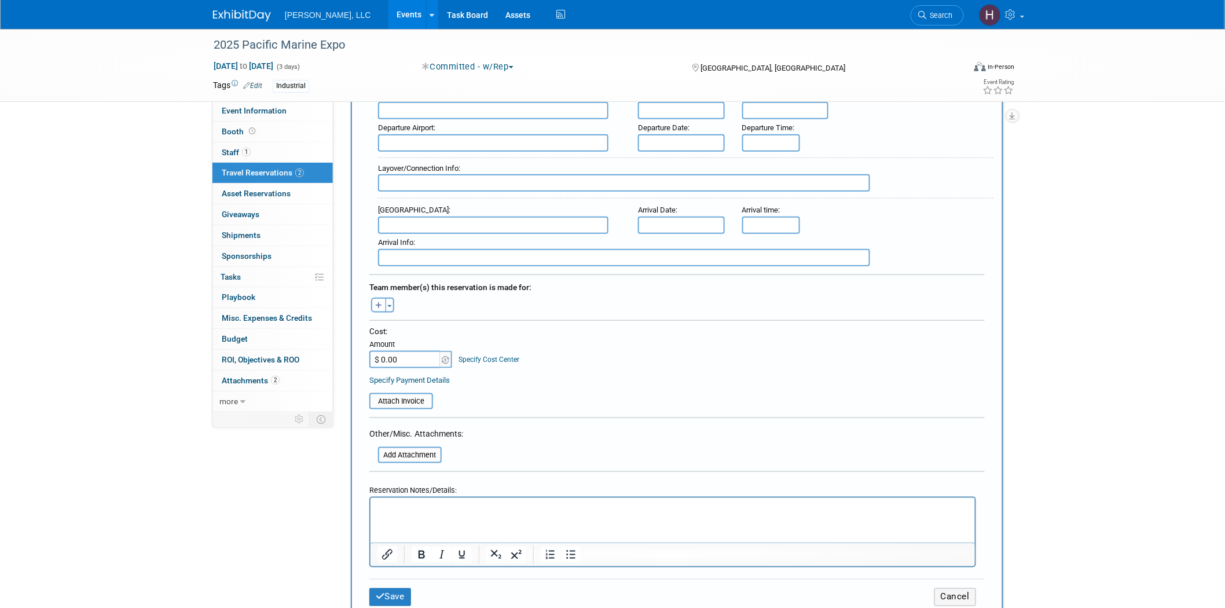
click at [411, 351] on input "$ 0.00" at bounding box center [405, 359] width 72 height 17
type input "$ 513.00"
click at [691, 217] on input "text" at bounding box center [681, 225] width 87 height 17
click at [805, 340] on span "22" at bounding box center [804, 338] width 23 height 23
type input "Nov 22, 2025"
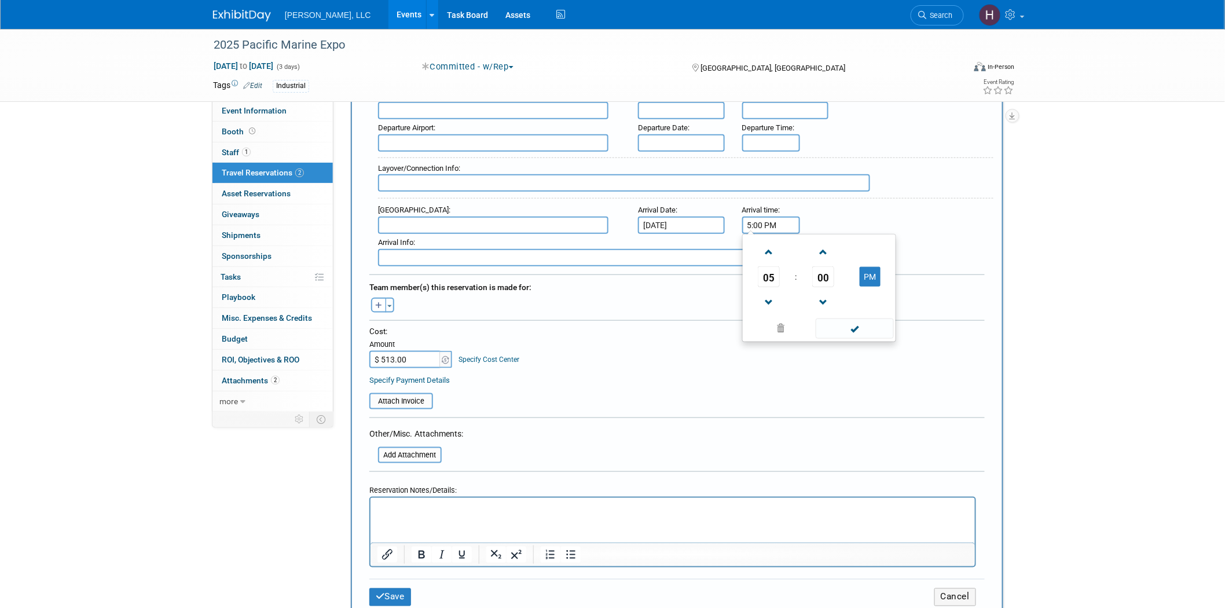
click at [770, 217] on input "5:00 PM" at bounding box center [771, 225] width 58 height 17
click at [771, 292] on span at bounding box center [769, 302] width 20 height 20
click at [822, 266] on span "00" at bounding box center [823, 276] width 22 height 21
click at [882, 299] on td "55" at bounding box center [874, 314] width 37 height 31
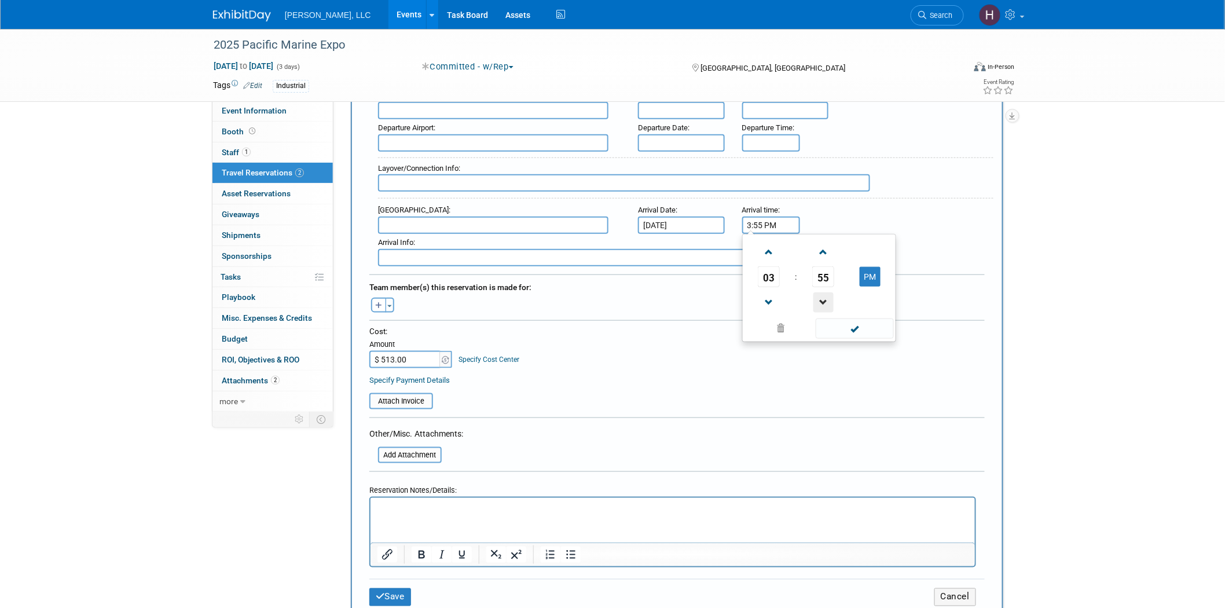
click at [828, 292] on span at bounding box center [823, 302] width 20 height 20
type input "3:54 PM"
click at [854, 318] on span at bounding box center [855, 328] width 78 height 20
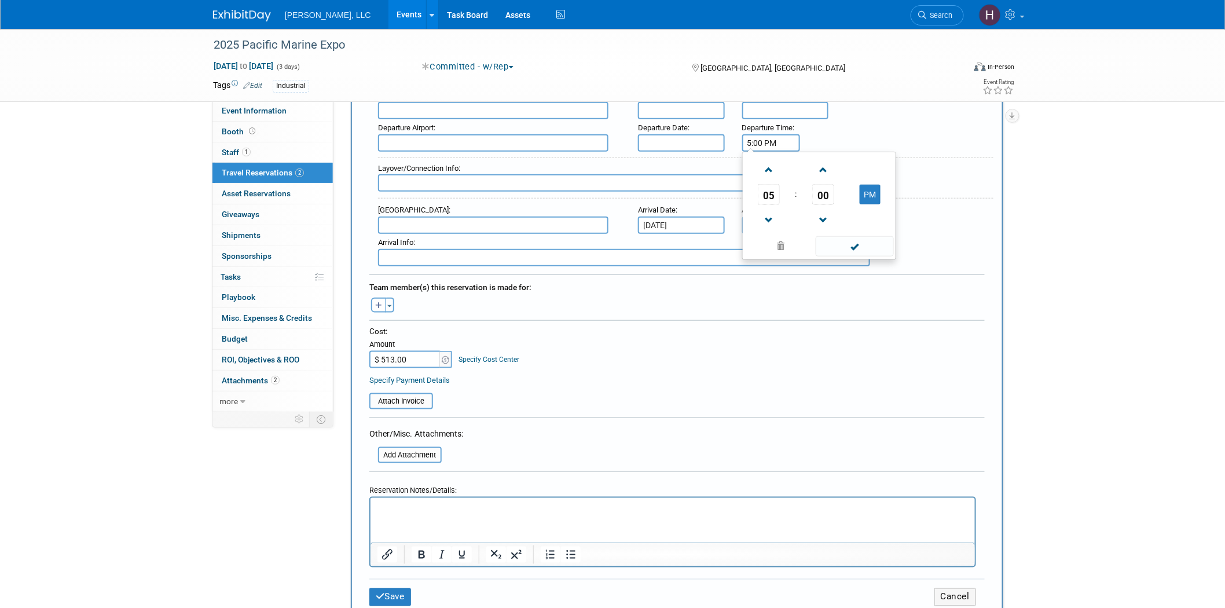
click at [767, 135] on input "5:00 PM" at bounding box center [771, 142] width 58 height 17
click at [772, 184] on span "05" at bounding box center [769, 194] width 22 height 21
click at [797, 155] on td "01" at bounding box center [800, 170] width 37 height 31
click at [819, 186] on span "00" at bounding box center [823, 194] width 22 height 21
click at [802, 192] on td "25" at bounding box center [800, 201] width 37 height 31
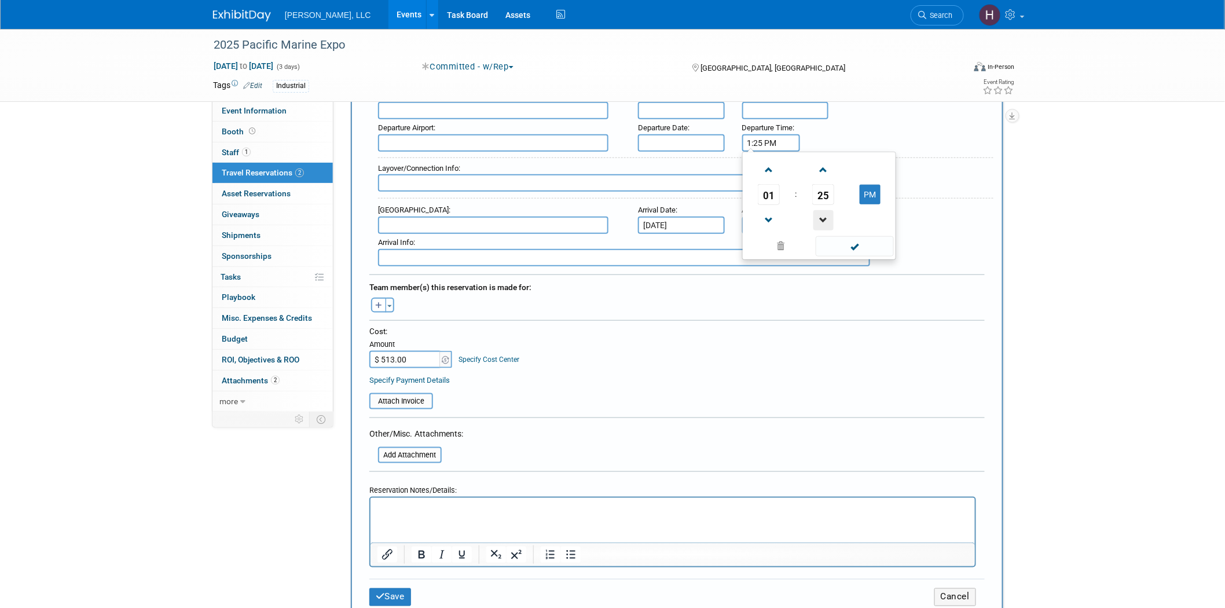
click at [823, 210] on span at bounding box center [823, 220] width 20 height 20
type input "1:22 PM"
click at [844, 236] on span at bounding box center [855, 246] width 78 height 20
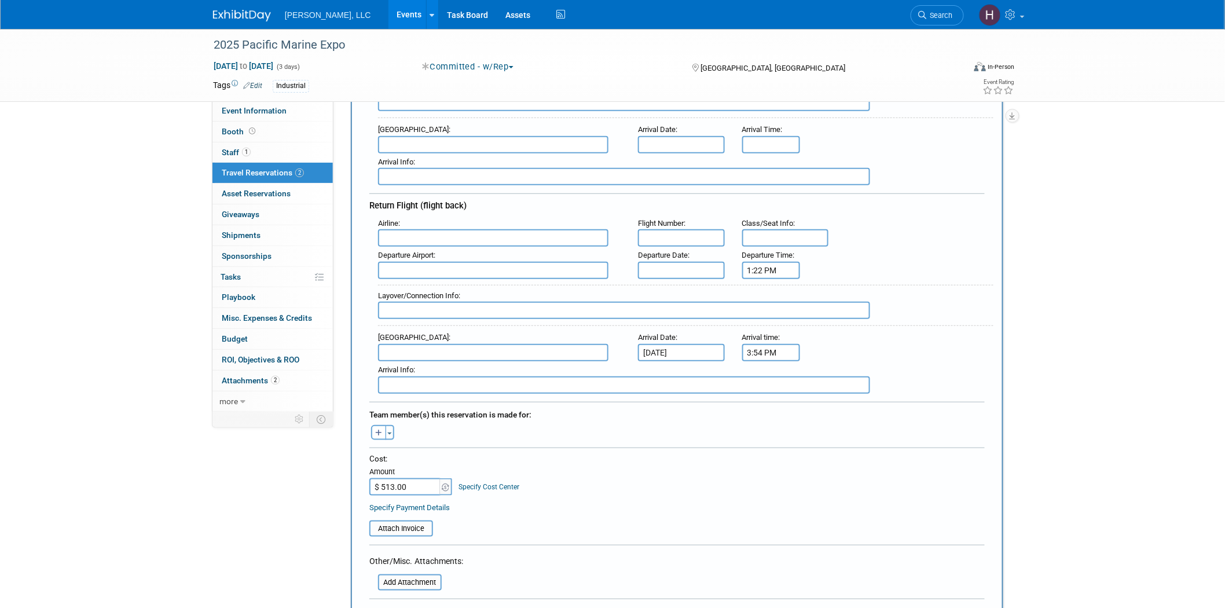
scroll to position [257, 0]
click at [443, 267] on input "text" at bounding box center [493, 271] width 230 height 17
click at [690, 232] on input "text" at bounding box center [681, 238] width 87 height 17
paste input "664"
type input "664"
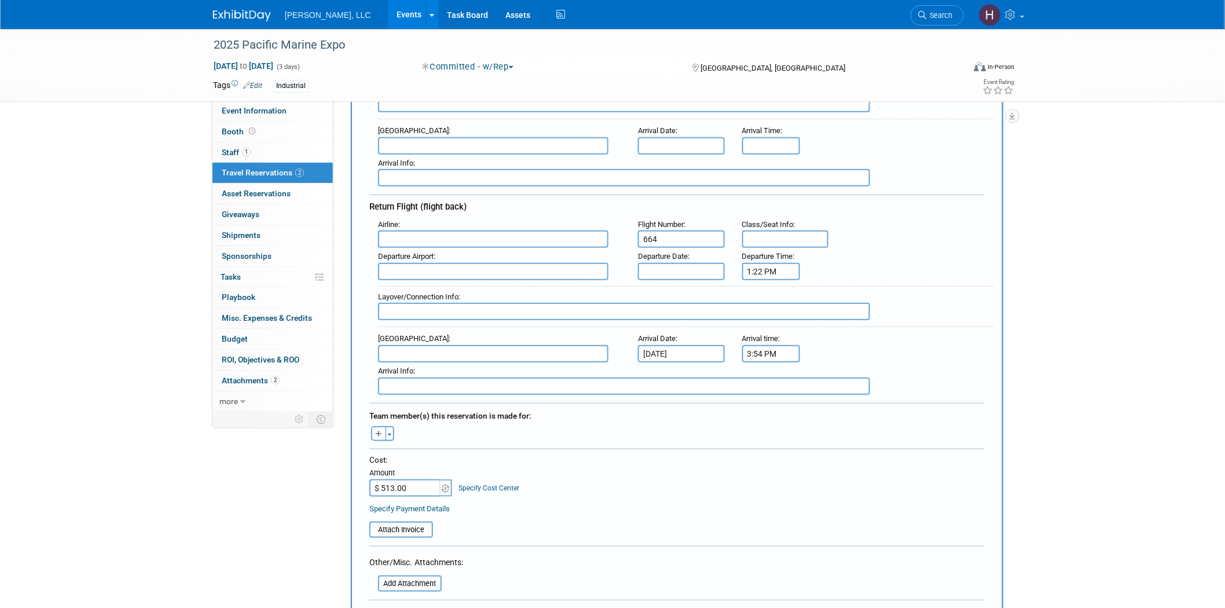
click at [684, 263] on input "text" at bounding box center [681, 271] width 87 height 17
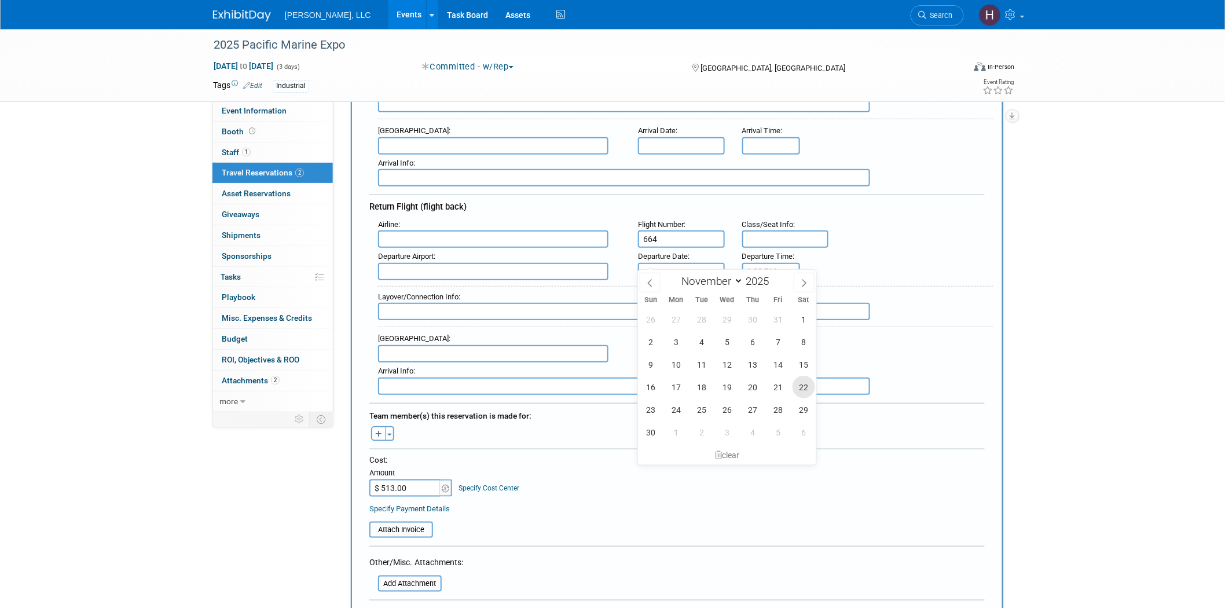
click at [797, 386] on span "22" at bounding box center [804, 387] width 23 height 23
type input "Nov 22, 2025"
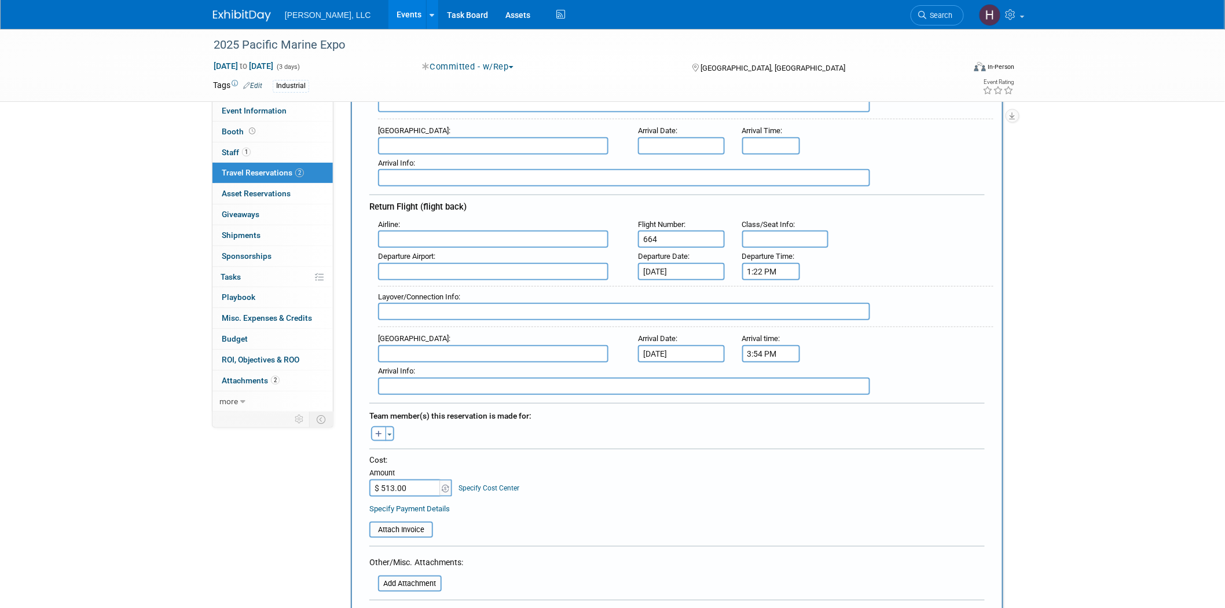
click at [412, 345] on input "text" at bounding box center [493, 353] width 230 height 17
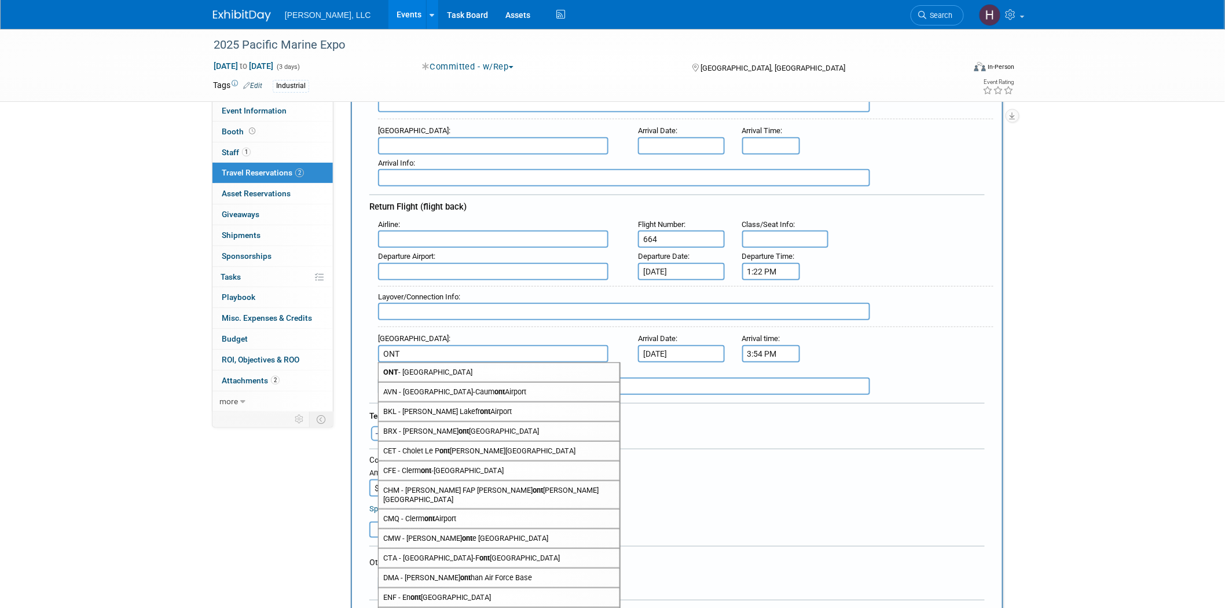
click at [404, 363] on span "ONT - Ontario International Airport" at bounding box center [499, 372] width 241 height 19
type input "ONT - Ontario International Airport"
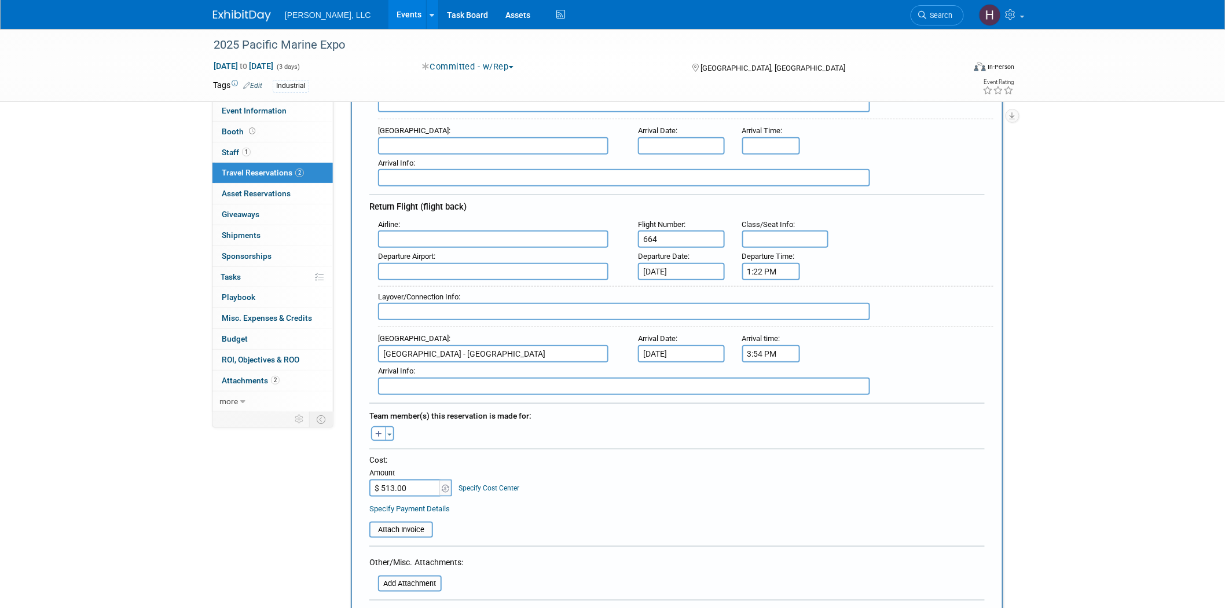
click at [407, 263] on input "text" at bounding box center [493, 271] width 230 height 17
click at [409, 281] on span "SEA - Seattle Tacoma International Airport" at bounding box center [499, 290] width 241 height 19
type input "SEA - Seattle Tacoma International Airport"
click at [425, 232] on input "text" at bounding box center [493, 238] width 230 height 17
click at [423, 248] on span "Alask a Airlines (ASA)" at bounding box center [499, 257] width 241 height 19
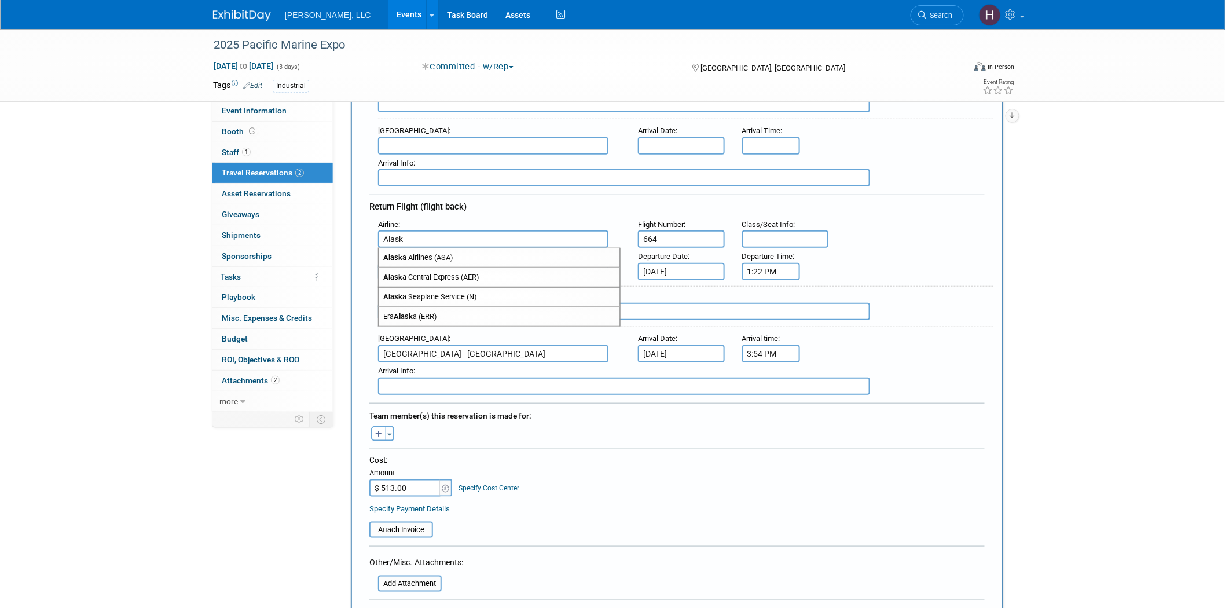
type input "Alaska Airlines (ASA)"
click at [379, 431] on icon "button" at bounding box center [378, 435] width 7 height 8
select select
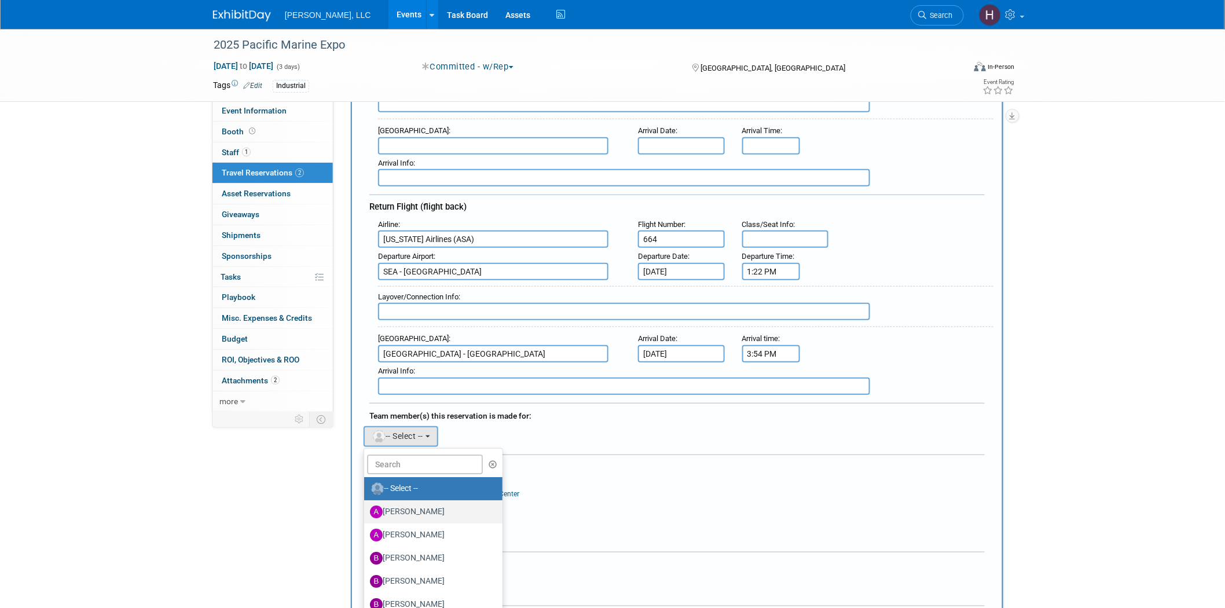
click at [405, 503] on label "Alexius Emejom" at bounding box center [430, 512] width 121 height 19
click at [366, 507] on input "Alexius Emejom" at bounding box center [362, 511] width 8 height 8
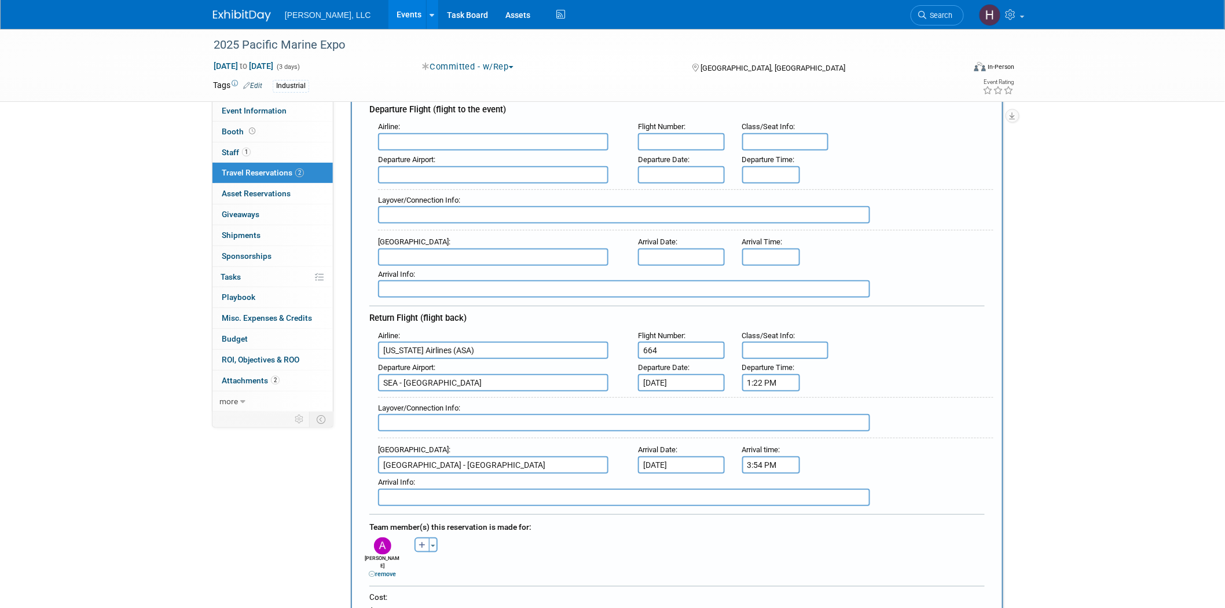
scroll to position [0, 0]
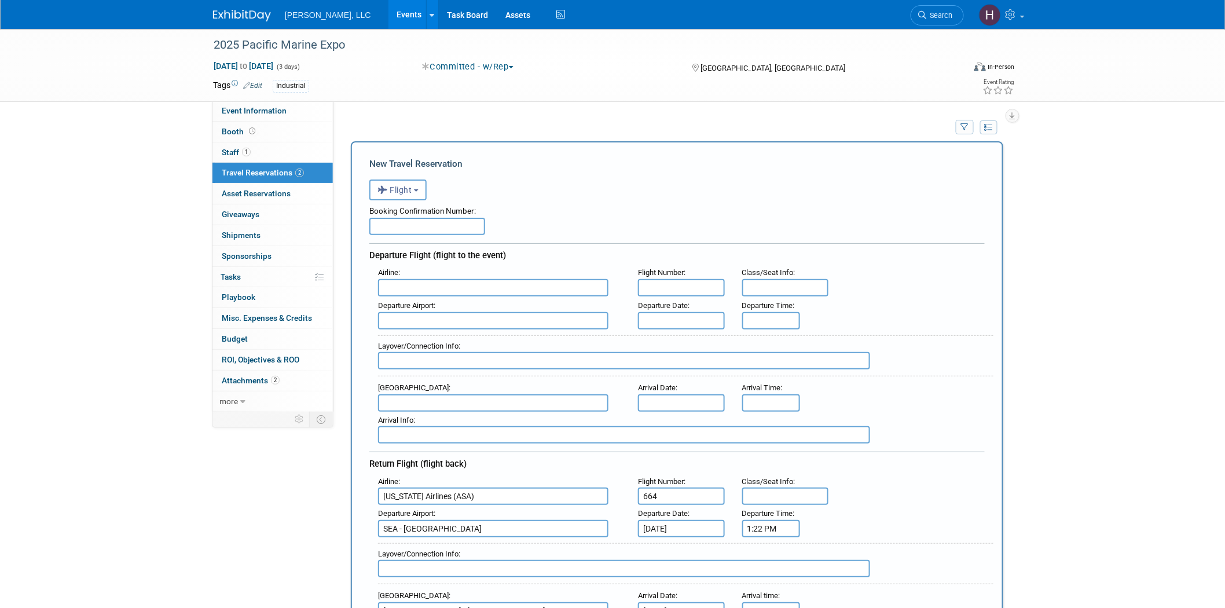
click at [429, 221] on input "text" at bounding box center [427, 226] width 116 height 17
type input "Alexius booked"
click at [692, 288] on input "text" at bounding box center [681, 287] width 87 height 17
paste input "654"
type input "654"
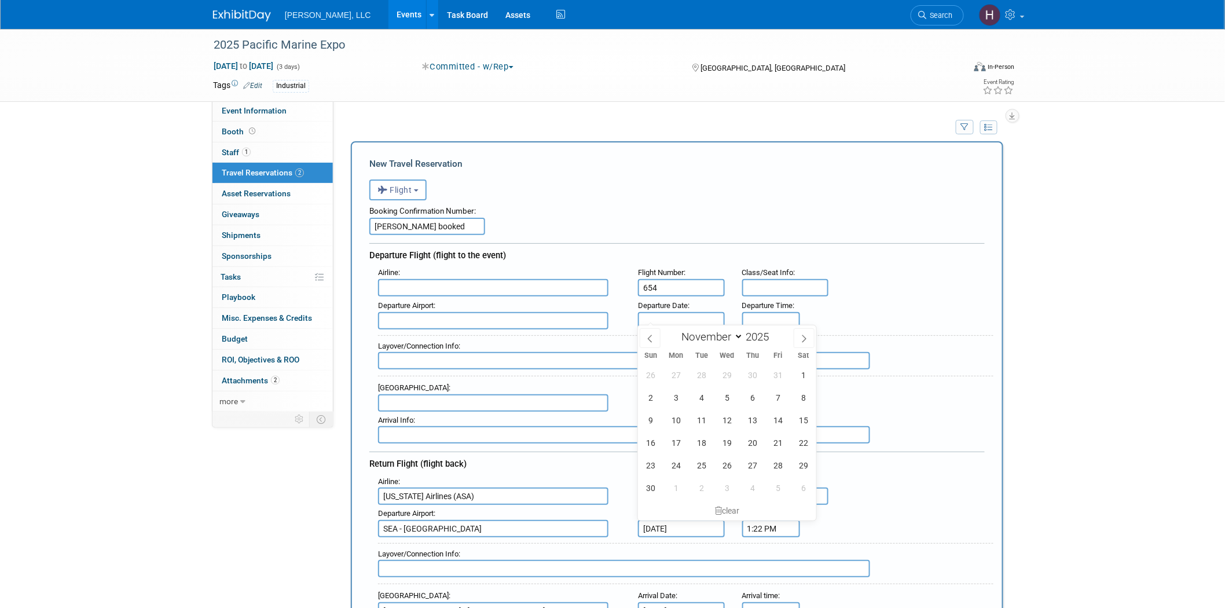
click at [685, 312] on input "text" at bounding box center [681, 320] width 87 height 17
click at [758, 442] on span "20" at bounding box center [753, 442] width 23 height 23
type input "Nov 20, 2025"
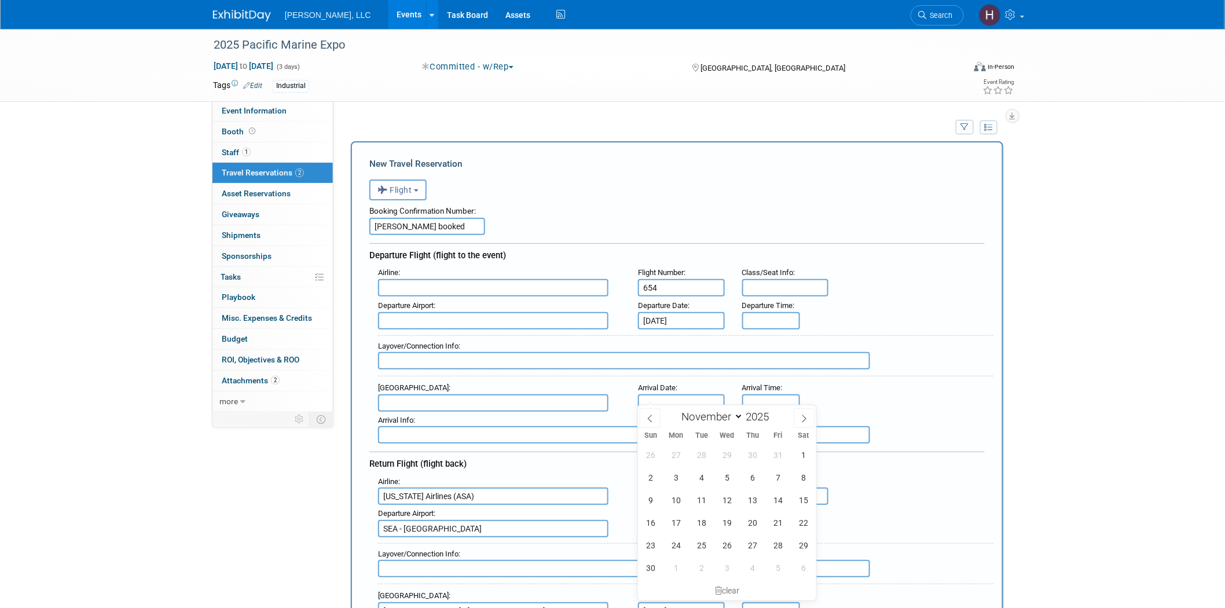
click at [692, 397] on input "text" at bounding box center [681, 402] width 87 height 17
click at [753, 523] on span "20" at bounding box center [753, 522] width 23 height 23
type input "Nov 20, 2025"
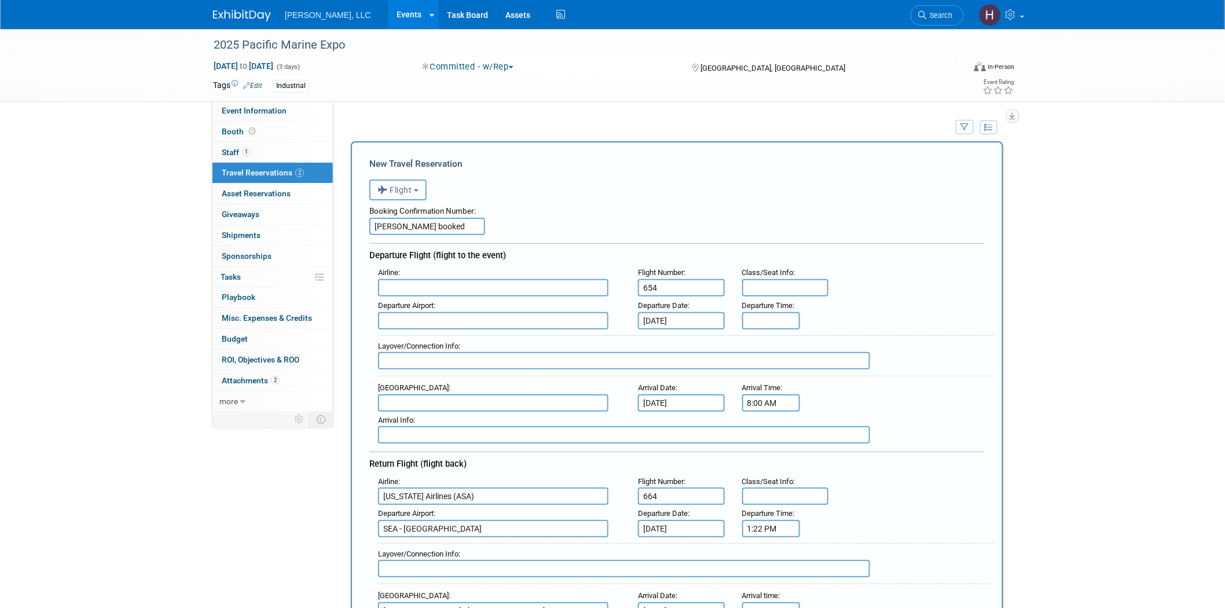
click at [773, 399] on input "8:00 AM" at bounding box center [771, 402] width 58 height 17
click at [768, 445] on span "08" at bounding box center [769, 454] width 22 height 21
click at [843, 423] on td "02" at bounding box center [837, 430] width 37 height 31
click at [828, 454] on span "00" at bounding box center [823, 454] width 22 height 21
click at [841, 485] on td "50" at bounding box center [837, 492] width 37 height 31
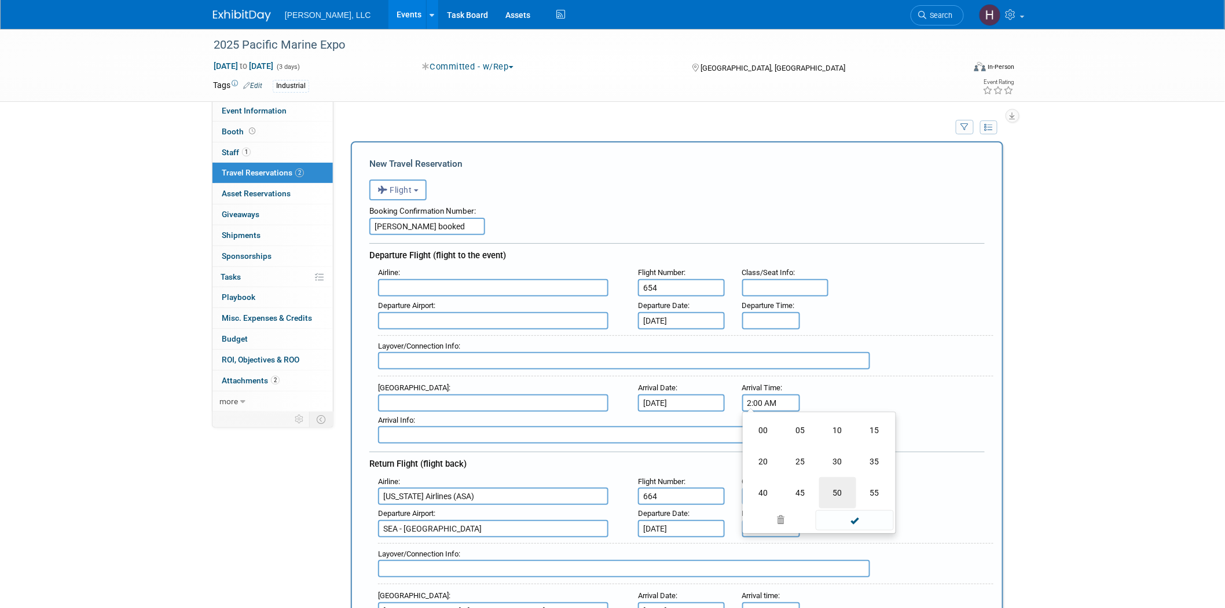
type input "2:50 AM"
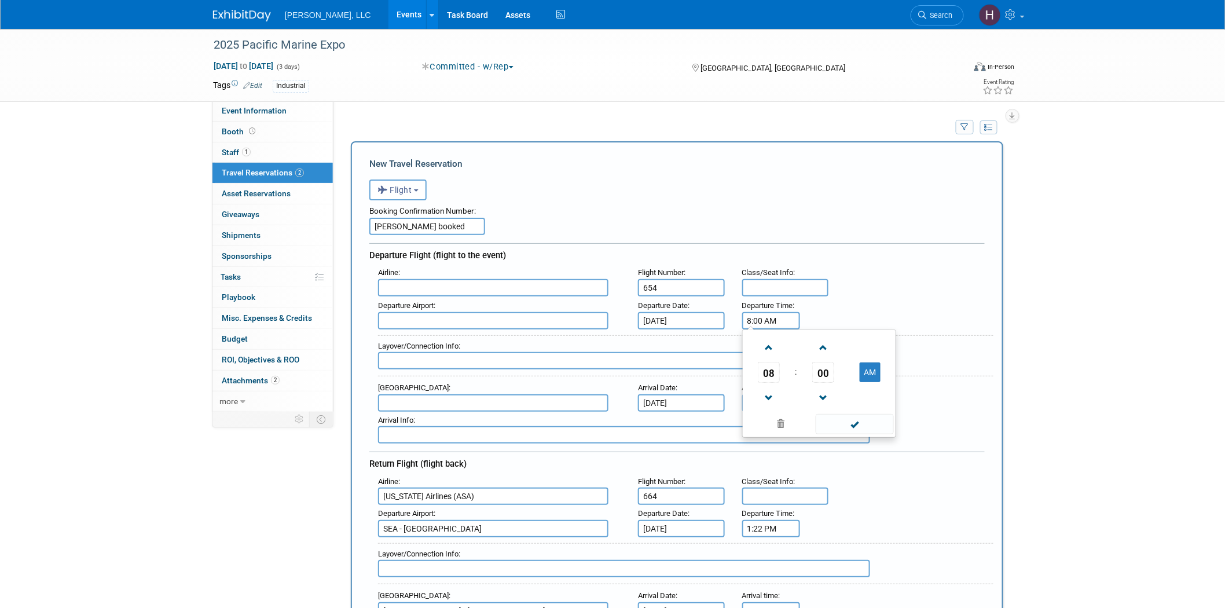
click at [762, 318] on input "8:00 AM" at bounding box center [771, 320] width 58 height 17
click at [762, 369] on span "08" at bounding box center [769, 372] width 22 height 21
click at [872, 402] on td "11" at bounding box center [874, 410] width 37 height 31
click at [819, 373] on span "00" at bounding box center [823, 372] width 22 height 21
click at [872, 405] on td "55" at bounding box center [874, 410] width 37 height 31
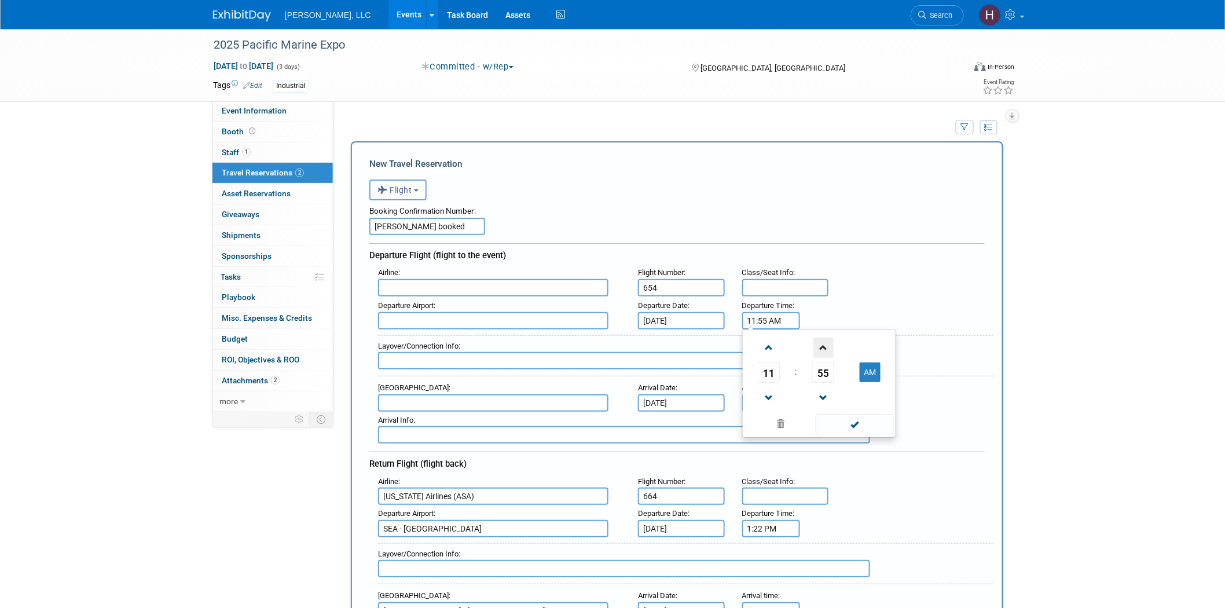
click at [823, 345] on span at bounding box center [823, 348] width 20 height 20
type input "11:59 AM"
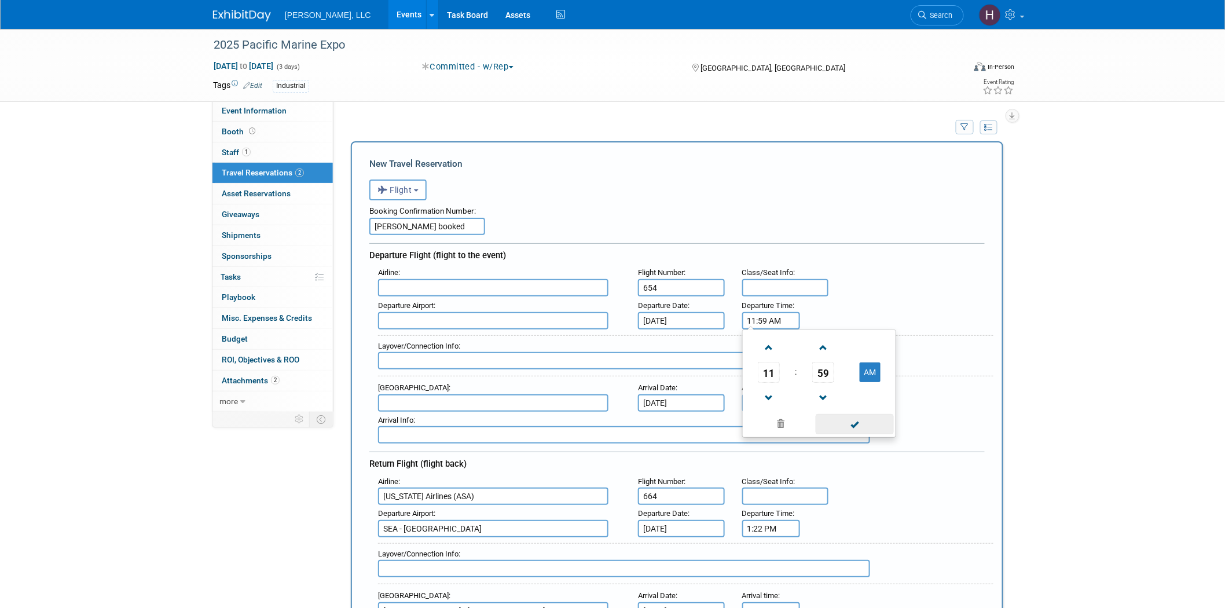
click at [856, 419] on span at bounding box center [855, 424] width 78 height 20
click at [521, 285] on input "text" at bounding box center [493, 287] width 230 height 17
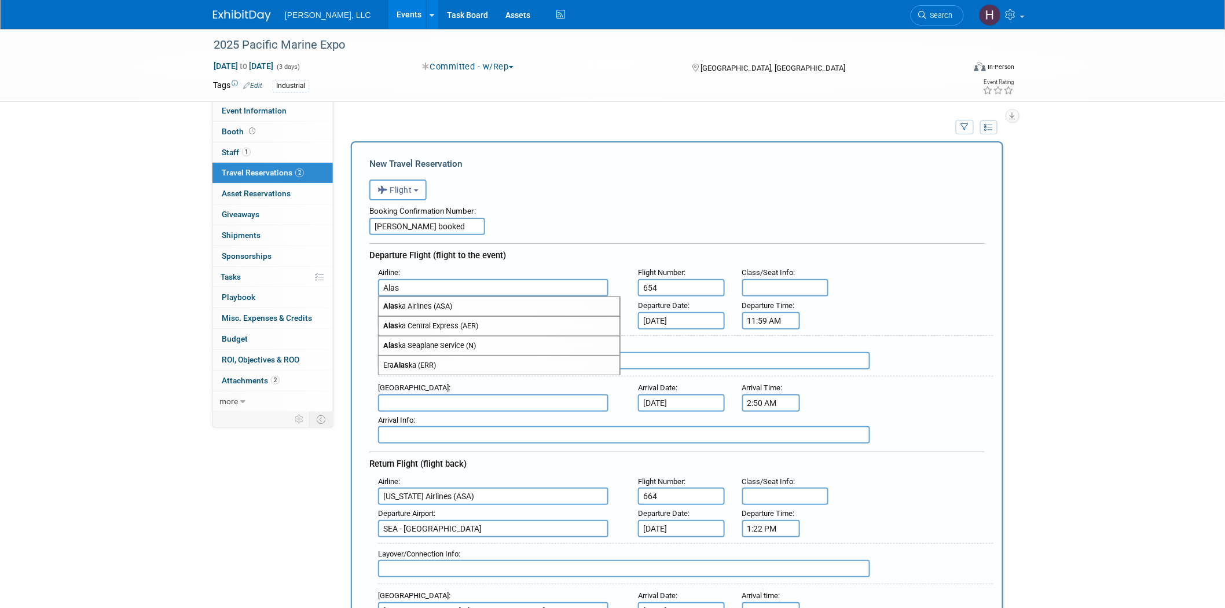
click at [491, 305] on span "Alas ka Airlines (ASA)" at bounding box center [499, 306] width 241 height 19
type input "Alaska Airlines (ASA)"
click at [482, 321] on input "text" at bounding box center [493, 320] width 230 height 17
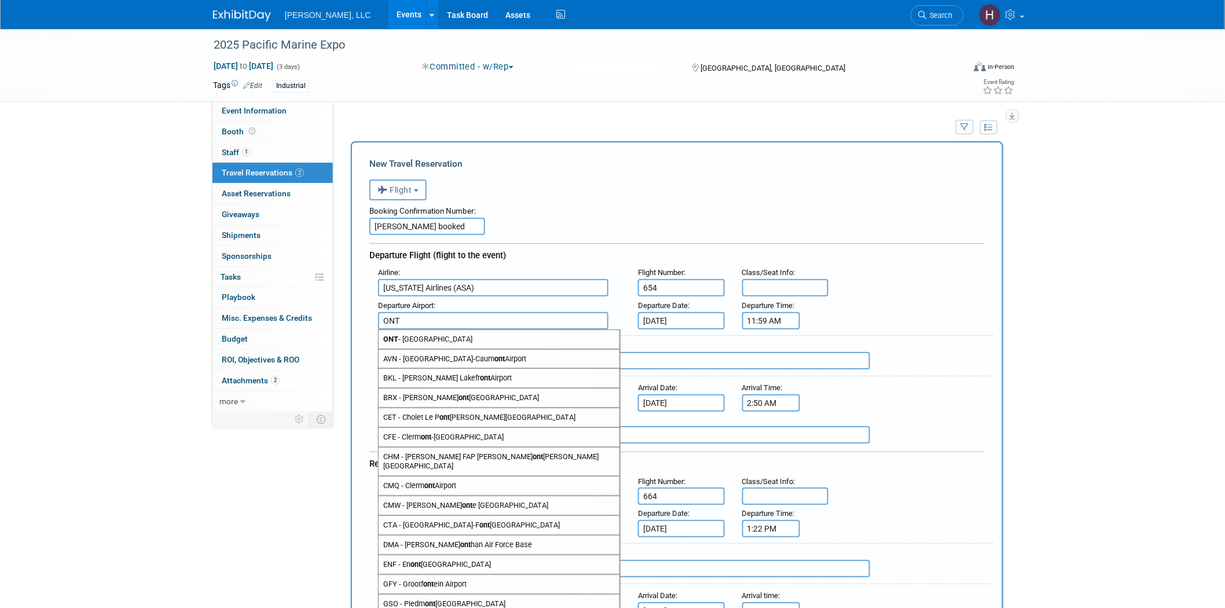
click at [462, 338] on span "ONT - Ontario International Airport" at bounding box center [499, 339] width 241 height 19
type input "ONT - Ontario International Airport"
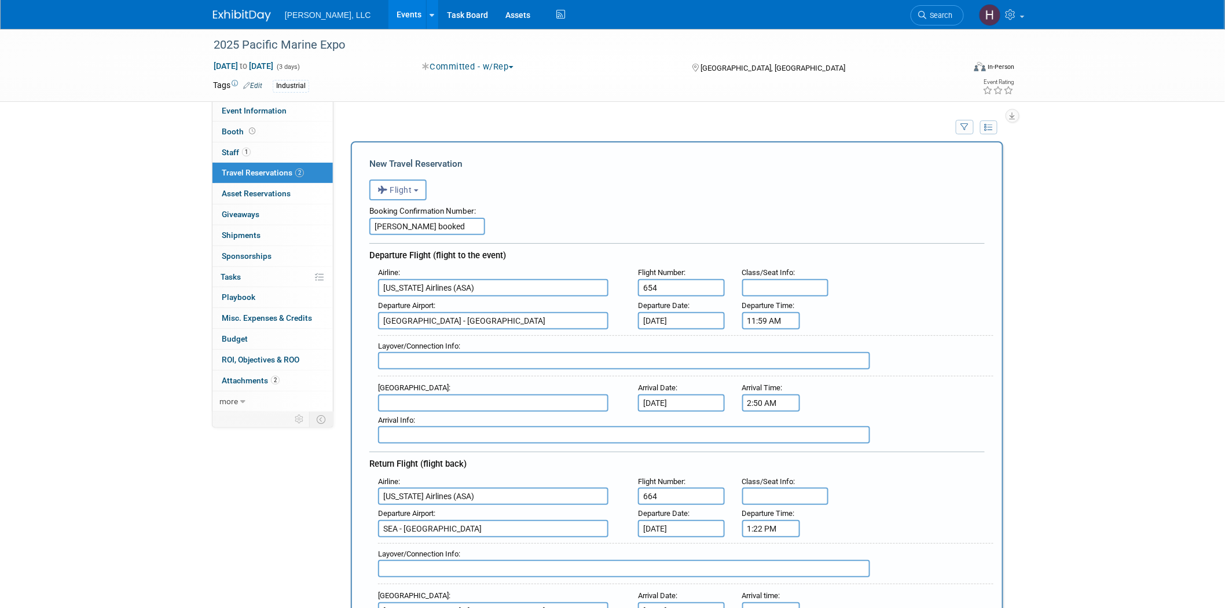
click at [452, 397] on input "text" at bounding box center [493, 402] width 230 height 17
click at [456, 415] on span "SEA - Seattle Tacoma International Airport" at bounding box center [499, 421] width 241 height 19
type input "SEA - Seattle Tacoma International Airport"
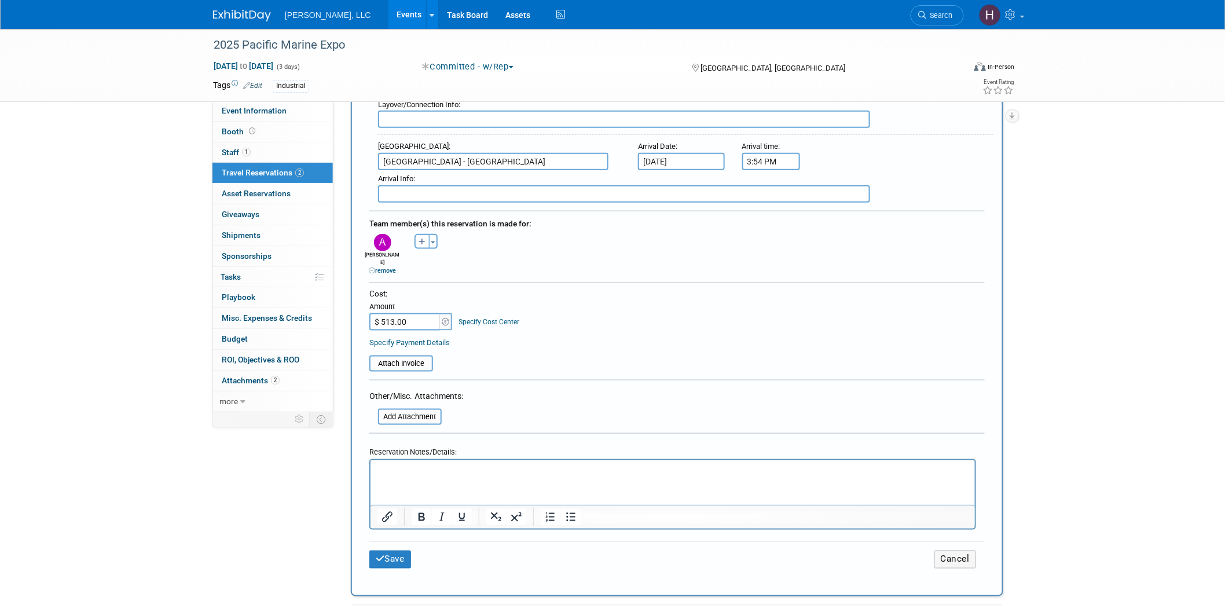
scroll to position [450, 0]
click at [396, 550] on button "Save" at bounding box center [390, 559] width 42 height 18
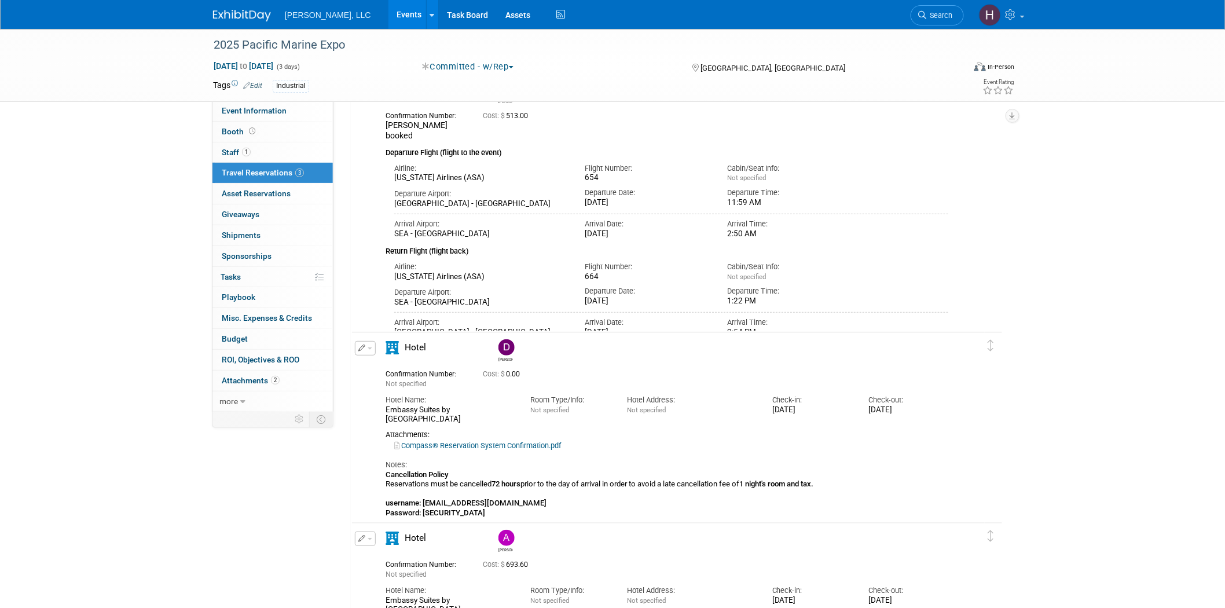
scroll to position [278, 0]
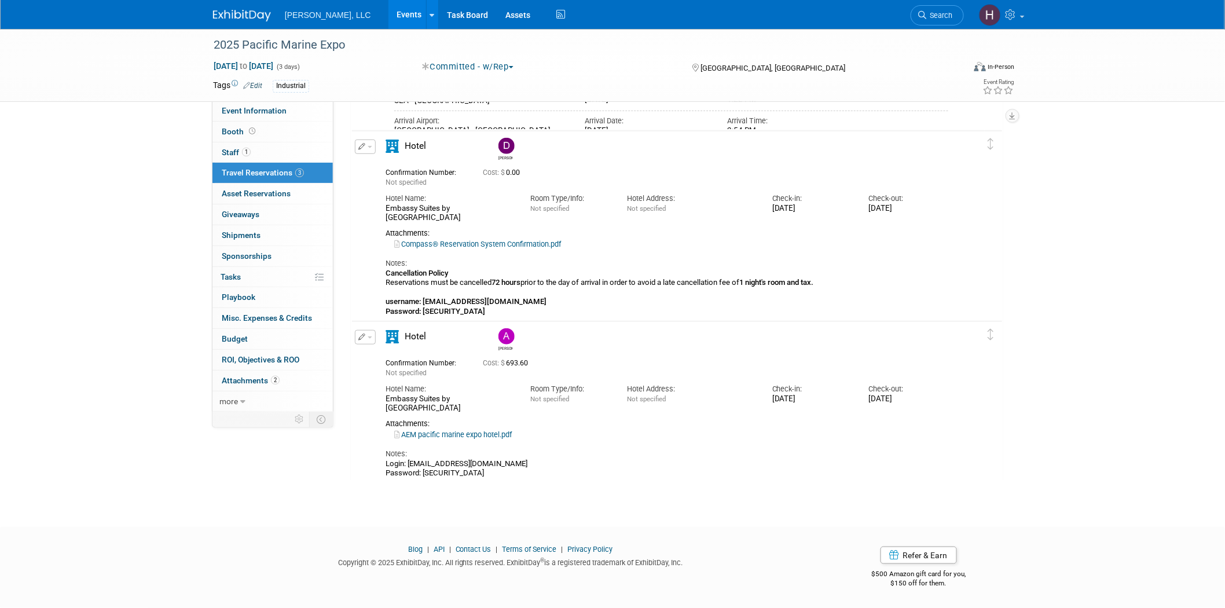
click at [419, 431] on link "AEM pacific marine expo hotel.pdf" at bounding box center [453, 434] width 118 height 9
click at [488, 432] on link "AEM pacific marine expo hotel.pdf" at bounding box center [453, 434] width 118 height 9
